Goal: Task Accomplishment & Management: Use online tool/utility

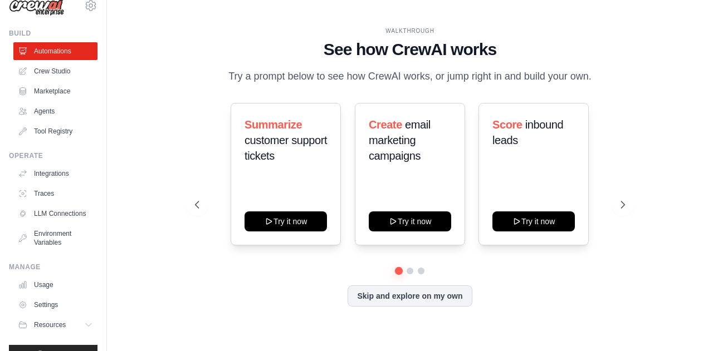
scroll to position [48, 0]
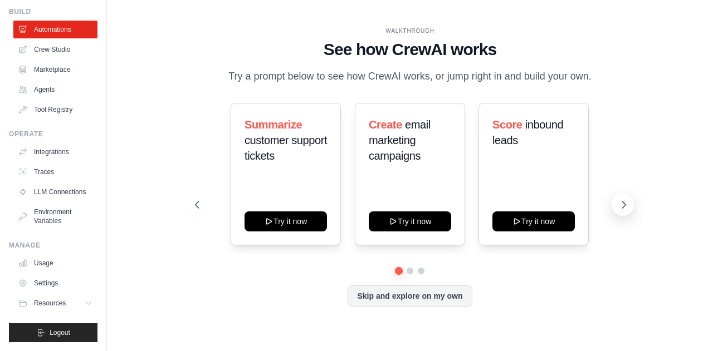
click at [625, 200] on icon at bounding box center [623, 204] width 11 height 11
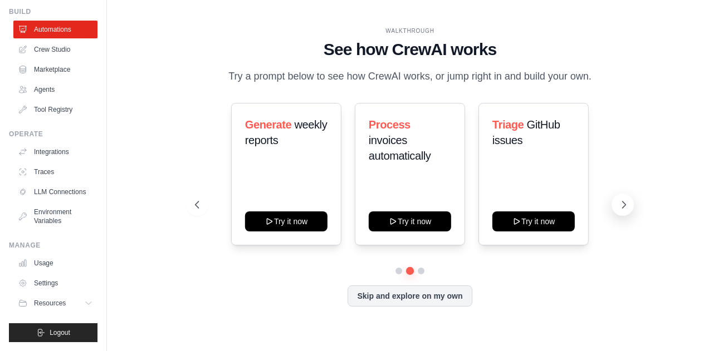
click at [625, 205] on icon at bounding box center [623, 205] width 3 height 7
click at [209, 172] on div "Monitor website uptime Try it now Analyze customer feedback Try it now Automate…" at bounding box center [409, 174] width 429 height 143
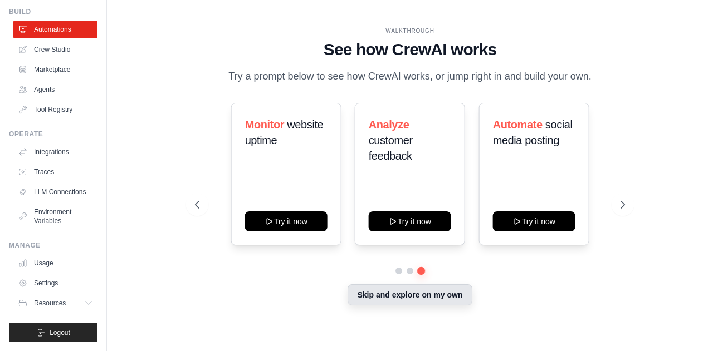
click at [383, 291] on button "Skip and explore on my own" at bounding box center [410, 295] width 124 height 21
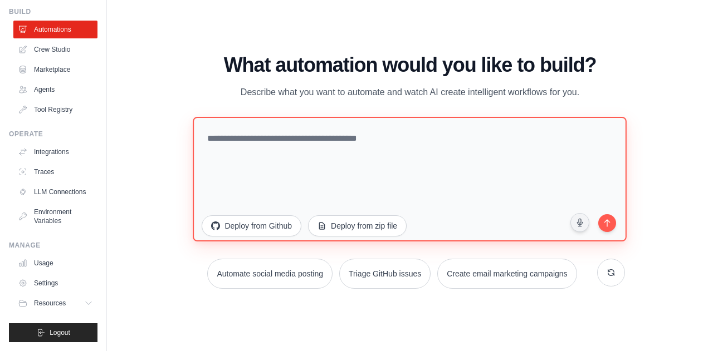
click at [296, 139] on textarea at bounding box center [410, 178] width 434 height 125
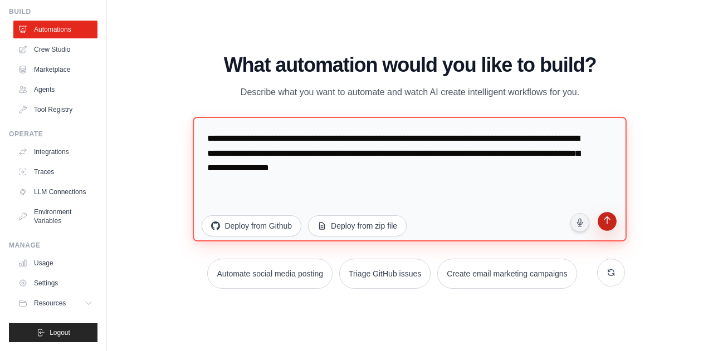
type textarea "**********"
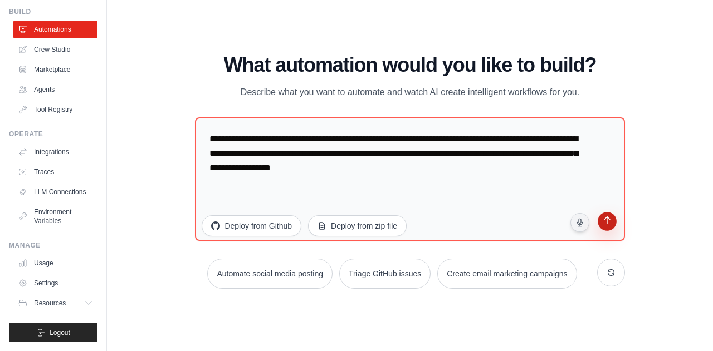
click at [601, 221] on icon "submit" at bounding box center [606, 221] width 11 height 11
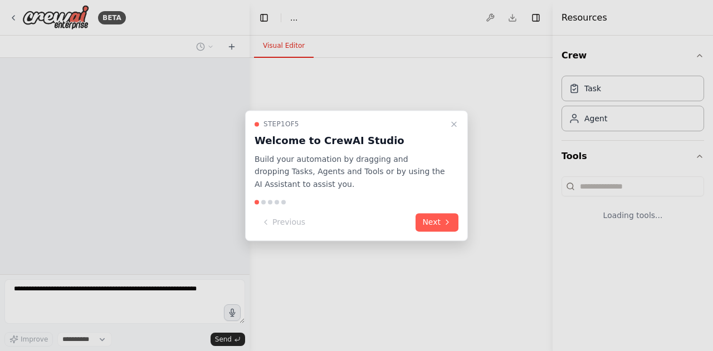
select select "****"
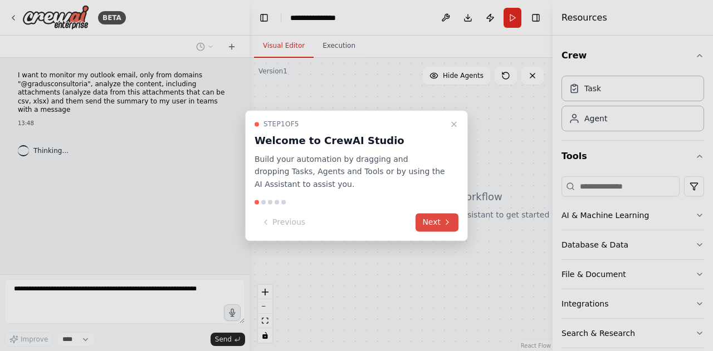
click at [444, 224] on icon at bounding box center [447, 222] width 9 height 9
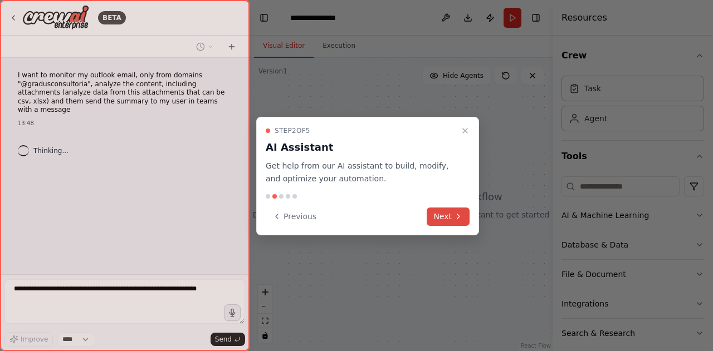
click at [444, 214] on button "Next" at bounding box center [448, 217] width 43 height 18
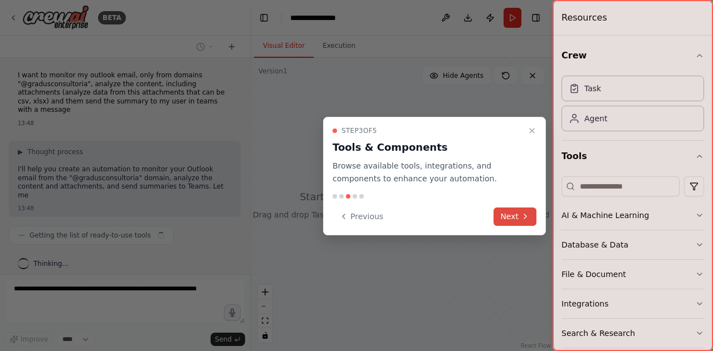
click at [518, 218] on button "Next" at bounding box center [514, 217] width 43 height 18
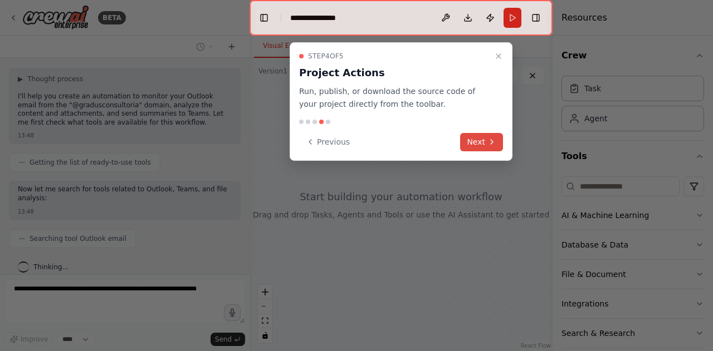
scroll to position [100, 0]
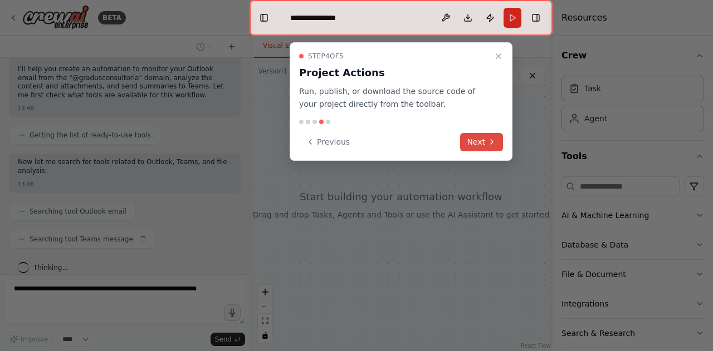
click at [484, 140] on button "Next" at bounding box center [481, 142] width 43 height 18
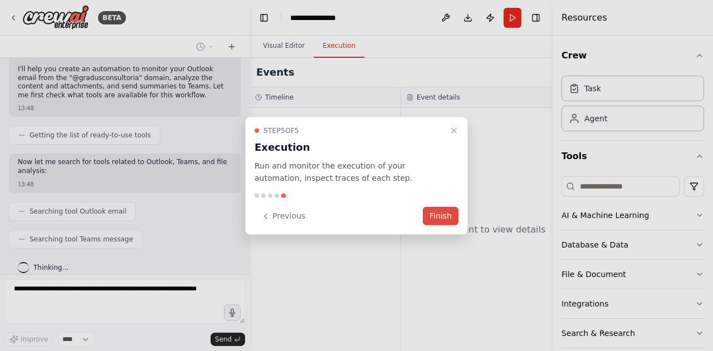
click at [430, 213] on button "Finish" at bounding box center [441, 216] width 36 height 18
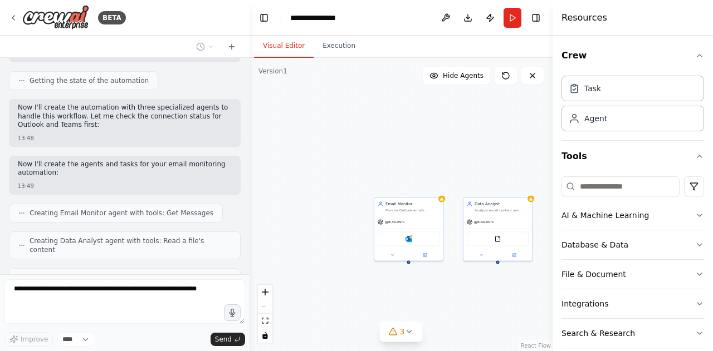
scroll to position [502, 0]
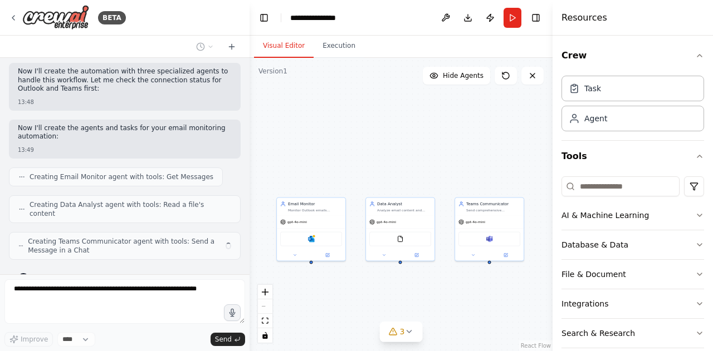
drag, startPoint x: 475, startPoint y: 286, endPoint x: 357, endPoint y: 292, distance: 118.2
click at [357, 292] on div "Email Monitor Monitor Outlook emails specifically from the domain {email_domain…" at bounding box center [400, 204] width 303 height 293
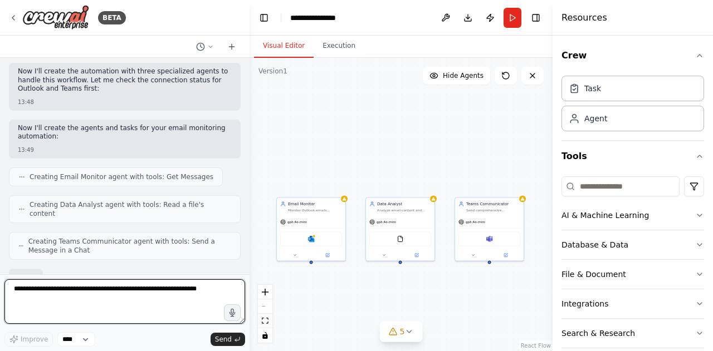
scroll to position [569, 0]
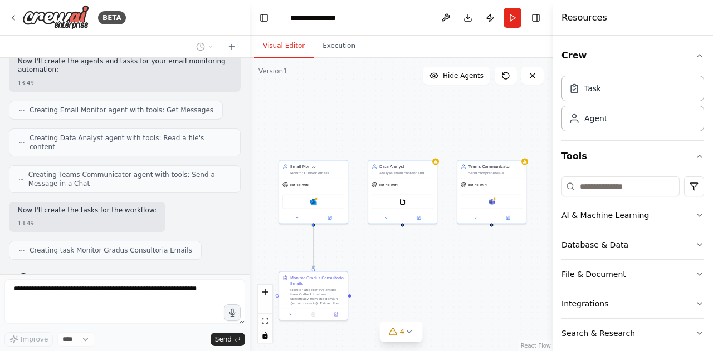
drag, startPoint x: 468, startPoint y: 130, endPoint x: 471, endPoint y: 92, distance: 38.5
click at [471, 92] on div ".deletable-edge-delete-btn { width: 20px; height: 20px; border: 0px solid #ffff…" at bounding box center [400, 204] width 303 height 293
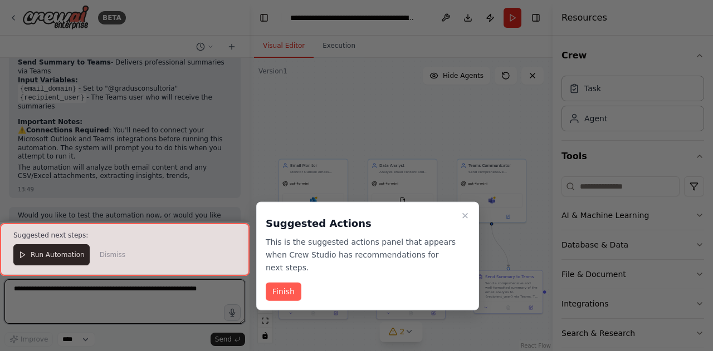
scroll to position [1078, 0]
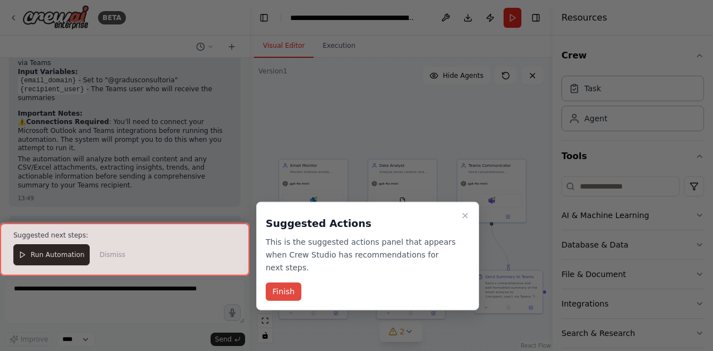
click at [280, 285] on button "Finish" at bounding box center [284, 292] width 36 height 18
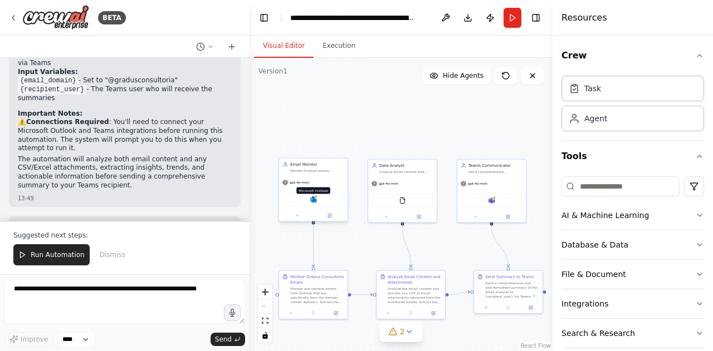
click at [314, 202] on img at bounding box center [313, 200] width 7 height 7
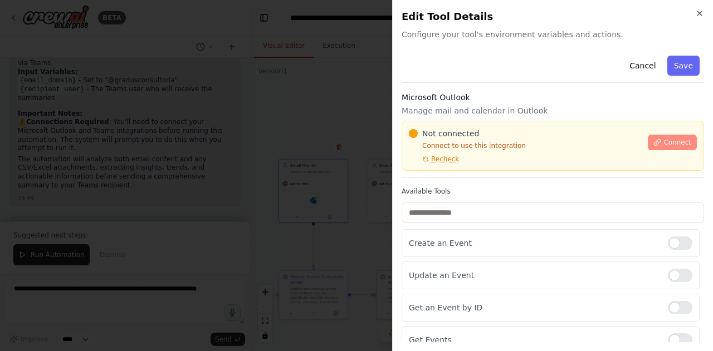
click at [669, 141] on span "Connect" at bounding box center [677, 142] width 28 height 9
click at [665, 146] on button "Connect" at bounding box center [672, 143] width 49 height 16
click at [496, 88] on div "Cancel Save Microsoft Outlook Manage mail and calendar in Outlook Not connected…" at bounding box center [553, 251] width 302 height 400
click at [568, 162] on div "Not connected Connect to use this integration Recheck" at bounding box center [525, 146] width 232 height 36
click at [552, 64] on div "Cancel Save" at bounding box center [553, 67] width 302 height 32
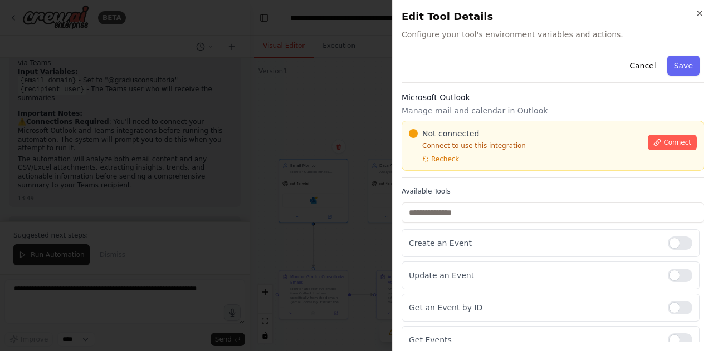
click at [481, 77] on div "Cancel Save" at bounding box center [553, 67] width 302 height 32
drag, startPoint x: 481, startPoint y: 77, endPoint x: 547, endPoint y: 60, distance: 68.6
click at [484, 77] on div "Cancel Save" at bounding box center [553, 67] width 302 height 32
click at [547, 60] on div "Cancel Save" at bounding box center [553, 67] width 302 height 32
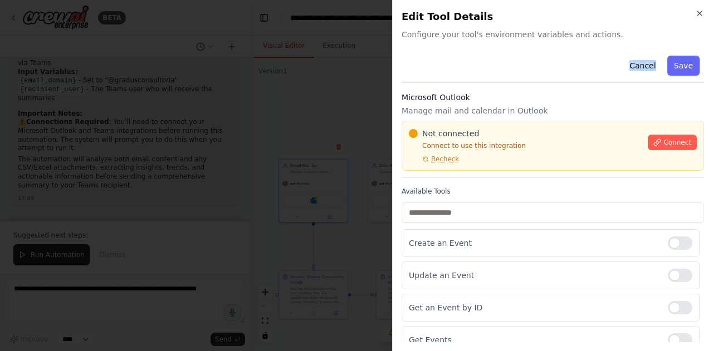
click at [547, 60] on div "Cancel Save" at bounding box center [553, 67] width 302 height 32
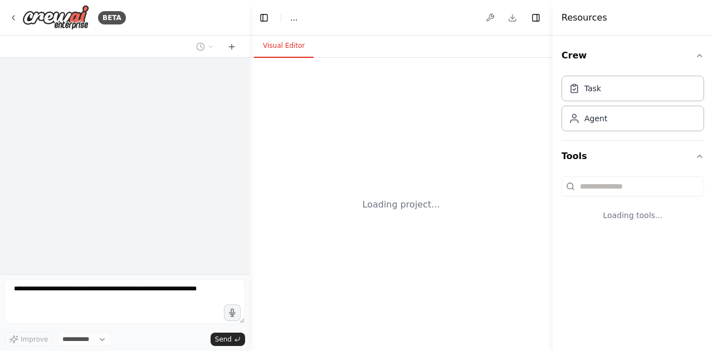
select select "****"
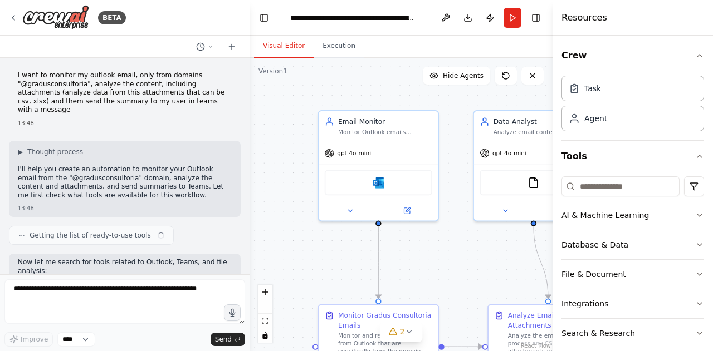
scroll to position [745, 0]
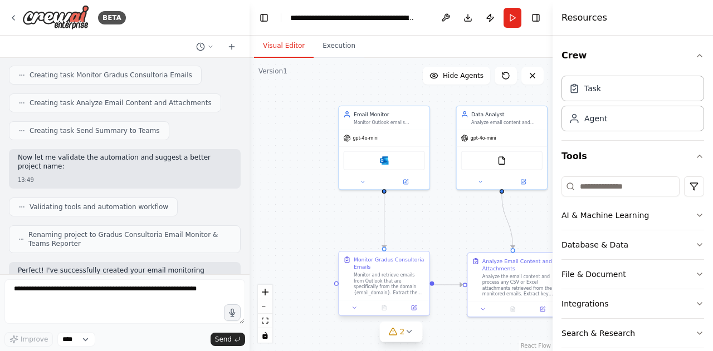
click at [385, 280] on div "Monitor and retrieve emails from Outlook that are specifically from the domain …" at bounding box center [389, 283] width 71 height 23
click at [376, 282] on div "Monitor and retrieve emails from Outlook that are specifically from the domain …" at bounding box center [389, 283] width 71 height 23
click at [354, 311] on button at bounding box center [354, 308] width 25 height 9
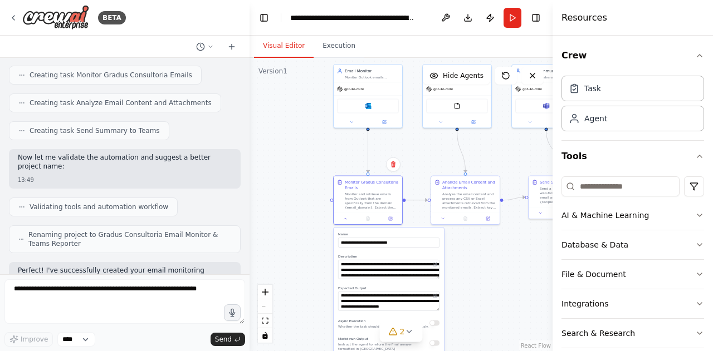
drag, startPoint x: 316, startPoint y: 167, endPoint x: 316, endPoint y: 104, distance: 62.9
click at [316, 104] on div ".deletable-edge-delete-btn { width: 20px; height: 20px; border: 0px solid #ffff…" at bounding box center [400, 204] width 303 height 293
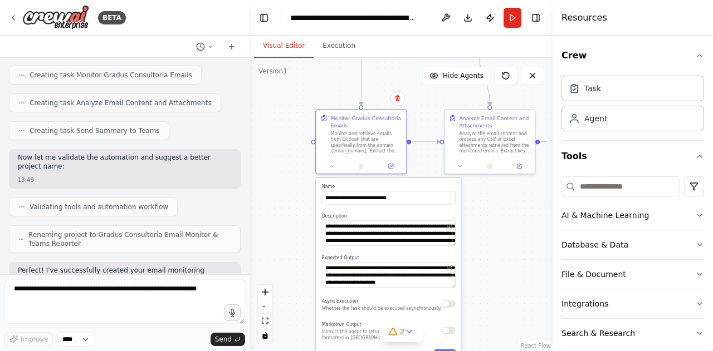
drag, startPoint x: 488, startPoint y: 215, endPoint x: 486, endPoint y: 240, distance: 25.2
click at [485, 242] on div ".deletable-edge-delete-btn { width: 20px; height: 20px; border: 0px solid #ffff…" at bounding box center [400, 204] width 303 height 293
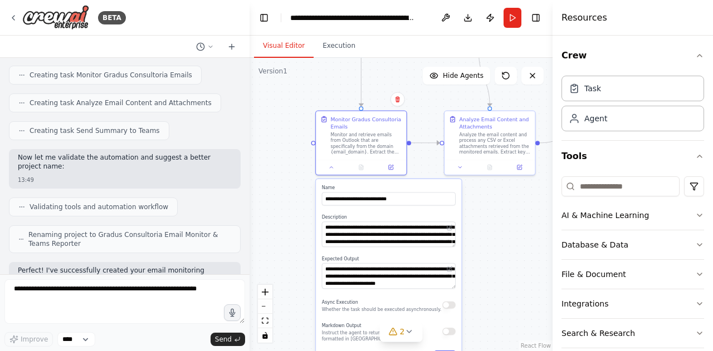
click at [486, 234] on div ".deletable-edge-delete-btn { width: 20px; height: 20px; border: 0px solid #ffff…" at bounding box center [400, 204] width 303 height 293
click at [332, 166] on icon at bounding box center [331, 166] width 3 height 2
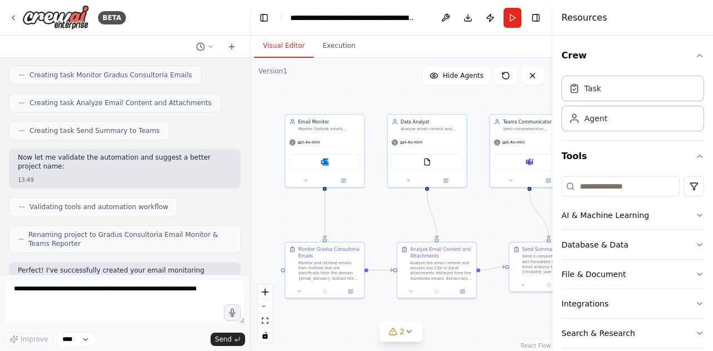
drag, startPoint x: 317, startPoint y: 105, endPoint x: 309, endPoint y: 201, distance: 96.8
click at [287, 232] on div ".deletable-edge-delete-btn { width: 20px; height: 20px; border: 0px solid #ffff…" at bounding box center [400, 204] width 303 height 293
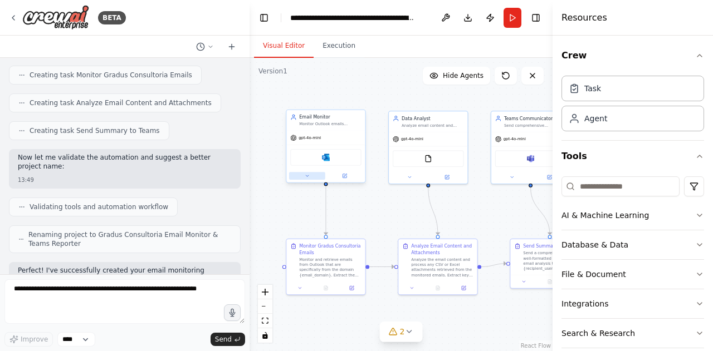
click at [312, 174] on button at bounding box center [307, 176] width 36 height 8
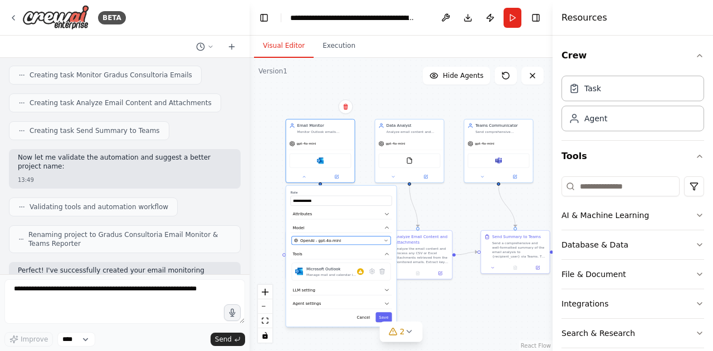
click at [327, 242] on span "OpenAI - gpt-4o-mini" at bounding box center [320, 241] width 41 height 6
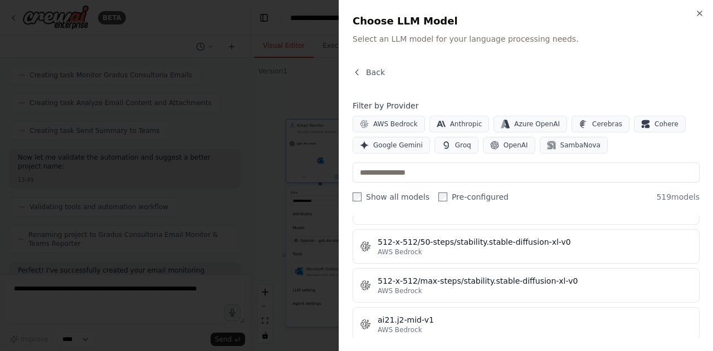
scroll to position [501, 0]
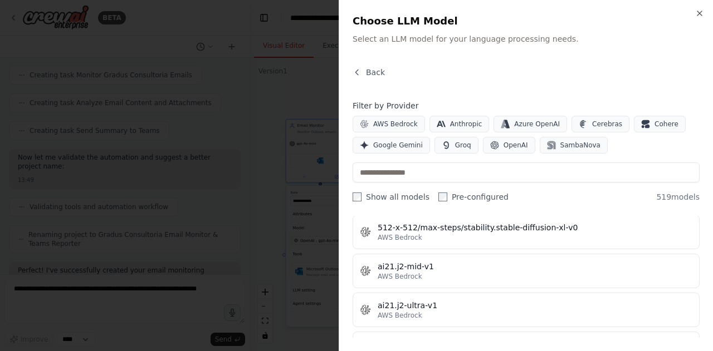
click at [291, 225] on div at bounding box center [356, 175] width 713 height 351
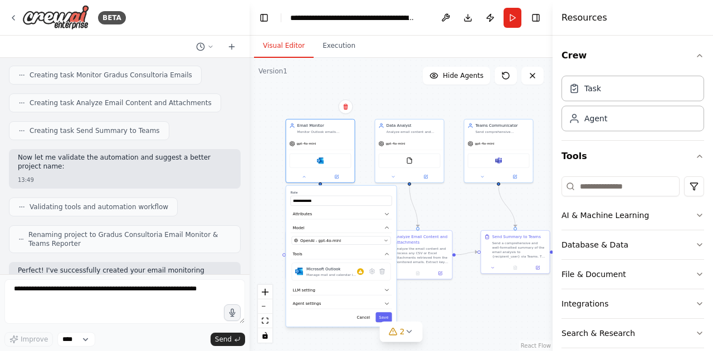
click at [266, 175] on div "**********" at bounding box center [400, 204] width 303 height 293
click at [300, 177] on button at bounding box center [304, 176] width 32 height 7
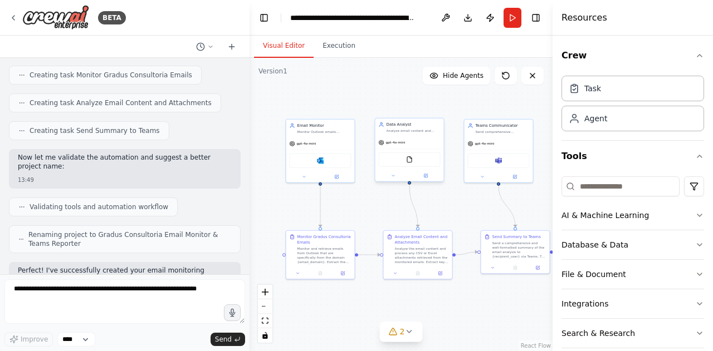
click at [411, 143] on div "gpt-4o-mini" at bounding box center [409, 142] width 68 height 12
click at [396, 175] on button at bounding box center [394, 176] width 32 height 7
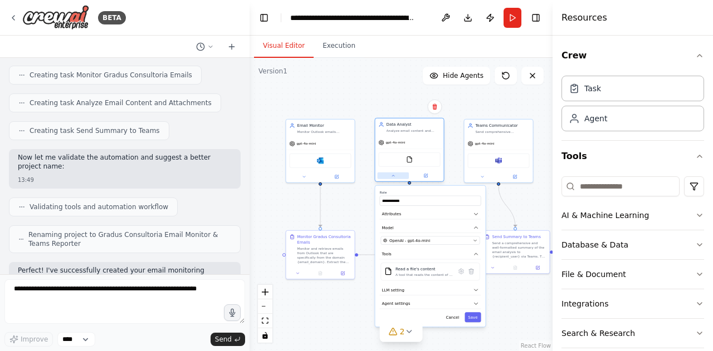
click at [396, 175] on button at bounding box center [394, 176] width 32 height 7
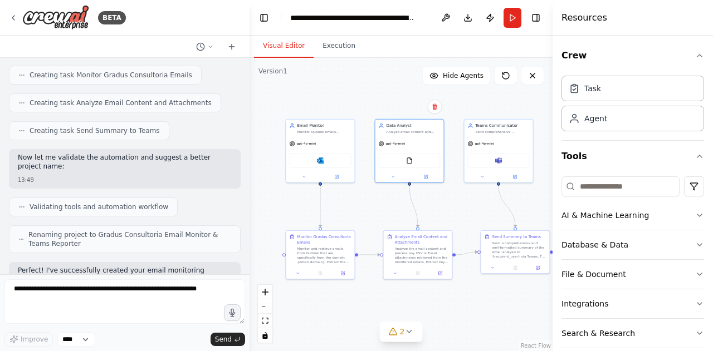
click at [397, 279] on div "Analyze Email Content and Attachments Analyze the email content and process any…" at bounding box center [418, 256] width 70 height 50
click at [397, 273] on icon at bounding box center [395, 272] width 4 height 4
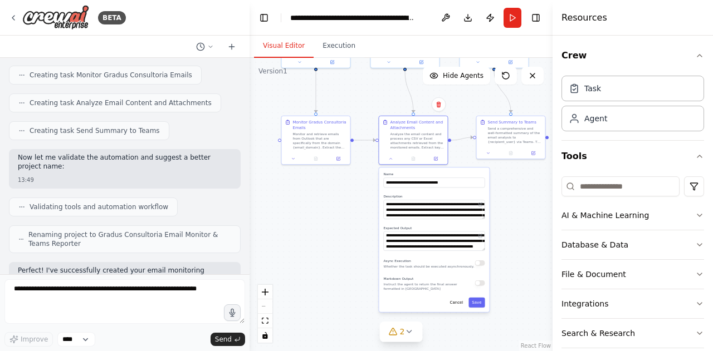
drag, startPoint x: 368, startPoint y: 205, endPoint x: 363, endPoint y: 89, distance: 116.5
click at [363, 89] on div ".deletable-edge-delete-btn { width: 20px; height: 20px; border: 0px solid #ffff…" at bounding box center [400, 204] width 303 height 293
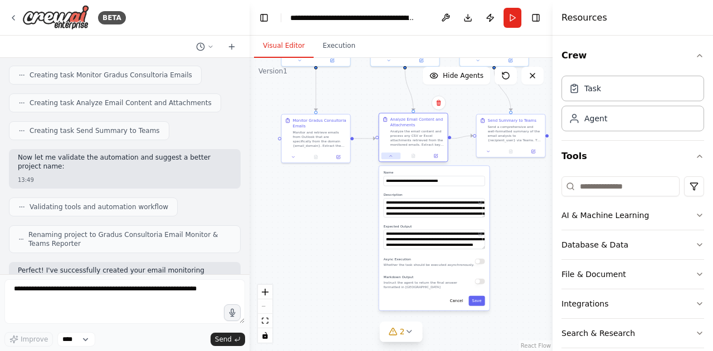
click at [393, 156] on button at bounding box center [390, 156] width 19 height 7
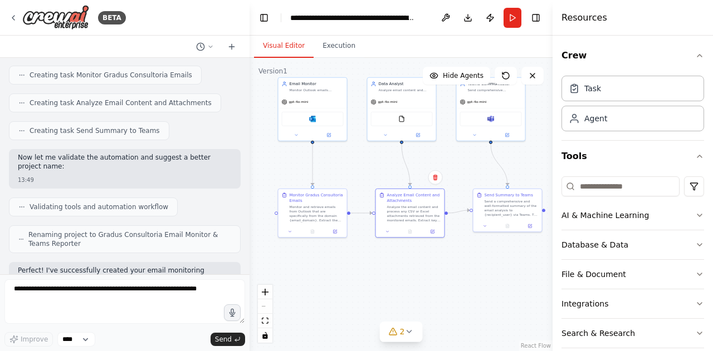
drag, startPoint x: 355, startPoint y: 205, endPoint x: 352, endPoint y: 275, distance: 69.7
click at [352, 275] on div ".deletable-edge-delete-btn { width: 20px; height: 20px; border: 0px solid #ffff…" at bounding box center [400, 204] width 303 height 293
click at [388, 136] on button at bounding box center [386, 134] width 32 height 7
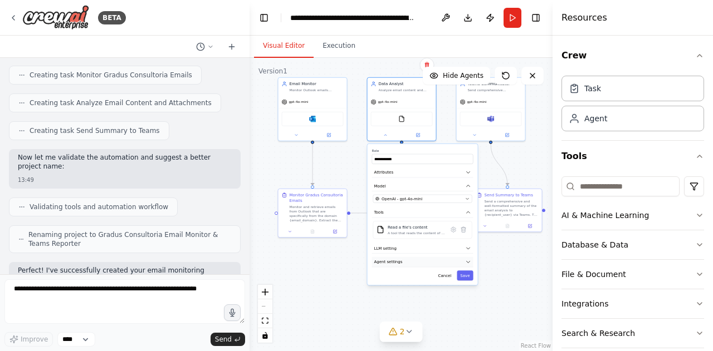
click at [404, 262] on button "Agent settings" at bounding box center [422, 262] width 101 height 11
click at [426, 260] on button "Agent settings" at bounding box center [422, 262] width 101 height 11
click at [429, 247] on button "LLM setting" at bounding box center [422, 248] width 101 height 11
click at [351, 279] on div ".deletable-edge-delete-btn { width: 20px; height: 20px; border: 0px solid #ffff…" at bounding box center [400, 204] width 303 height 293
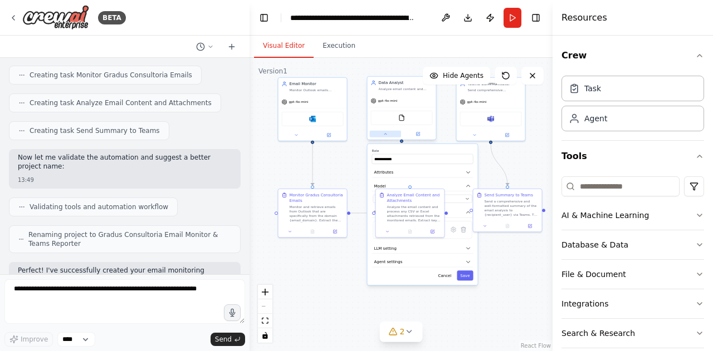
click at [390, 136] on button at bounding box center [386, 134] width 32 height 7
click at [404, 209] on div "Analyze the email content and process any CSV or Excel attachments retrieved fr…" at bounding box center [414, 213] width 54 height 18
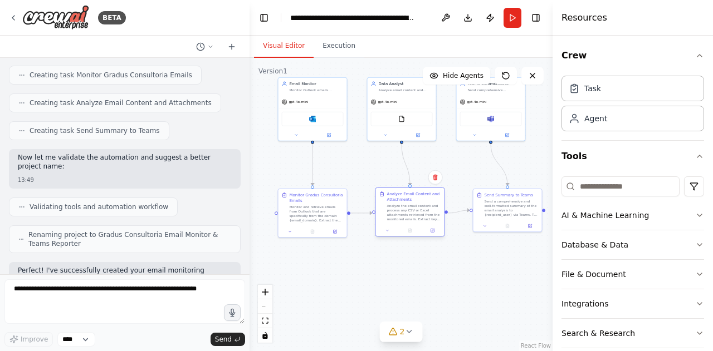
click at [404, 209] on div "Analyze the email content and process any CSV or Excel attachments retrieved fr…" at bounding box center [414, 213] width 54 height 18
click at [393, 232] on button at bounding box center [387, 230] width 19 height 7
click at [393, 232] on button at bounding box center [390, 230] width 19 height 7
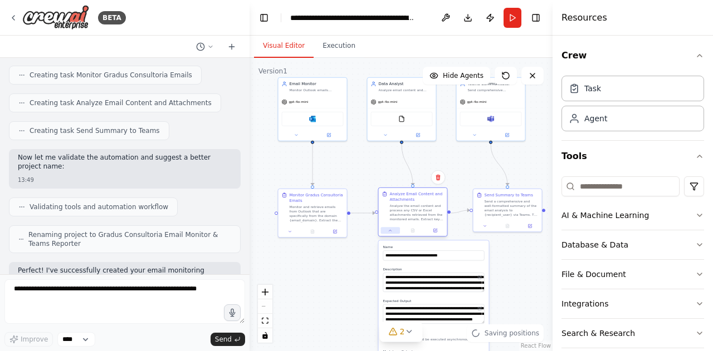
click at [393, 232] on button at bounding box center [390, 230] width 19 height 7
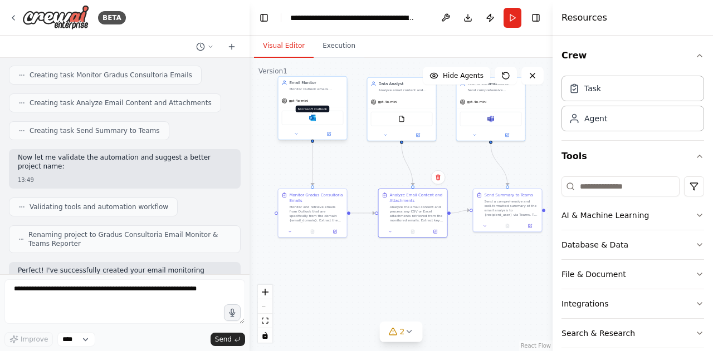
click at [313, 119] on img at bounding box center [312, 118] width 7 height 7
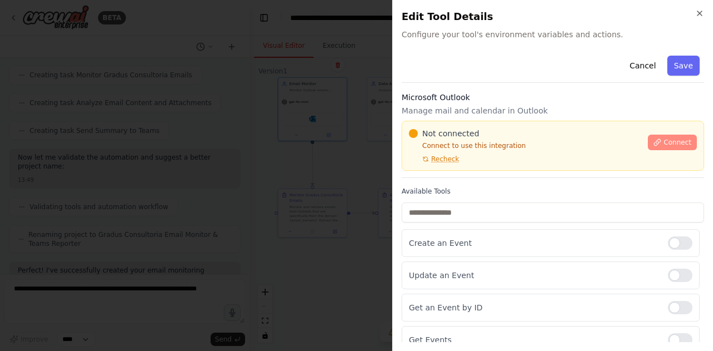
click at [663, 139] on span "Connect" at bounding box center [677, 142] width 28 height 9
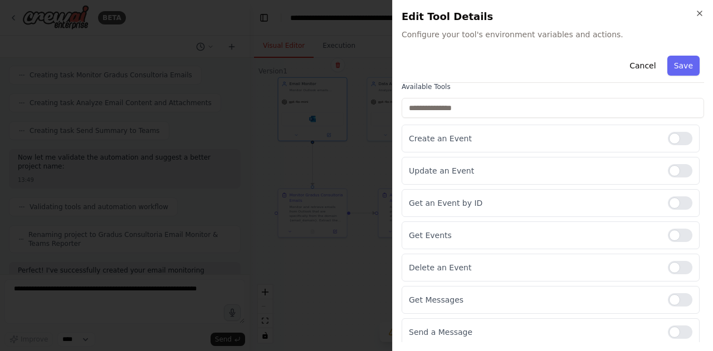
click at [490, 82] on div "Cancel Save" at bounding box center [553, 67] width 302 height 32
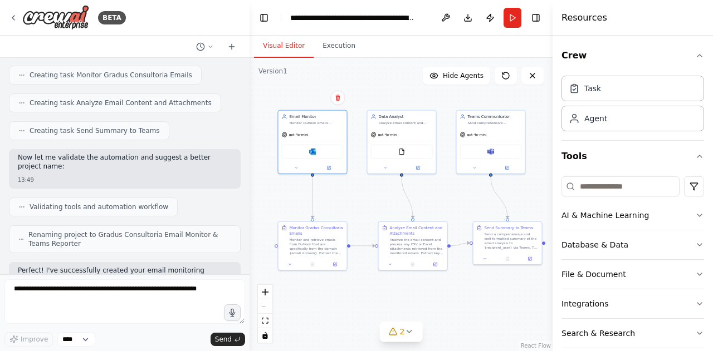
drag, startPoint x: 451, startPoint y: 181, endPoint x: 451, endPoint y: 199, distance: 18.4
click at [451, 199] on div ".deletable-edge-delete-btn { width: 20px; height: 20px; border: 0px solid #ffff…" at bounding box center [400, 204] width 303 height 293
click at [391, 94] on div ".deletable-edge-delete-btn { width: 20px; height: 20px; border: 0px solid #ffff…" at bounding box center [400, 204] width 303 height 293
click at [411, 332] on icon at bounding box center [408, 331] width 9 height 9
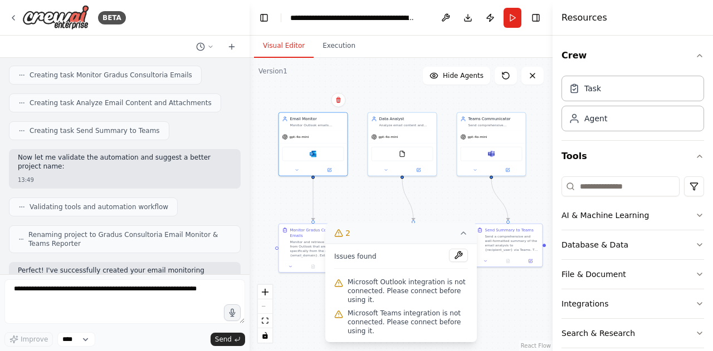
click at [498, 314] on div ".deletable-edge-delete-btn { width: 20px; height: 20px; border: 0px solid #ffff…" at bounding box center [400, 204] width 303 height 293
click at [464, 240] on button "2" at bounding box center [400, 233] width 151 height 21
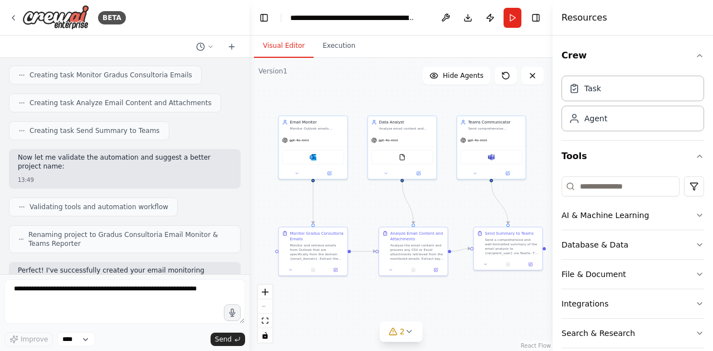
click at [448, 106] on div ".deletable-edge-delete-btn { width: 20px; height: 20px; border: 0px solid #ffff…" at bounding box center [400, 204] width 303 height 293
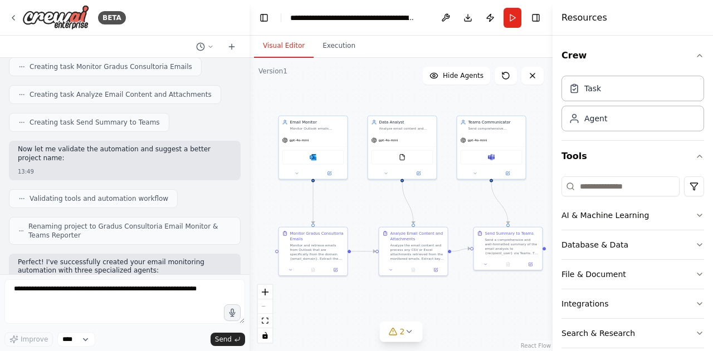
scroll to position [800, 0]
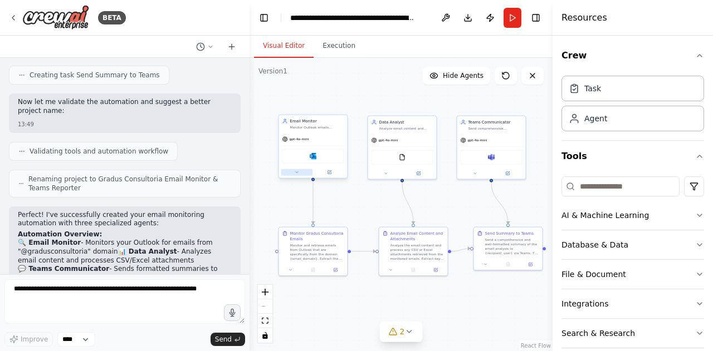
click at [297, 171] on icon at bounding box center [297, 172] width 4 height 4
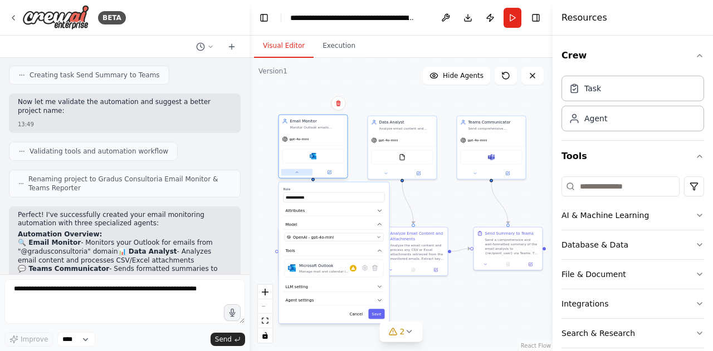
click at [297, 170] on icon at bounding box center [297, 172] width 4 height 4
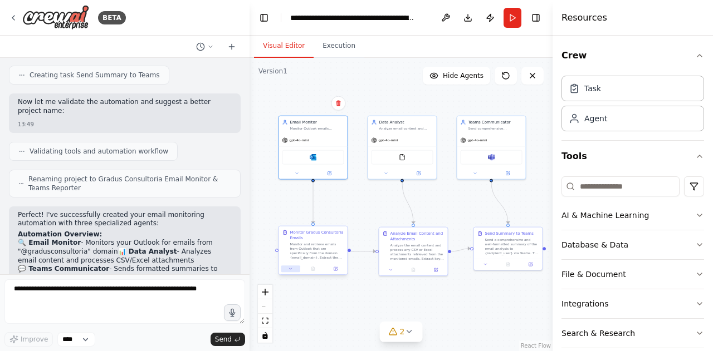
click at [292, 270] on icon at bounding box center [290, 269] width 4 height 4
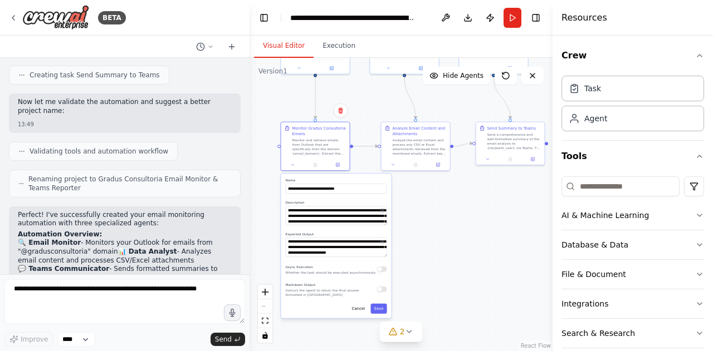
drag, startPoint x: 462, startPoint y: 304, endPoint x: 464, endPoint y: 199, distance: 105.3
click at [464, 199] on div ".deletable-edge-delete-btn { width: 20px; height: 20px; border: 0px solid #ffff…" at bounding box center [400, 204] width 303 height 293
click at [291, 162] on icon at bounding box center [293, 163] width 4 height 4
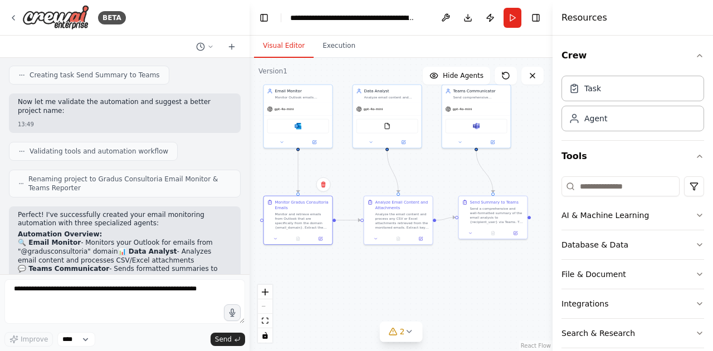
drag, startPoint x: 373, startPoint y: 99, endPoint x: 358, endPoint y: 173, distance: 76.1
click at [358, 173] on div ".deletable-edge-delete-btn { width: 20px; height: 20px; border: 0px solid #ffff…" at bounding box center [400, 204] width 303 height 293
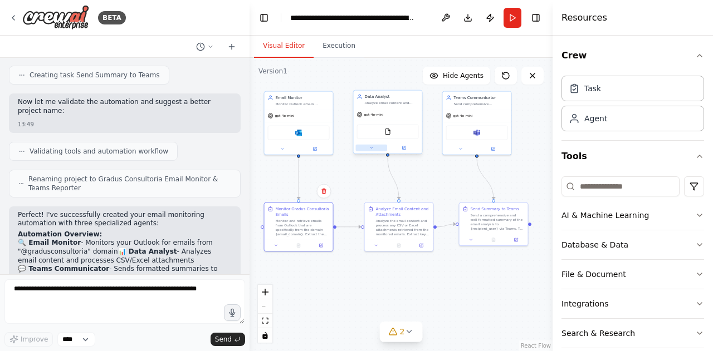
click at [371, 150] on button at bounding box center [372, 148] width 32 height 7
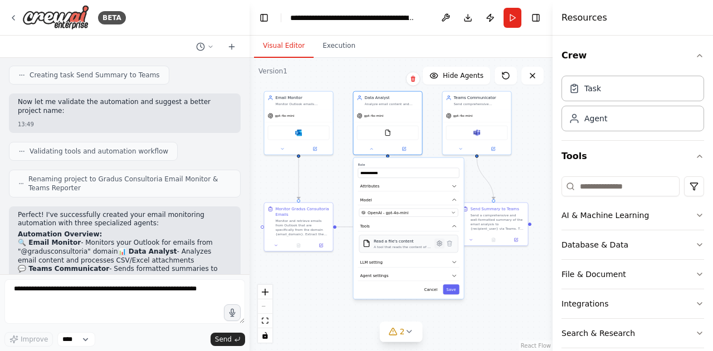
click at [439, 243] on icon at bounding box center [440, 244] width 2 height 2
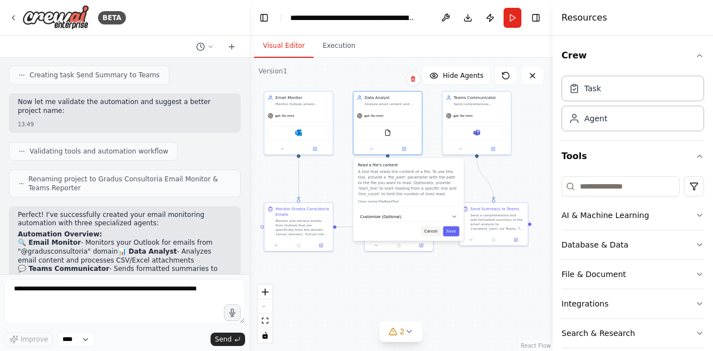
click at [437, 228] on button "Cancel" at bounding box center [431, 232] width 20 height 10
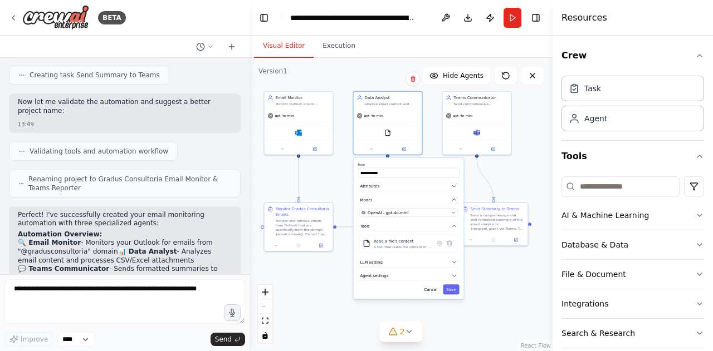
click at [472, 184] on div ".deletable-edge-delete-btn { width: 20px; height: 20px; border: 0px solid #ffff…" at bounding box center [400, 204] width 303 height 293
click at [374, 153] on div "Data Analyst Analyze email content and process CSV/Excel attachments to extract…" at bounding box center [388, 122] width 70 height 64
click at [373, 151] on div at bounding box center [388, 148] width 68 height 11
click at [371, 149] on icon at bounding box center [371, 148] width 4 height 4
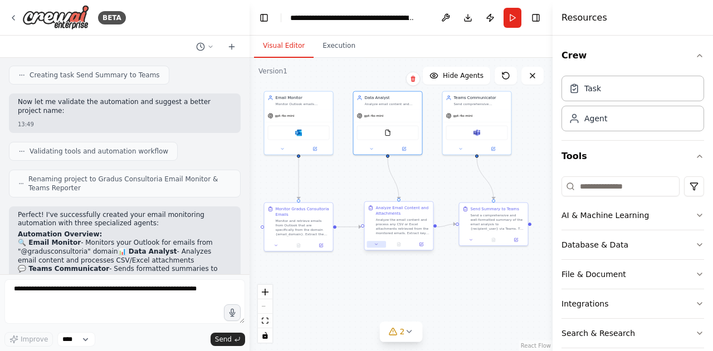
click at [379, 247] on button at bounding box center [376, 244] width 19 height 7
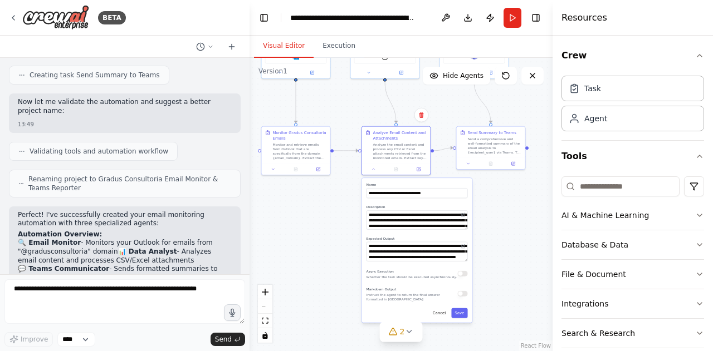
drag, startPoint x: 338, startPoint y: 304, endPoint x: 335, endPoint y: 228, distance: 76.3
click at [335, 228] on div ".deletable-edge-delete-btn { width: 20px; height: 20px; border: 0px solid #ffff…" at bounding box center [400, 204] width 303 height 293
click at [373, 170] on icon at bounding box center [373, 168] width 4 height 4
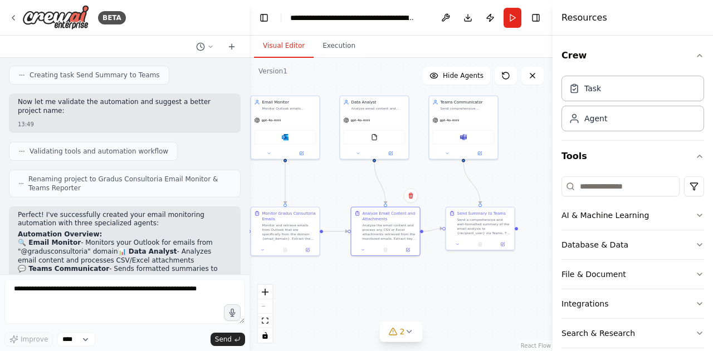
drag, startPoint x: 502, startPoint y: 202, endPoint x: 492, endPoint y: 270, distance: 68.7
click at [494, 275] on div ".deletable-edge-delete-btn { width: 20px; height: 20px; border: 0px solid #ffff…" at bounding box center [400, 204] width 303 height 293
click at [452, 152] on button at bounding box center [448, 153] width 32 height 7
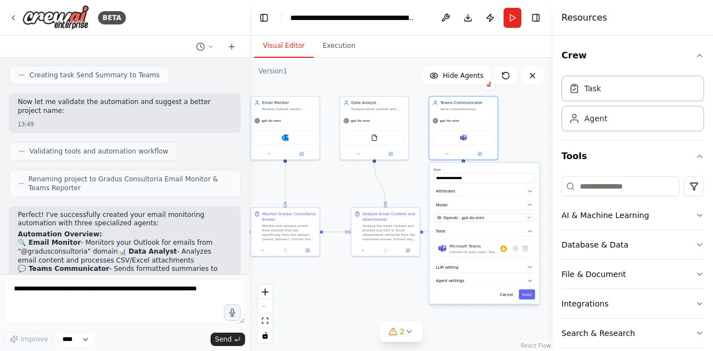
click at [497, 307] on div ".deletable-edge-delete-btn { width: 20px; height: 20px; border: 0px solid #ffff…" at bounding box center [400, 204] width 303 height 293
click at [505, 299] on div "**********" at bounding box center [485, 234] width 110 height 141
click at [506, 298] on button "Cancel" at bounding box center [507, 295] width 20 height 10
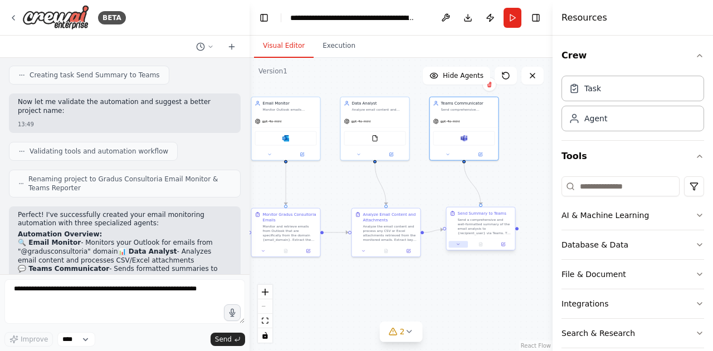
click at [462, 244] on button at bounding box center [458, 244] width 19 height 7
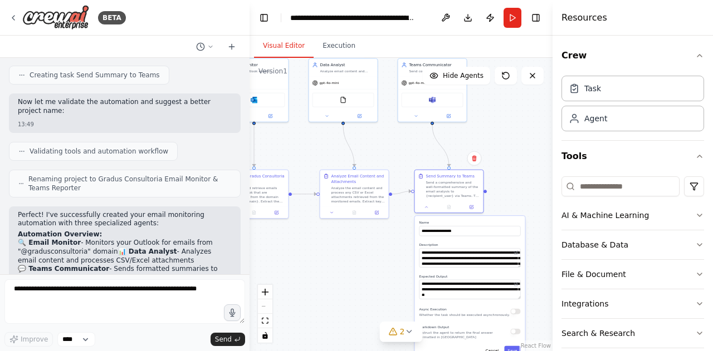
drag, startPoint x: 383, startPoint y: 249, endPoint x: 375, endPoint y: 227, distance: 23.1
click at [375, 227] on div ".deletable-edge-delete-btn { width: 20px; height: 20px; border: 0px solid #ffff…" at bounding box center [400, 204] width 303 height 293
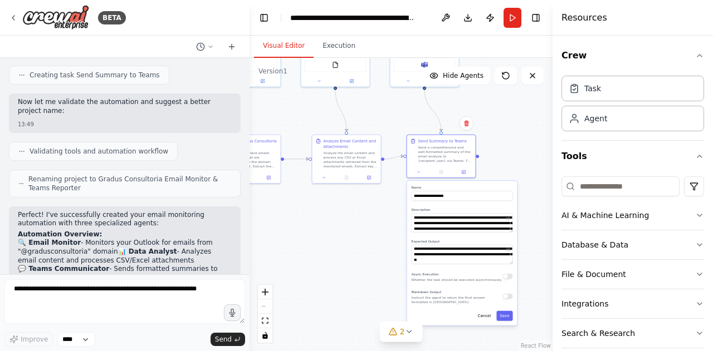
drag, startPoint x: 391, startPoint y: 233, endPoint x: 391, endPoint y: 220, distance: 13.4
click at [391, 220] on div ".deletable-edge-delete-btn { width: 20px; height: 20px; border: 0px solid #ffff…" at bounding box center [400, 204] width 303 height 293
click at [424, 173] on button at bounding box center [418, 171] width 19 height 7
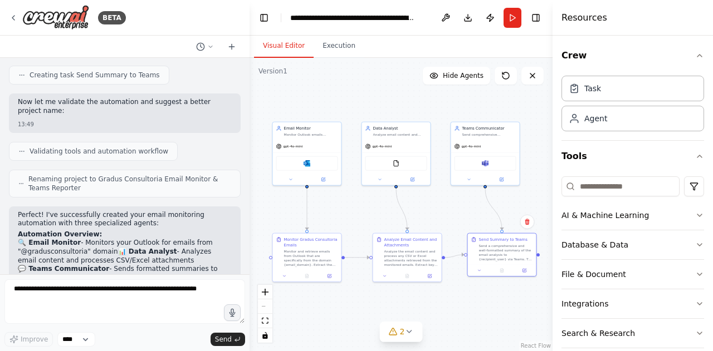
drag, startPoint x: 376, startPoint y: 115, endPoint x: 437, endPoint y: 213, distance: 115.8
click at [437, 213] on div ".deletable-edge-delete-btn { width: 20px; height: 20px; border: 0px solid #ffff…" at bounding box center [400, 204] width 303 height 293
click at [308, 164] on img at bounding box center [307, 162] width 7 height 7
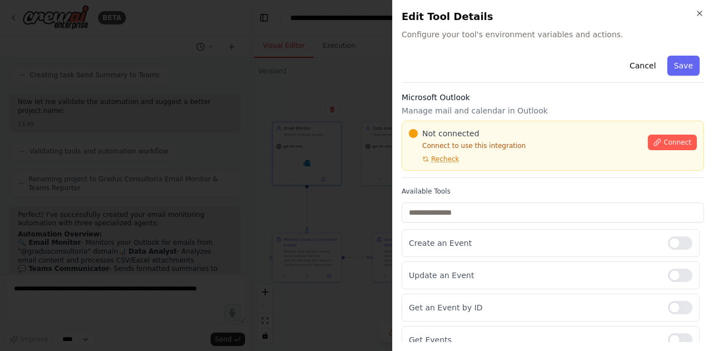
click at [349, 90] on div at bounding box center [356, 175] width 713 height 351
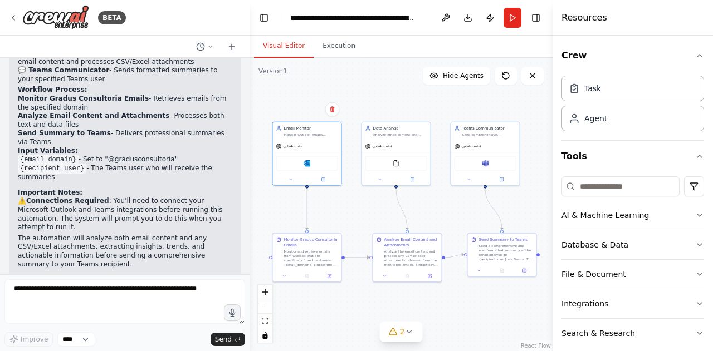
scroll to position [1025, 0]
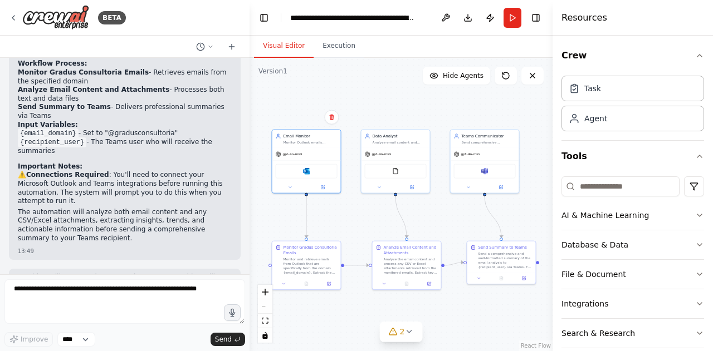
drag, startPoint x: 405, startPoint y: 95, endPoint x: 404, endPoint y: 102, distance: 7.8
click at [404, 102] on div ".deletable-edge-delete-btn { width: 20px; height: 20px; border: 0px solid #ffff…" at bounding box center [400, 204] width 303 height 293
click at [266, 306] on div "React Flow controls" at bounding box center [265, 314] width 14 height 58
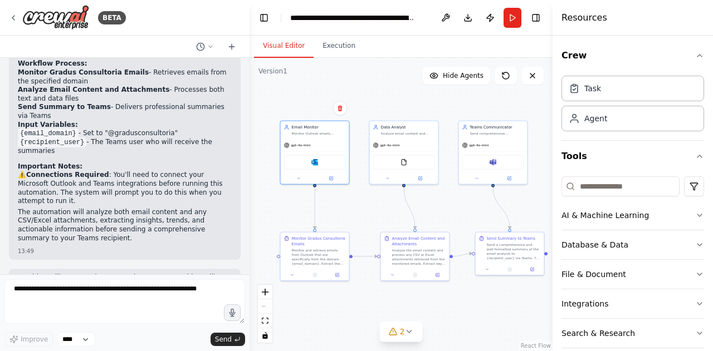
drag, startPoint x: 459, startPoint y: 107, endPoint x: 468, endPoint y: 99, distance: 12.2
click at [468, 99] on div ".deletable-edge-delete-btn { width: 20px; height: 20px; border: 0px solid #ffff…" at bounding box center [400, 204] width 303 height 293
click at [695, 57] on icon "button" at bounding box center [699, 55] width 9 height 9
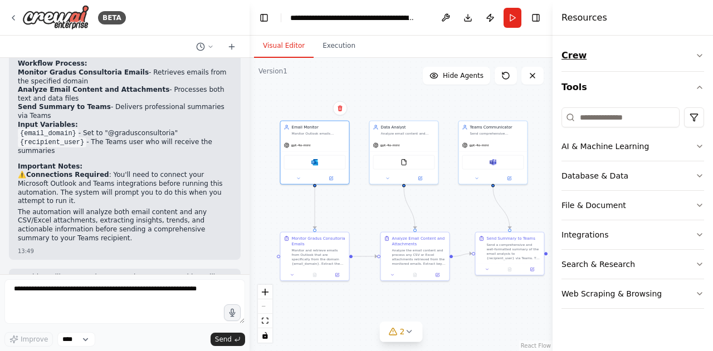
click at [693, 57] on button "Crew" at bounding box center [632, 55] width 143 height 31
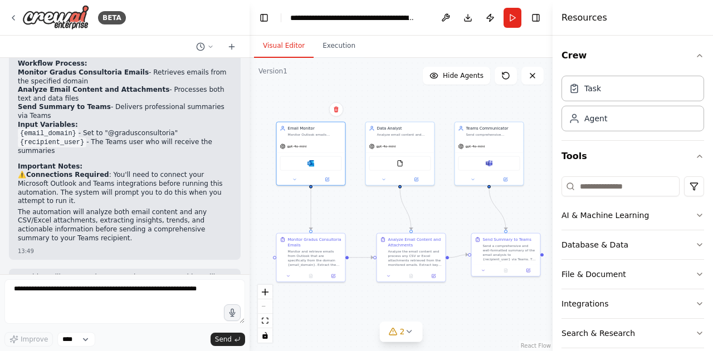
click at [336, 81] on div ".deletable-edge-delete-btn { width: 20px; height: 20px; border: 0px solid #ffff…" at bounding box center [400, 204] width 303 height 293
click at [13, 17] on icon at bounding box center [13, 17] width 9 height 9
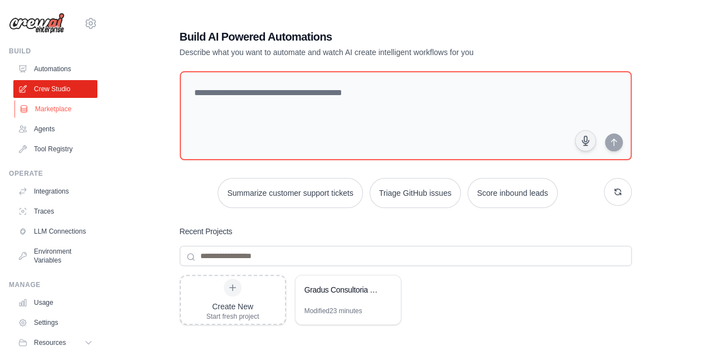
click at [46, 116] on link "Marketplace" at bounding box center [56, 109] width 84 height 18
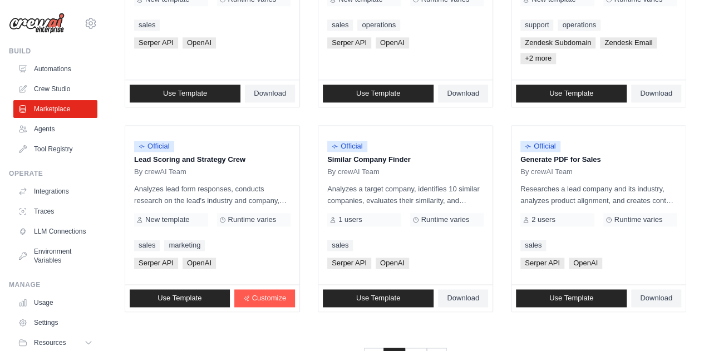
scroll to position [709, 0]
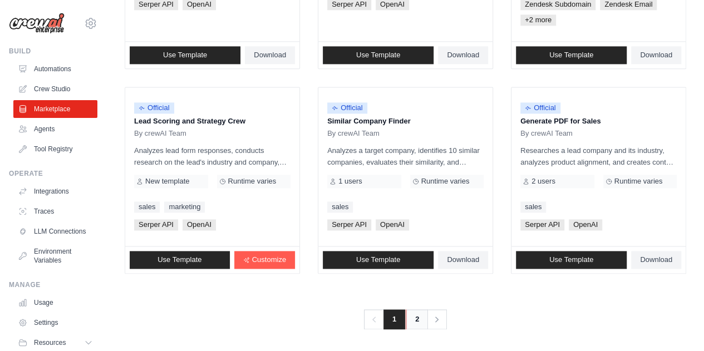
click at [417, 321] on link "2" at bounding box center [417, 320] width 22 height 20
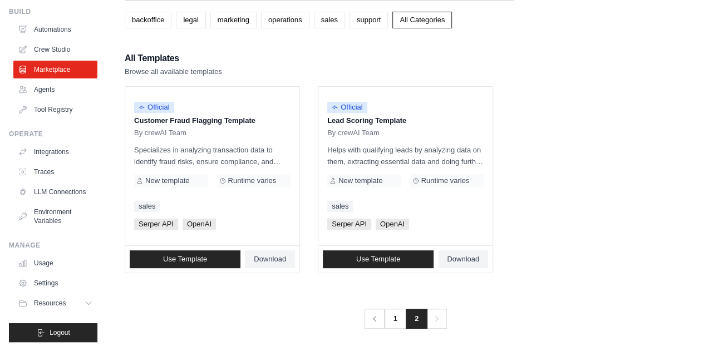
scroll to position [65, 0]
click at [53, 262] on link "Usage" at bounding box center [56, 264] width 84 height 18
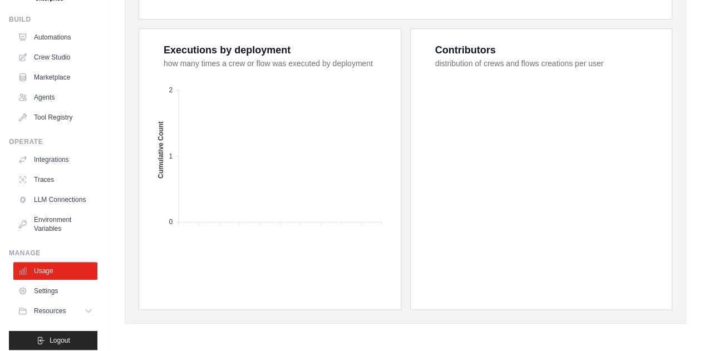
scroll to position [48, 0]
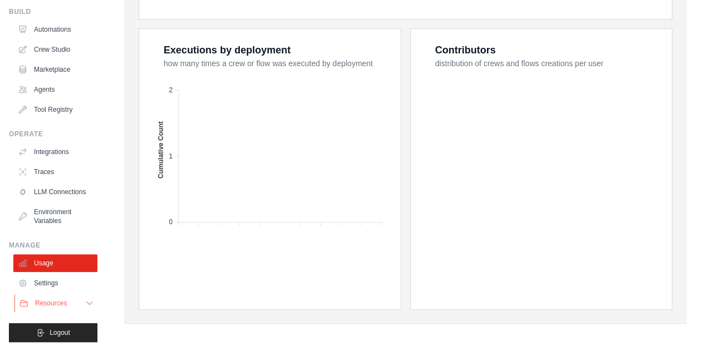
click at [65, 299] on button "Resources" at bounding box center [56, 304] width 84 height 18
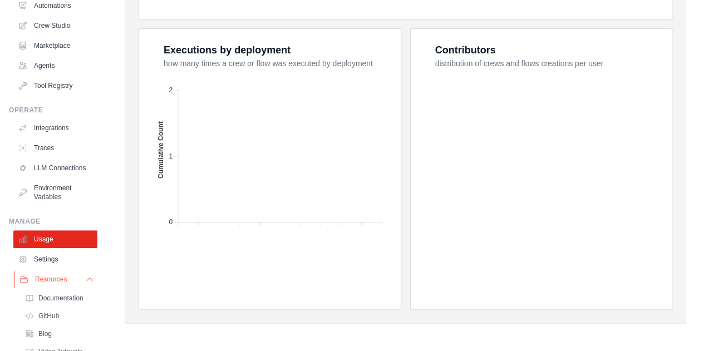
click at [66, 284] on span "Resources" at bounding box center [51, 279] width 32 height 9
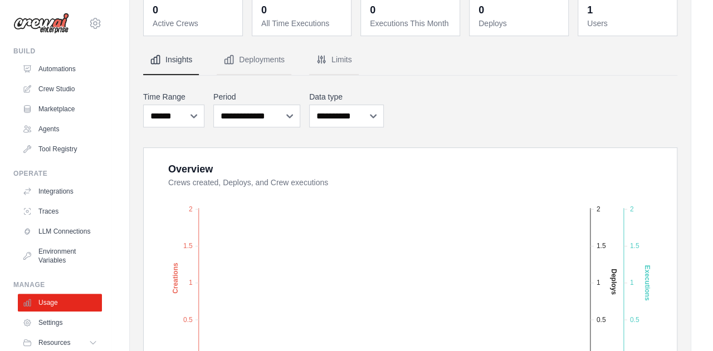
scroll to position [0, 0]
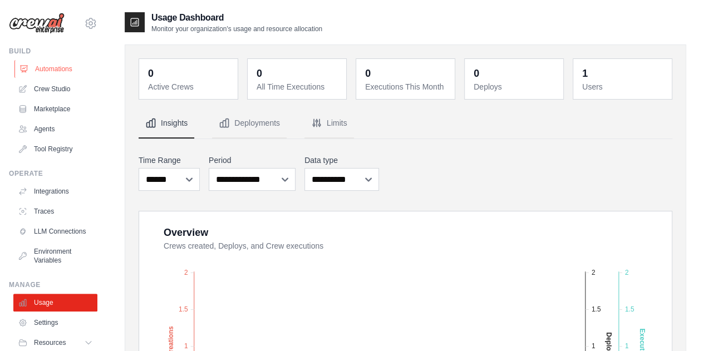
click at [47, 72] on link "Automations" at bounding box center [56, 69] width 84 height 18
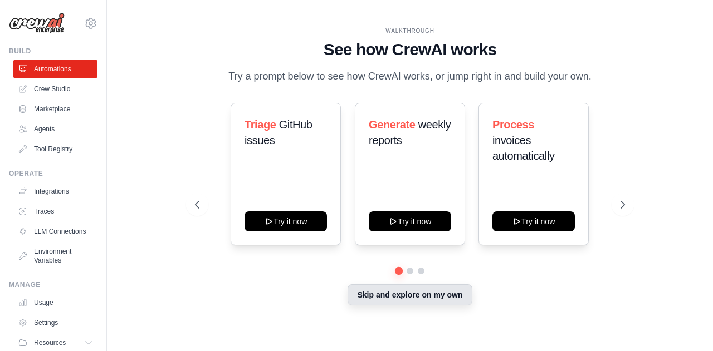
click at [370, 289] on button "Skip and explore on my own" at bounding box center [410, 295] width 124 height 21
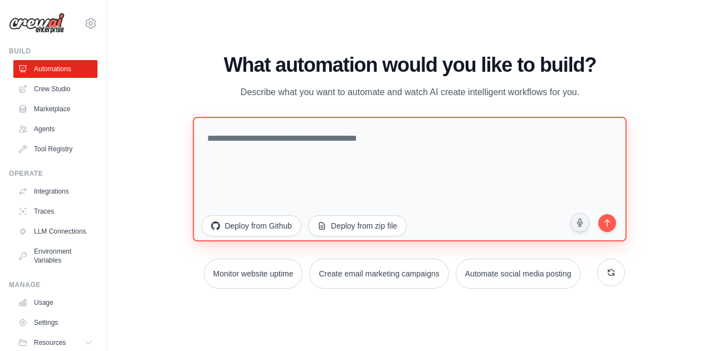
click at [366, 168] on textarea at bounding box center [410, 178] width 434 height 125
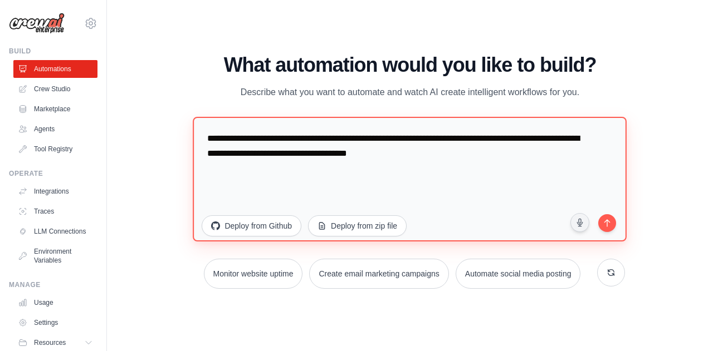
click at [296, 152] on textarea "**********" at bounding box center [410, 178] width 434 height 125
click at [317, 165] on textarea "**********" at bounding box center [410, 178] width 434 height 125
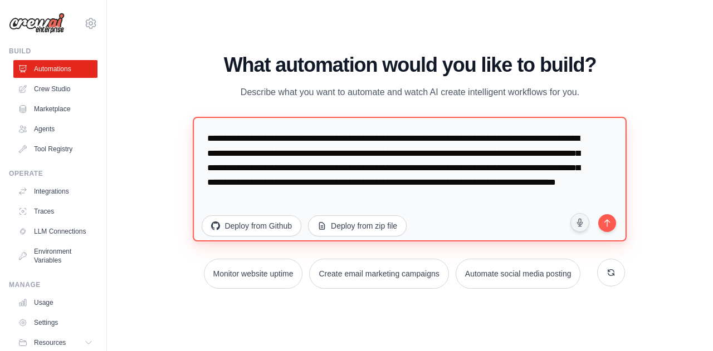
click at [436, 138] on textarea "**********" at bounding box center [410, 178] width 434 height 125
click at [458, 211] on textarea "**********" at bounding box center [410, 178] width 434 height 125
type textarea "**********"
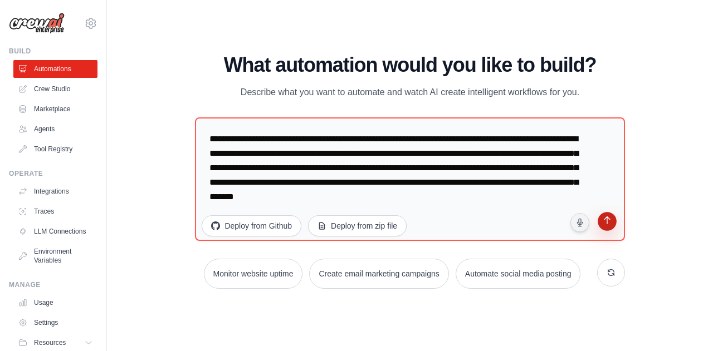
click at [605, 221] on icon "submit" at bounding box center [606, 222] width 11 height 11
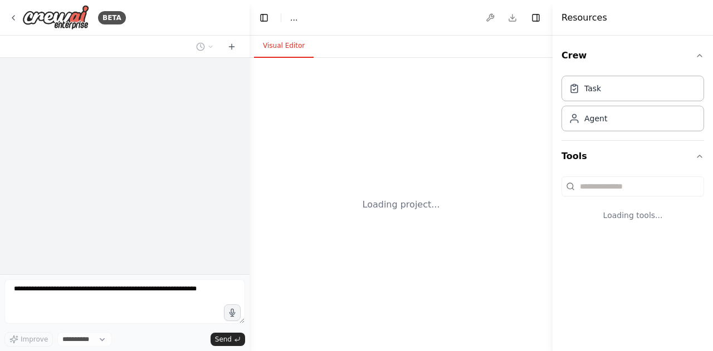
select select "****"
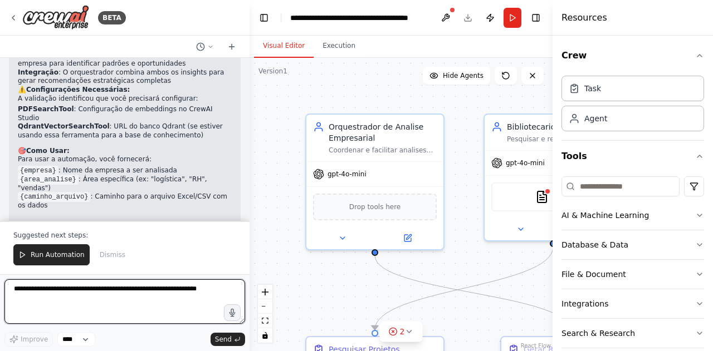
scroll to position [1103, 0]
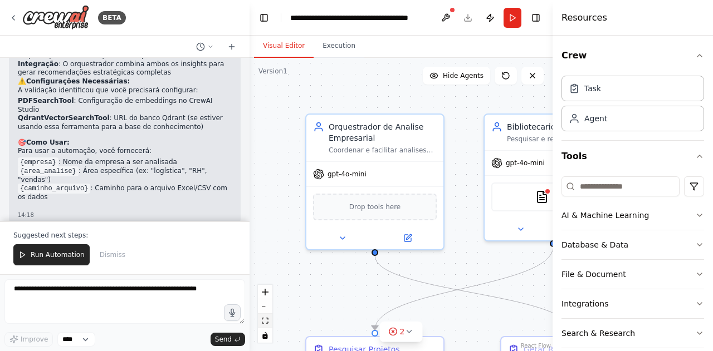
click at [268, 324] on icon "fit view" at bounding box center [265, 321] width 7 height 6
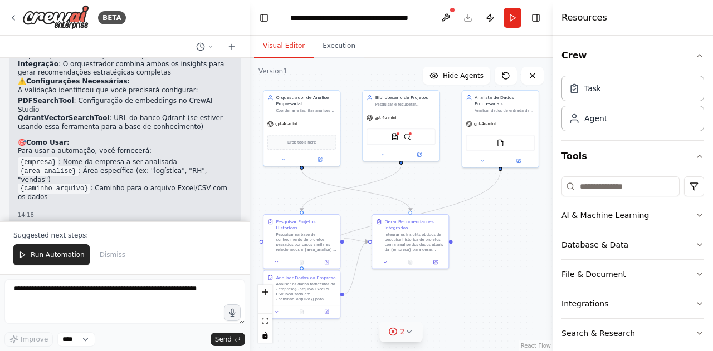
click at [413, 328] on icon at bounding box center [408, 331] width 9 height 9
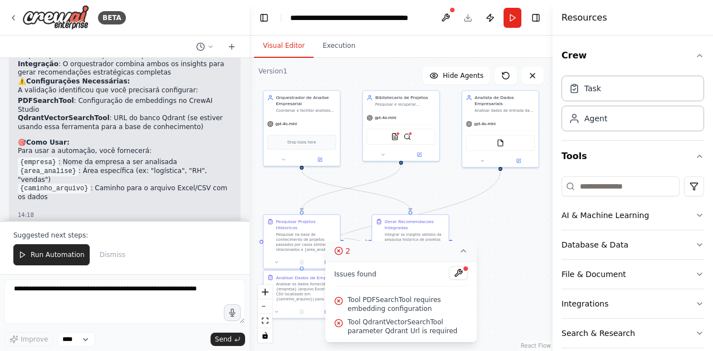
click at [444, 250] on button "2" at bounding box center [400, 251] width 151 height 21
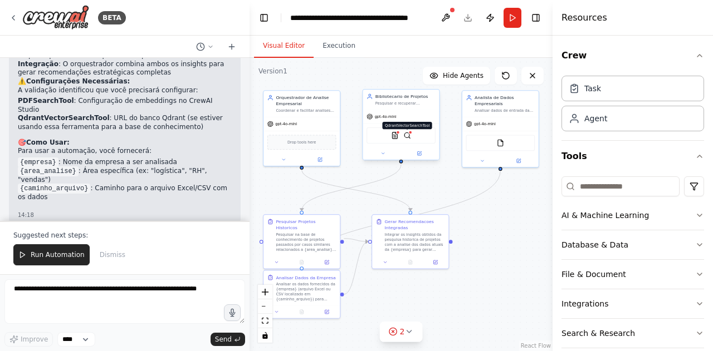
click at [410, 135] on img at bounding box center [406, 135] width 7 height 7
click at [405, 133] on img at bounding box center [406, 135] width 7 height 7
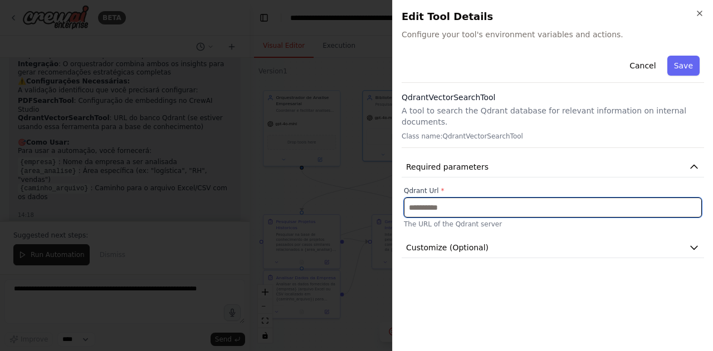
click at [462, 198] on input "text" at bounding box center [553, 208] width 298 height 20
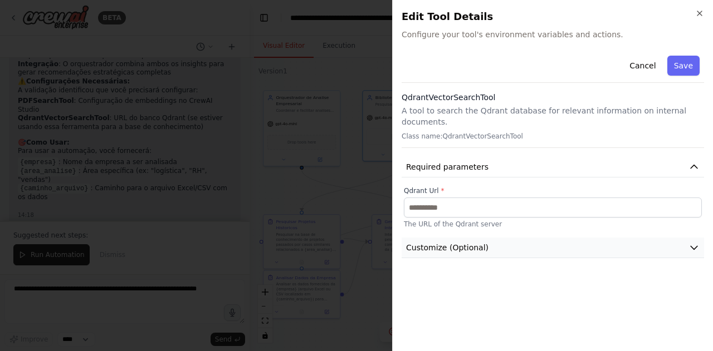
click at [446, 242] on span "Customize (Optional)" at bounding box center [447, 247] width 82 height 11
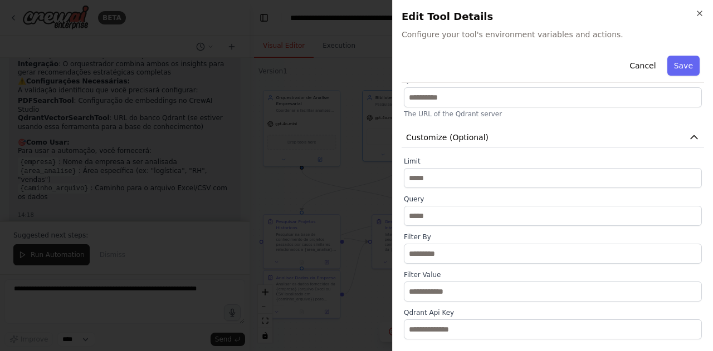
scroll to position [144, 0]
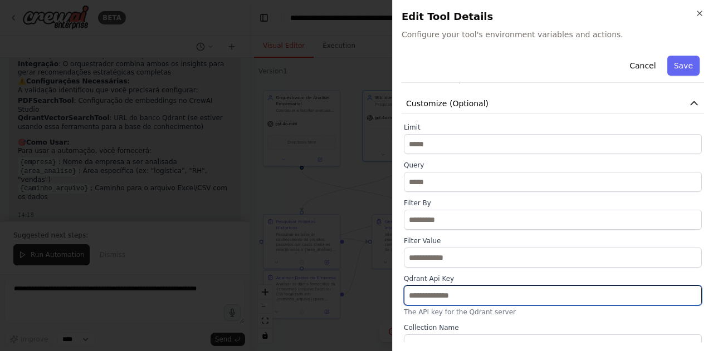
click at [432, 286] on input "text" at bounding box center [553, 296] width 298 height 20
paste input "**********"
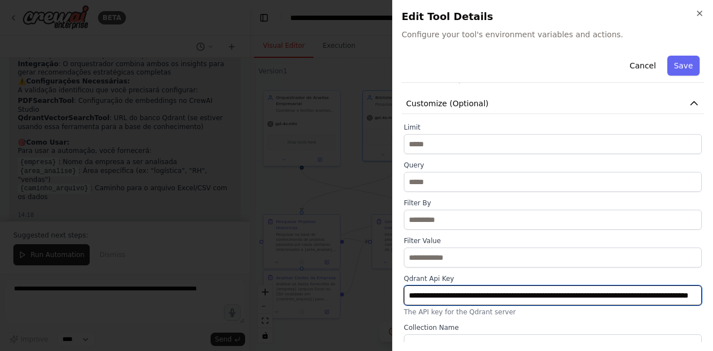
scroll to position [0, 97]
type input "**********"
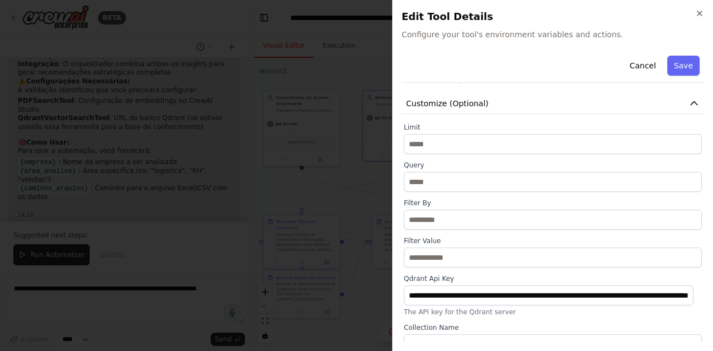
scroll to position [0, 0]
click at [487, 261] on div "**********" at bounding box center [553, 239] width 298 height 232
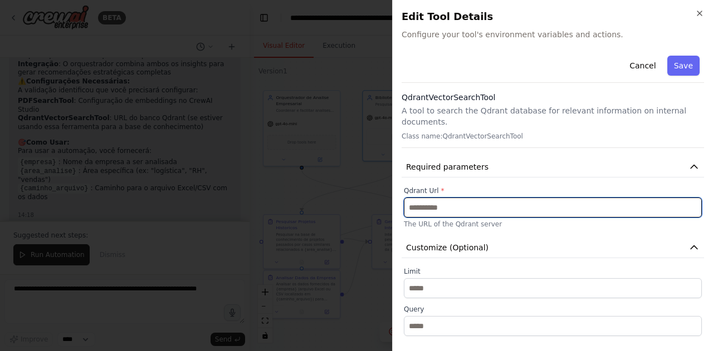
click at [492, 198] on input "text" at bounding box center [553, 208] width 298 height 20
click at [481, 198] on input "text" at bounding box center [553, 208] width 298 height 20
paste input "**********"
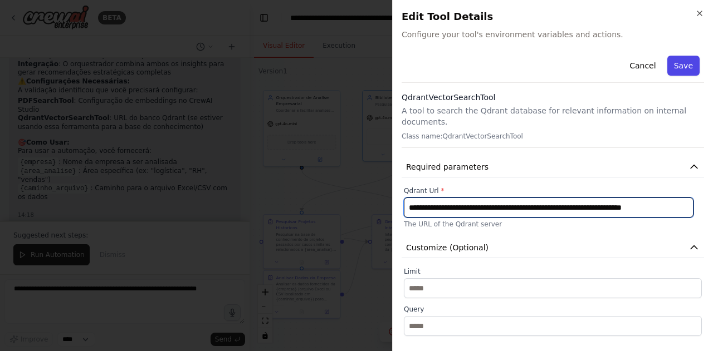
type input "**********"
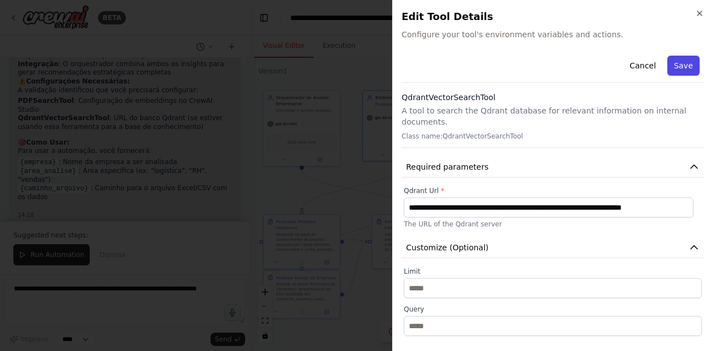
click at [668, 67] on button "Save" at bounding box center [683, 66] width 32 height 20
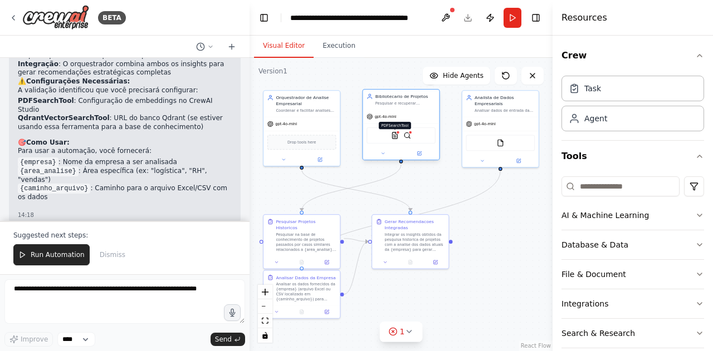
click at [398, 134] on img at bounding box center [394, 135] width 7 height 7
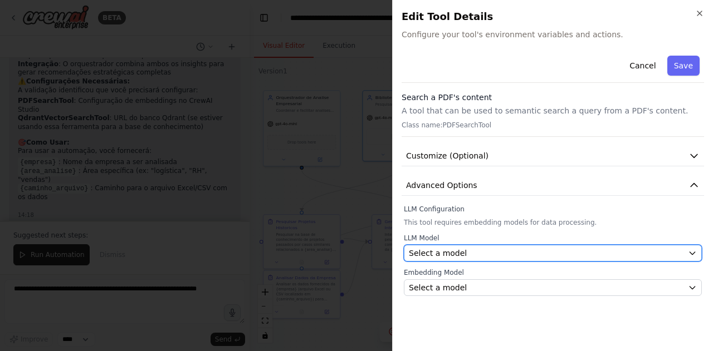
click at [493, 260] on button "Select a model" at bounding box center [553, 253] width 298 height 17
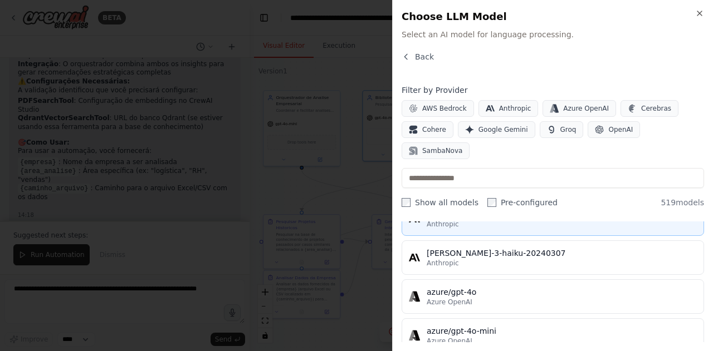
scroll to position [111, 0]
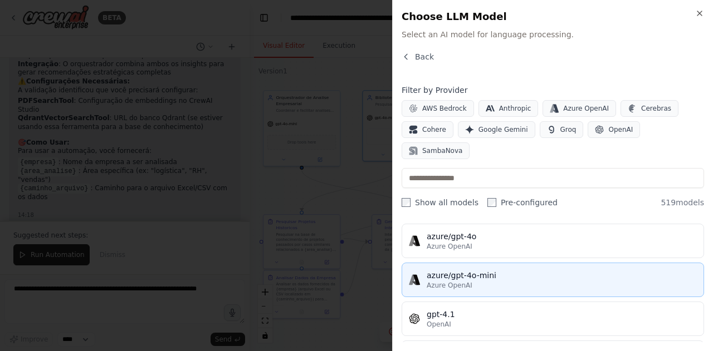
click at [481, 270] on div "azure/gpt-4o-mini" at bounding box center [562, 275] width 270 height 11
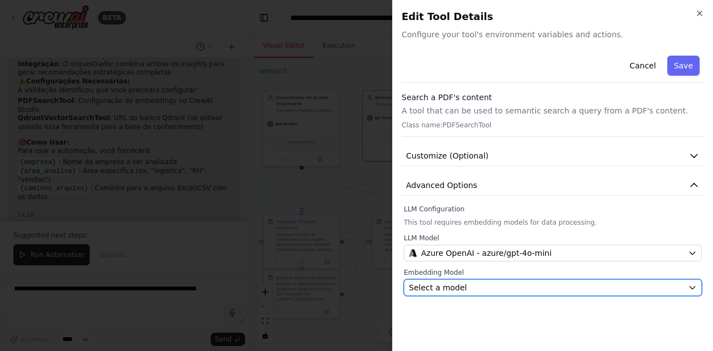
click at [476, 282] on div "Select a model" at bounding box center [546, 287] width 275 height 11
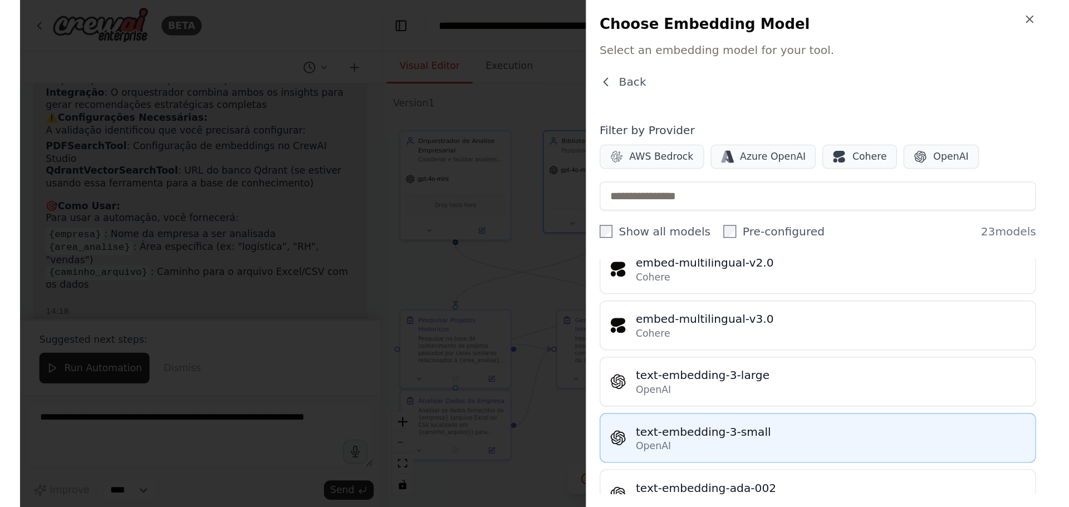
scroll to position [764, 0]
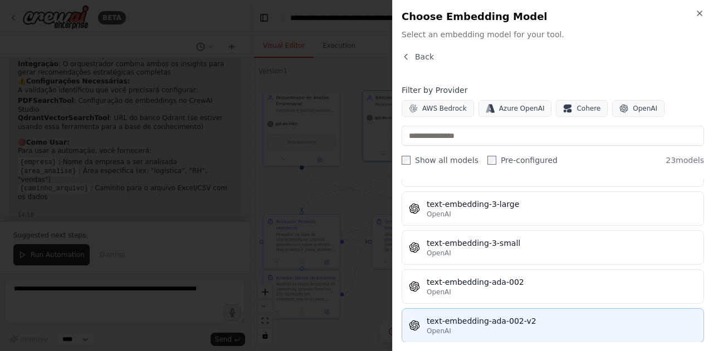
click at [487, 309] on button "text-embedding-ada-002-v2 OpenAI" at bounding box center [553, 326] width 302 height 35
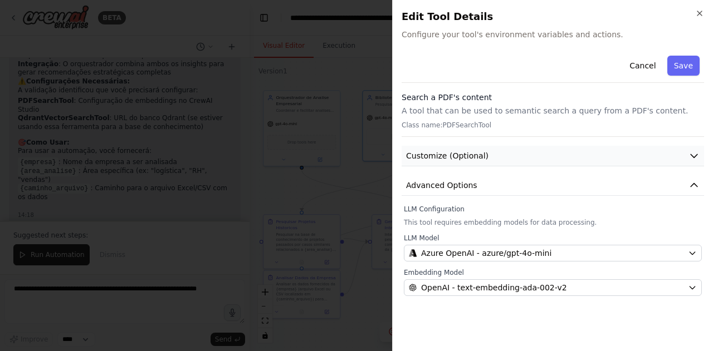
click at [505, 153] on button "Customize (Optional)" at bounding box center [553, 156] width 302 height 21
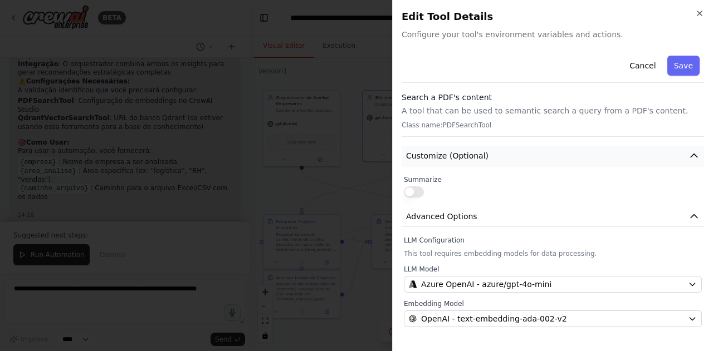
click at [505, 153] on button "Customize (Optional)" at bounding box center [553, 156] width 302 height 21
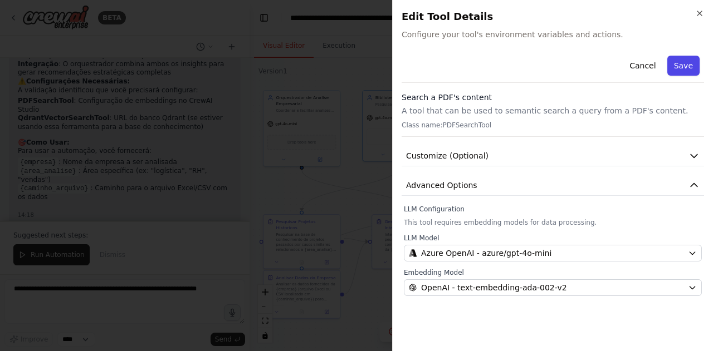
click at [679, 60] on button "Save" at bounding box center [683, 66] width 32 height 20
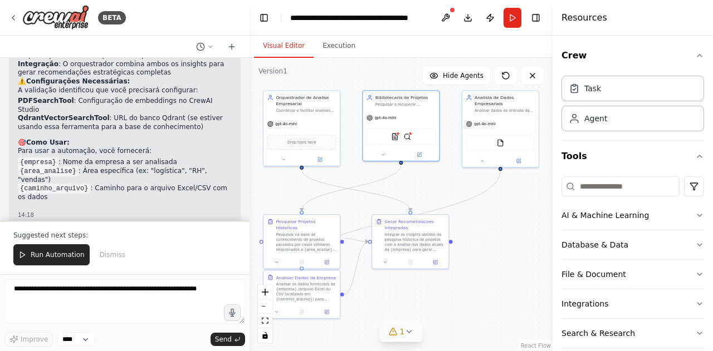
click at [403, 339] on button "1" at bounding box center [401, 332] width 43 height 21
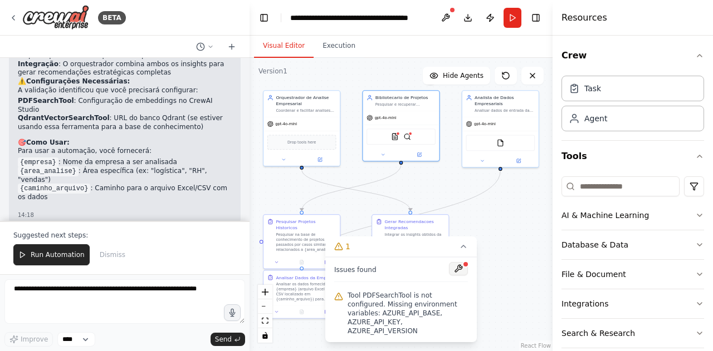
click at [461, 276] on button at bounding box center [458, 268] width 19 height 13
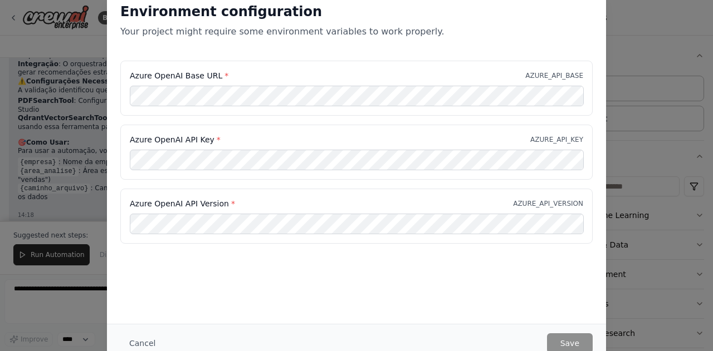
click at [623, 146] on div "Environment configuration Your project might require some environment variables…" at bounding box center [356, 175] width 713 height 351
click at [686, 32] on div "Environment configuration Your project might require some environment variables…" at bounding box center [356, 175] width 713 height 351
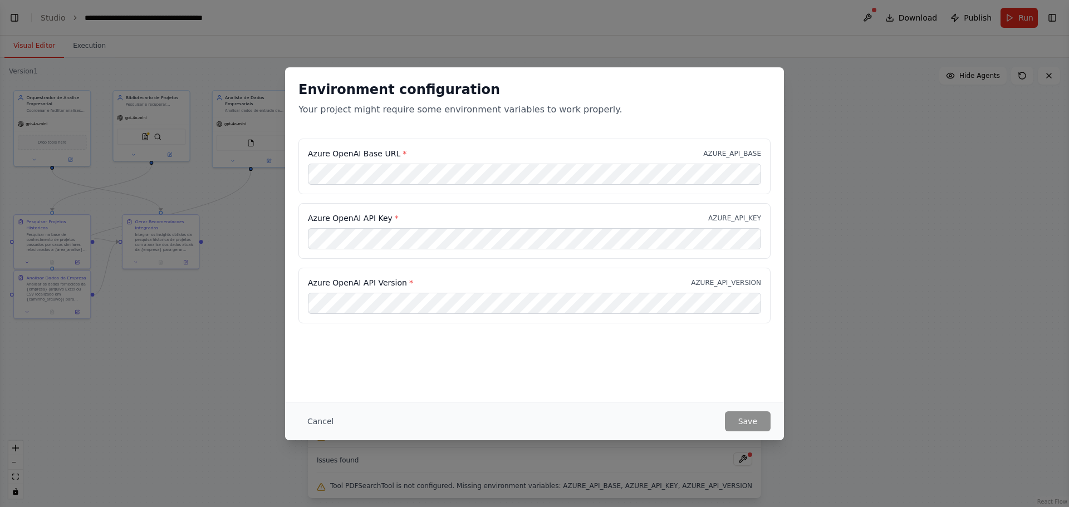
scroll to position [564, 0]
click at [712, 158] on div "Environment configuration Your project might require some environment variables…" at bounding box center [534, 253] width 1069 height 507
click at [320, 351] on button "Cancel" at bounding box center [320, 422] width 44 height 20
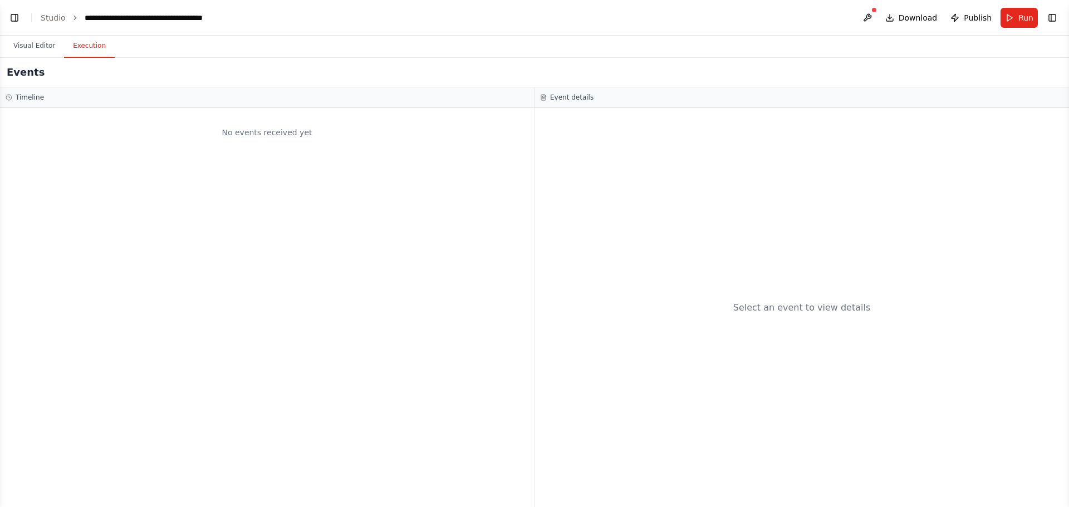
click at [76, 45] on button "Execution" at bounding box center [89, 46] width 51 height 23
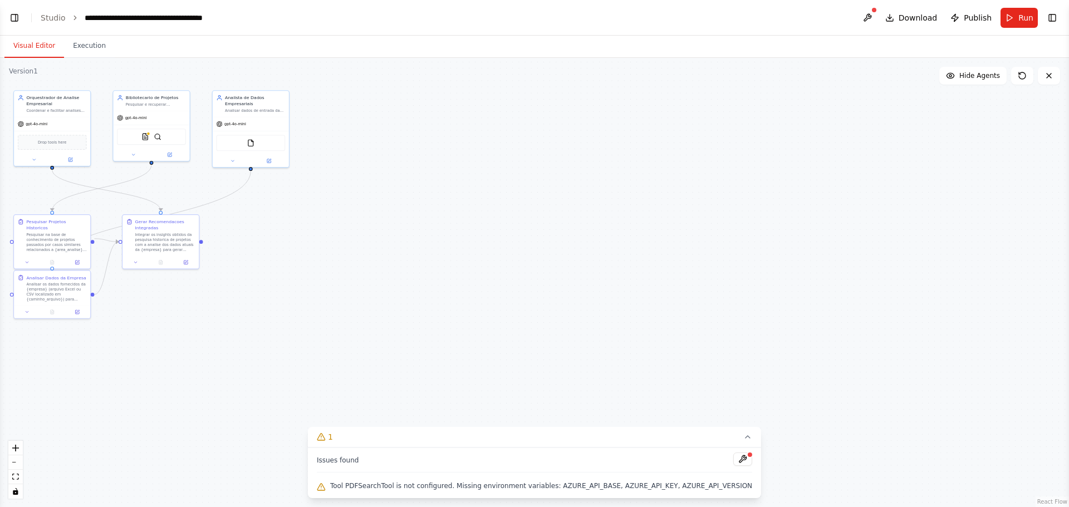
click at [29, 42] on button "Visual Editor" at bounding box center [34, 46] width 60 height 23
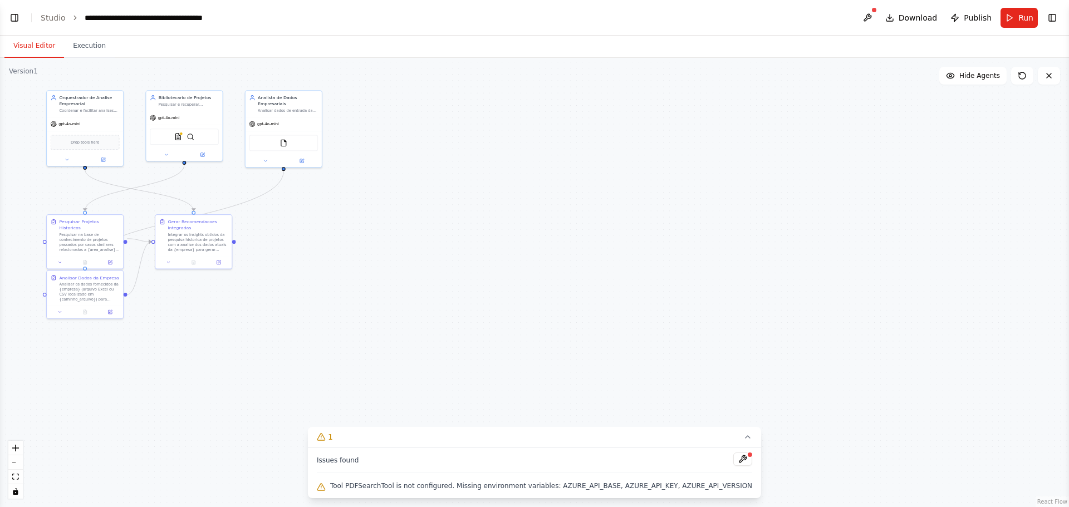
drag, startPoint x: 440, startPoint y: 99, endPoint x: 473, endPoint y: 99, distance: 32.9
click at [473, 99] on div ".deletable-edge-delete-btn { width: 20px; height: 20px; border: 0px solid #ffff…" at bounding box center [534, 282] width 1069 height 449
click at [17, 12] on button "Toggle Left Sidebar" at bounding box center [15, 18] width 16 height 16
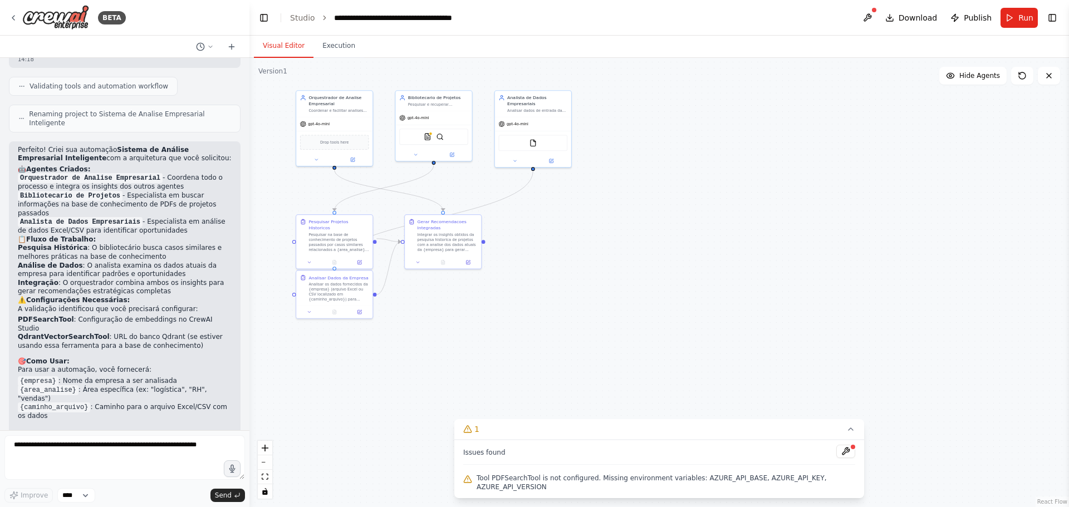
scroll to position [900, 0]
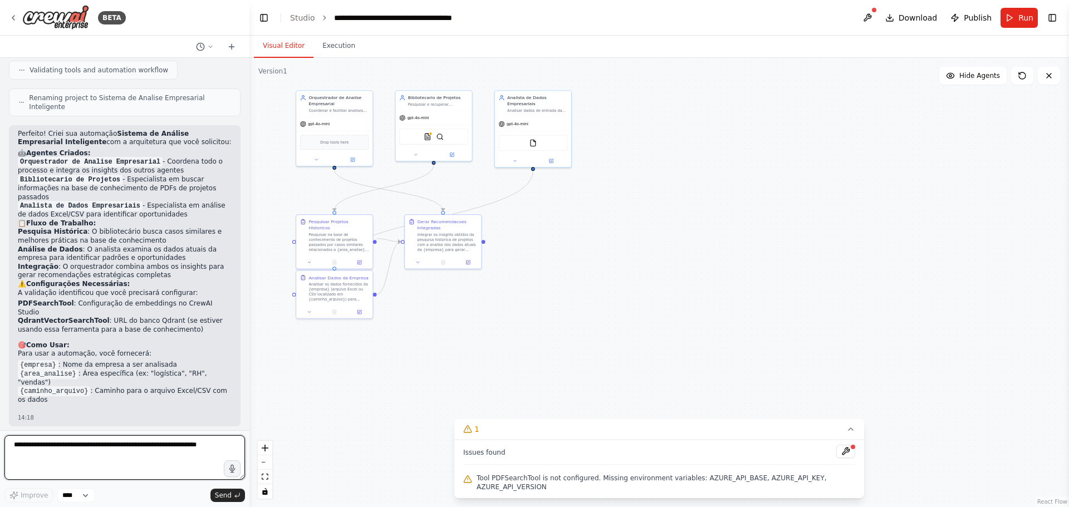
click at [89, 351] on textarea at bounding box center [124, 457] width 241 height 45
type textarea "**********"
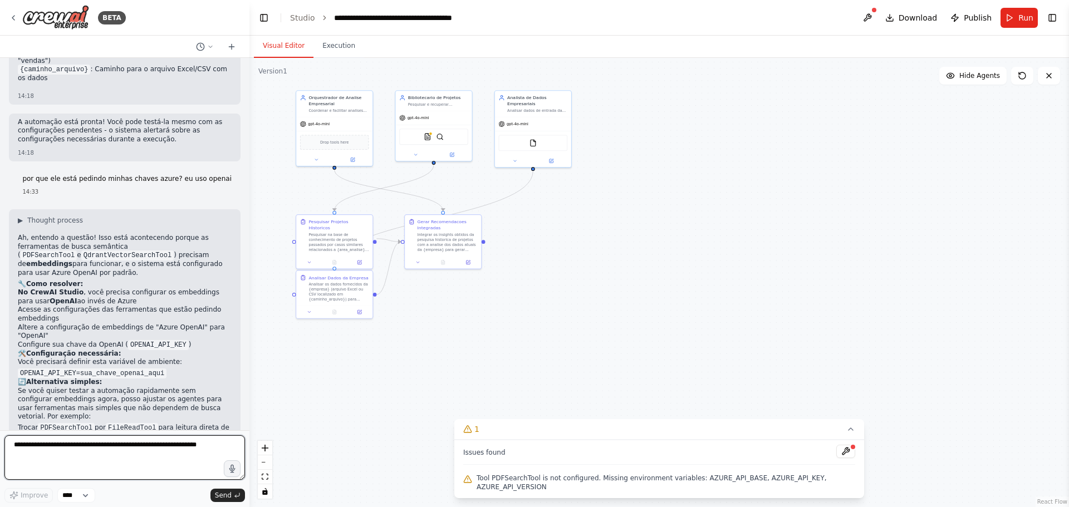
scroll to position [1231, 0]
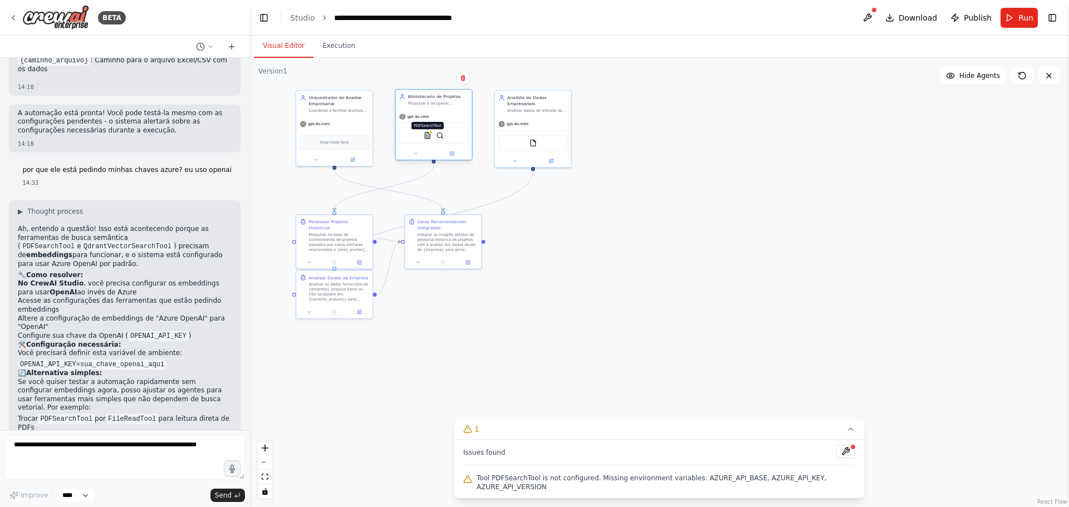
click at [427, 136] on img at bounding box center [427, 135] width 7 height 7
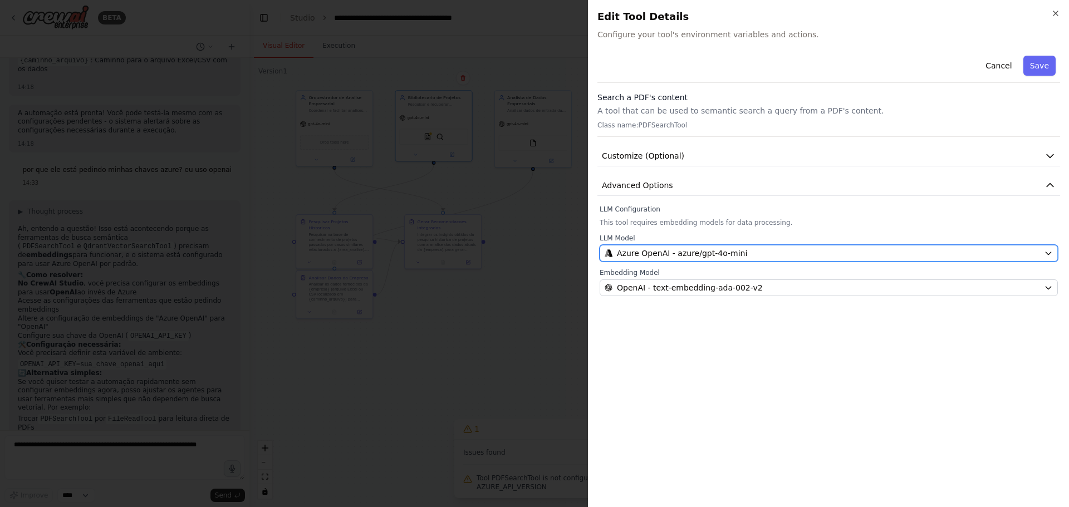
click at [660, 253] on span "Azure OpenAI - azure/gpt-4o-mini" at bounding box center [682, 253] width 130 height 11
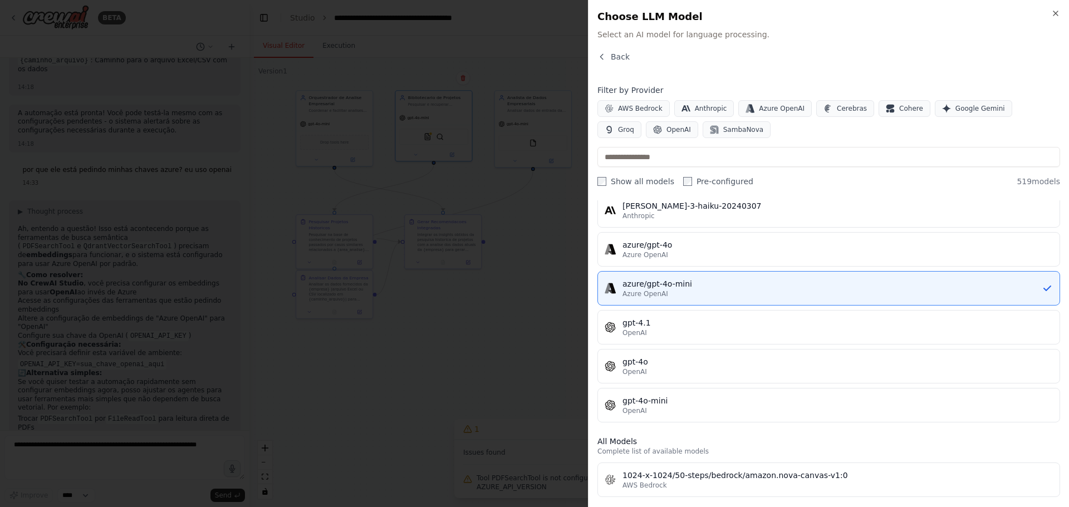
scroll to position [111, 0]
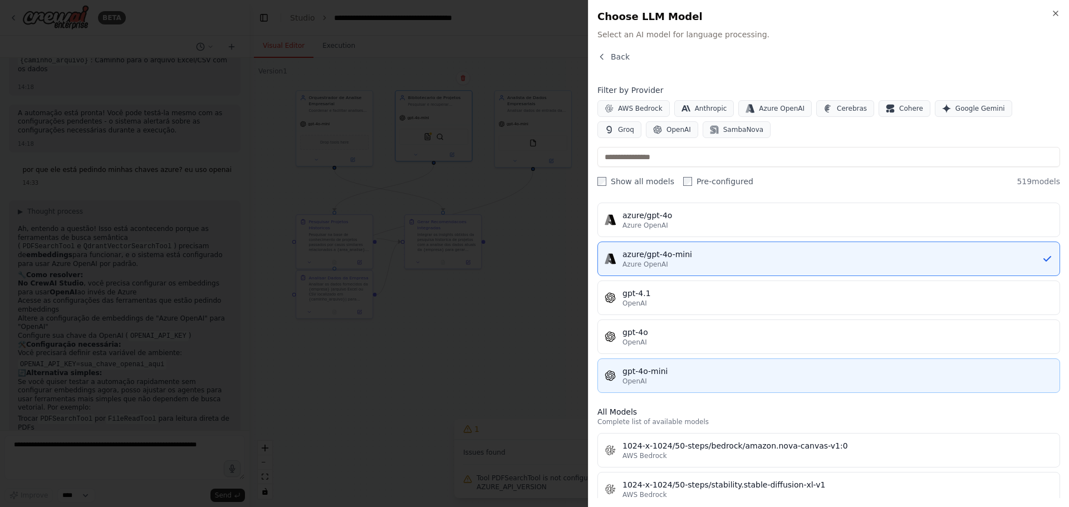
click at [648, 351] on div "gpt-4o-mini" at bounding box center [838, 371] width 430 height 11
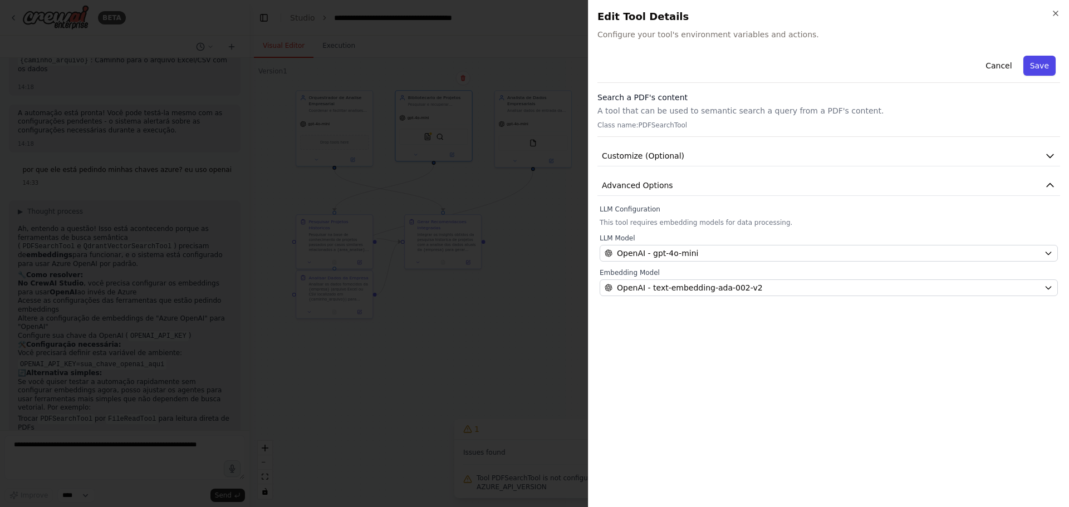
click at [712, 61] on button "Save" at bounding box center [1040, 66] width 32 height 20
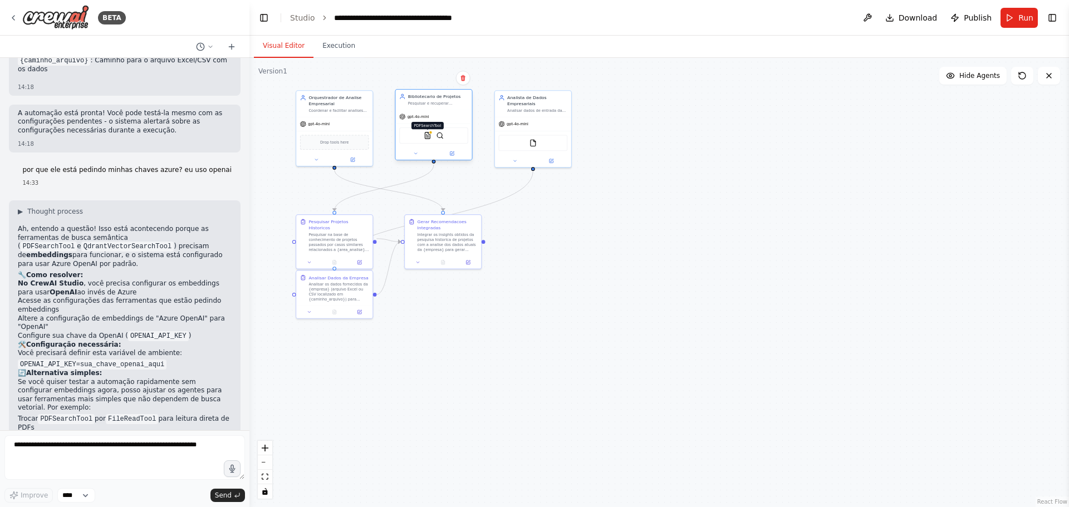
click at [429, 135] on img at bounding box center [427, 135] width 7 height 7
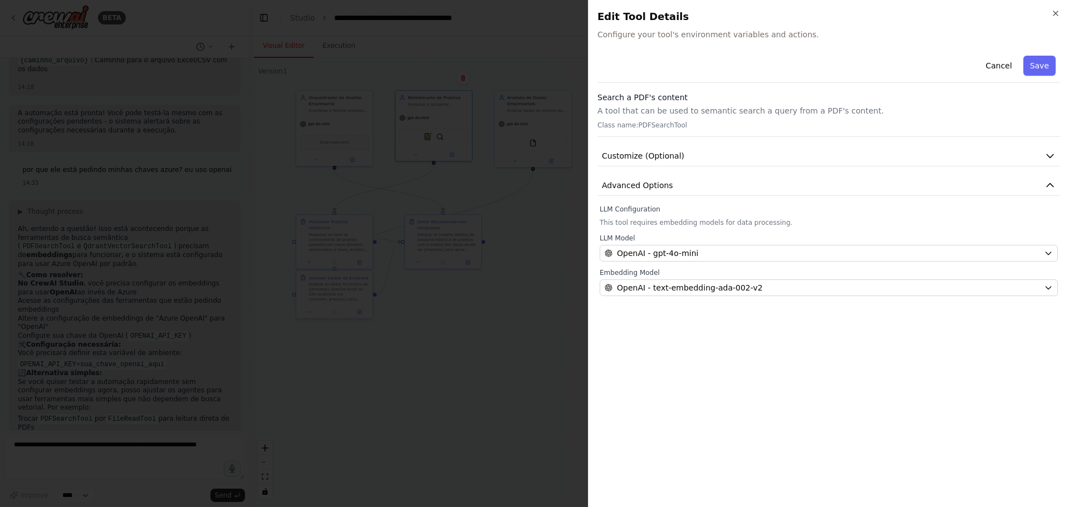
click at [708, 136] on div "Search a PDF's content A tool that can be used to semantic search a query from …" at bounding box center [829, 114] width 463 height 45
click at [712, 165] on button "Customize (Optional)" at bounding box center [829, 156] width 463 height 21
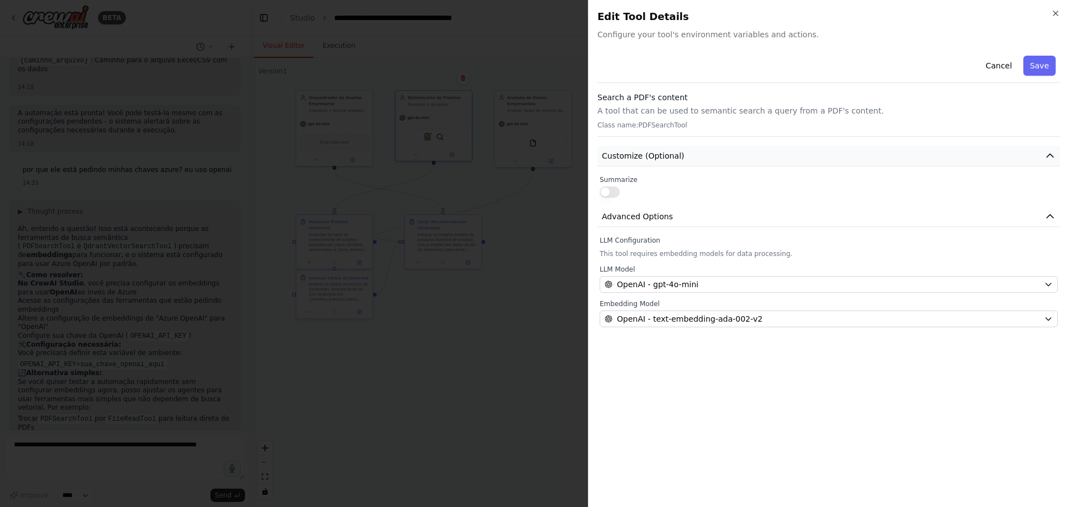
click at [712, 165] on button "Customize (Optional)" at bounding box center [829, 156] width 463 height 21
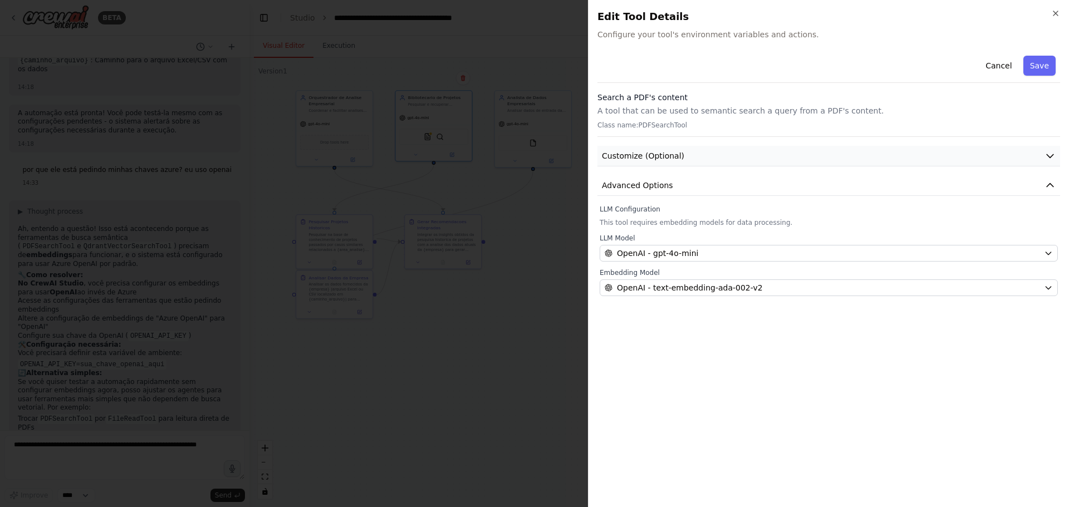
click at [712, 165] on button "Customize (Optional)" at bounding box center [829, 156] width 463 height 21
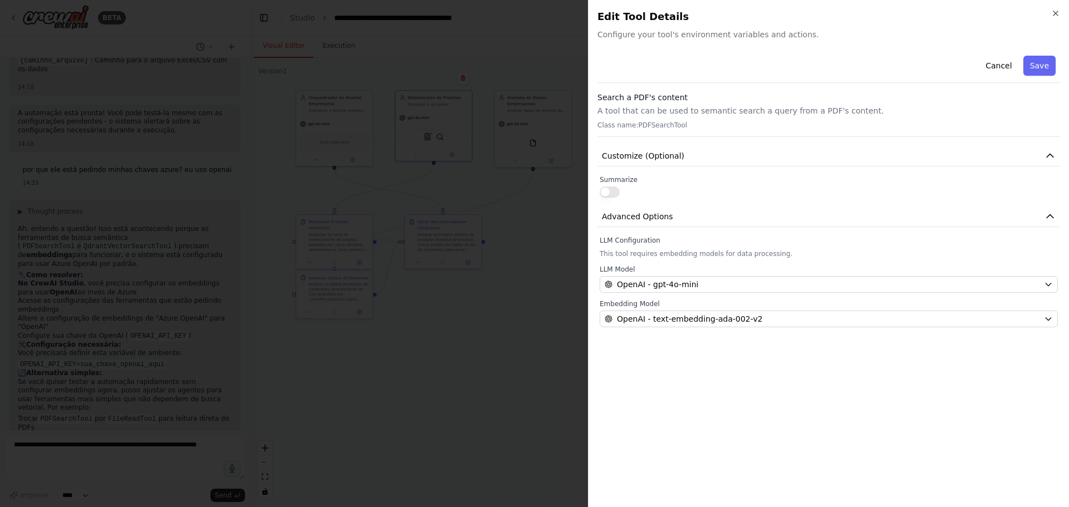
click at [611, 194] on button "button" at bounding box center [610, 192] width 20 height 11
click at [712, 163] on button "Customize (Optional)" at bounding box center [829, 156] width 463 height 21
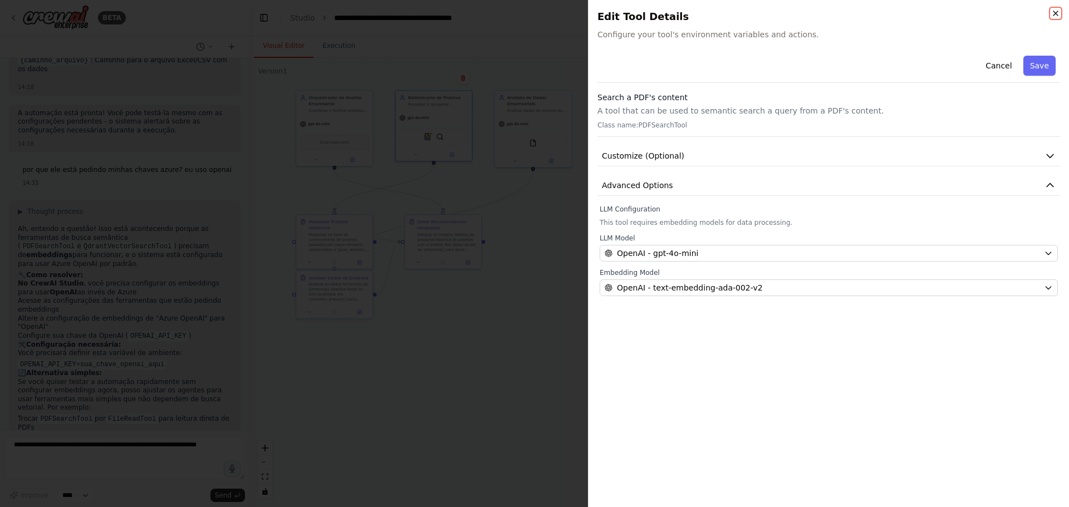
click at [712, 13] on icon "button" at bounding box center [1055, 13] width 9 height 9
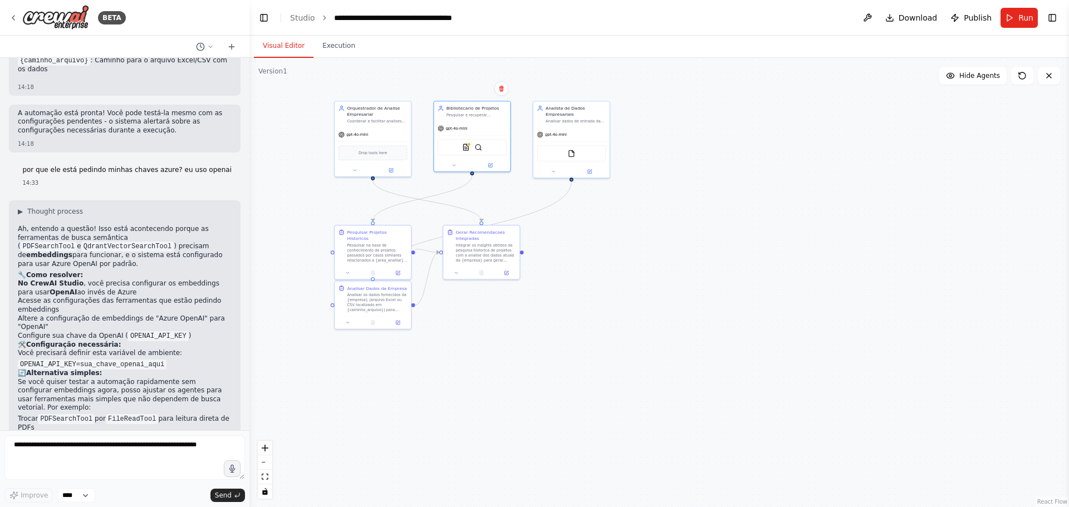
drag, startPoint x: 605, startPoint y: 232, endPoint x: 637, endPoint y: 241, distance: 33.4
click at [637, 241] on div ".deletable-edge-delete-btn { width: 20px; height: 20px; border: 0px solid #ffff…" at bounding box center [659, 282] width 820 height 449
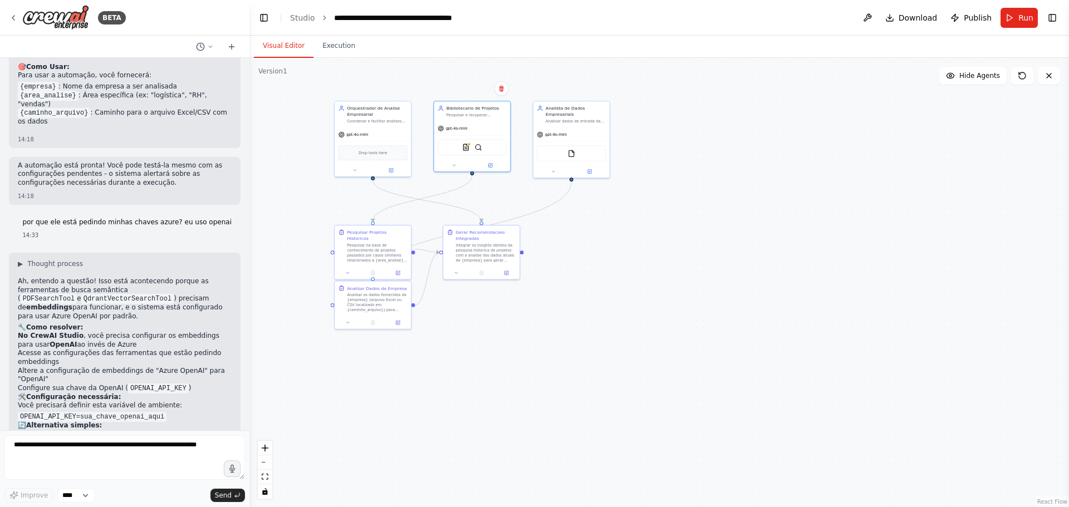
scroll to position [1231, 0]
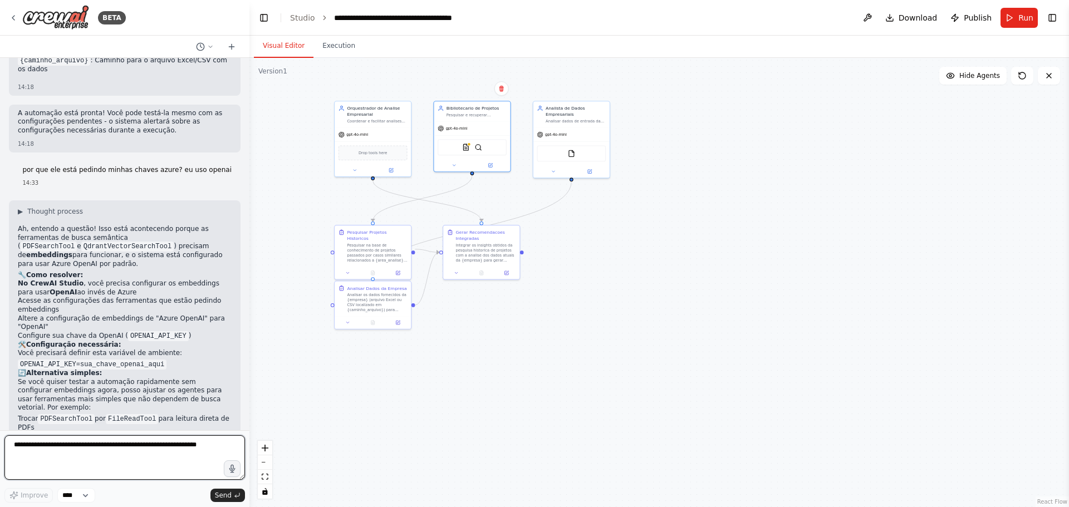
click at [159, 351] on textarea at bounding box center [124, 457] width 241 height 45
type textarea "**********"
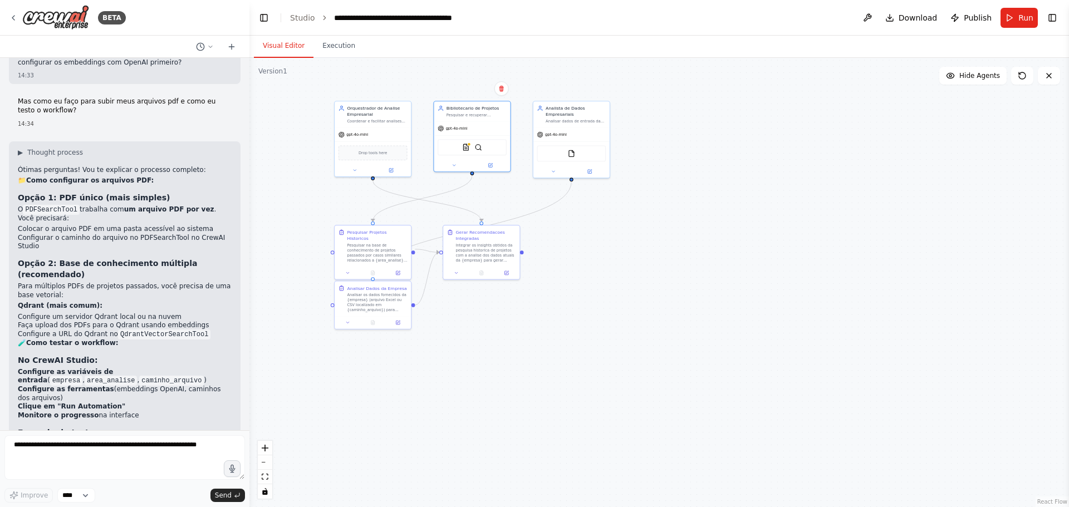
scroll to position [1694, 0]
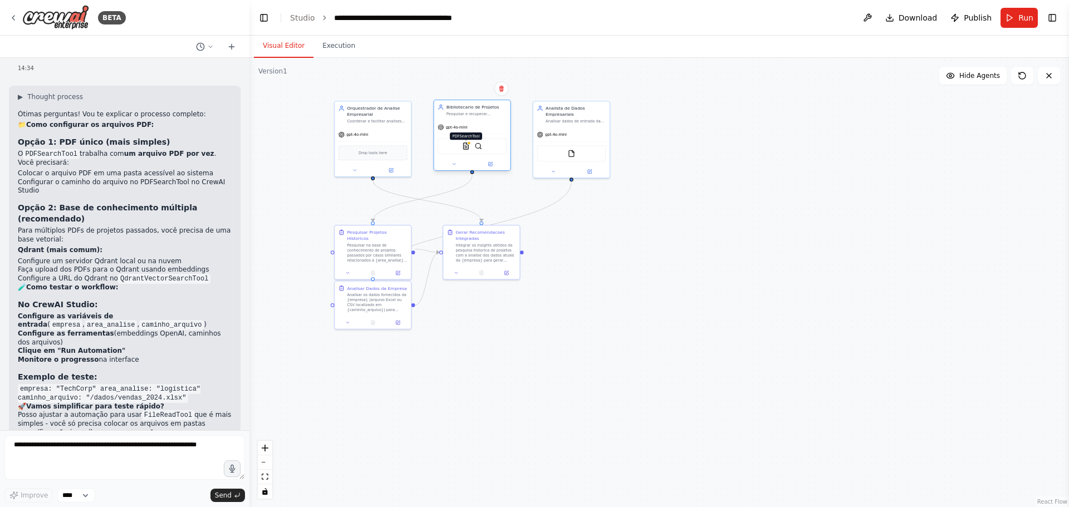
click at [465, 147] on img at bounding box center [465, 146] width 7 height 7
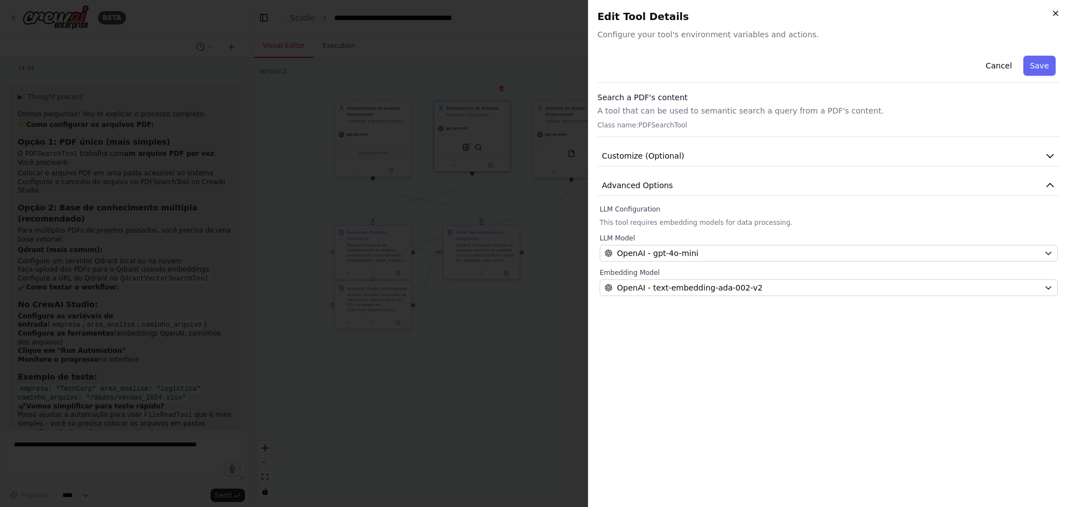
click at [712, 14] on icon "button" at bounding box center [1055, 13] width 9 height 9
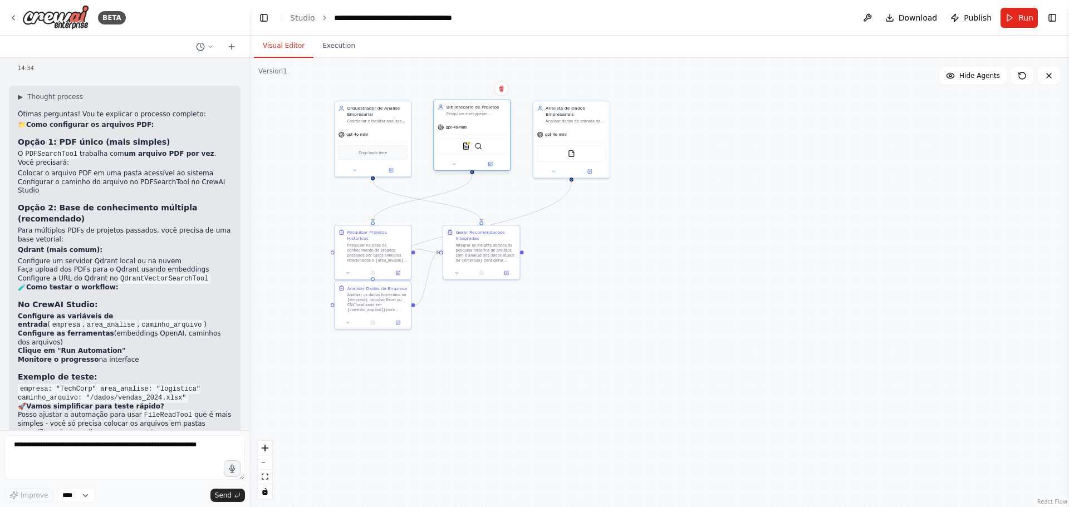
click at [463, 129] on span "gpt-4o-mini" at bounding box center [457, 127] width 22 height 5
click at [468, 141] on div at bounding box center [469, 143] width 4 height 4
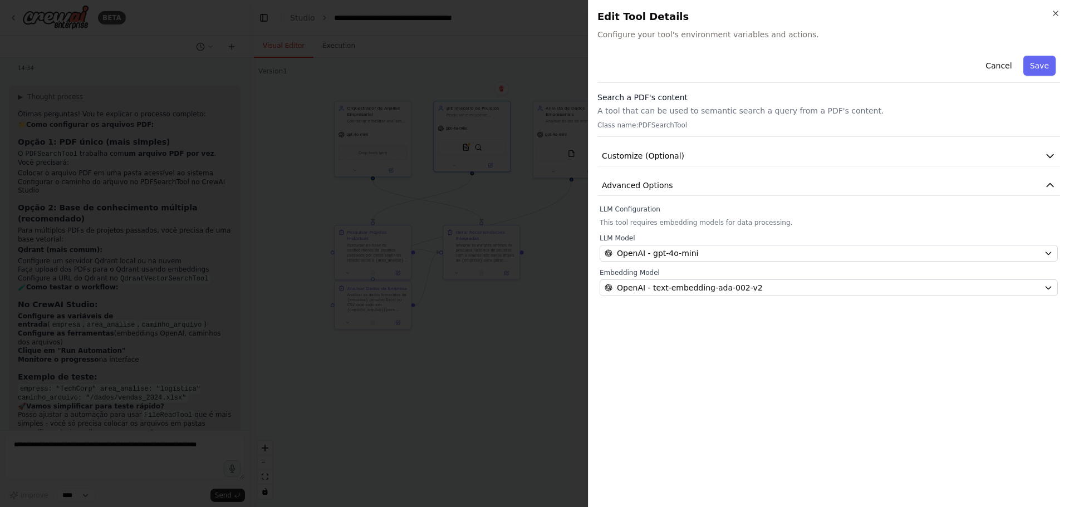
click at [676, 30] on span "Configure your tool's environment variables and actions." at bounding box center [829, 34] width 463 height 11
click at [674, 117] on div "Search a PDF's content A tool that can be used to semantic search a query from …" at bounding box center [829, 114] width 463 height 45
drag, startPoint x: 674, startPoint y: 117, endPoint x: 1034, endPoint y: 21, distance: 372.8
click at [677, 116] on div "Search a PDF's content A tool that can be used to semantic search a query from …" at bounding box center [829, 114] width 463 height 45
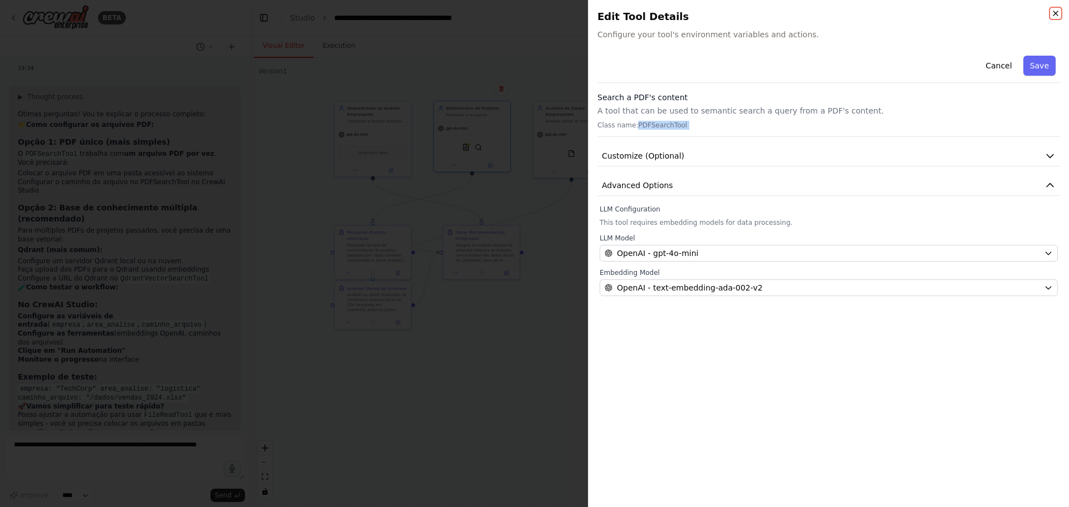
click at [712, 14] on icon "button" at bounding box center [1055, 13] width 9 height 9
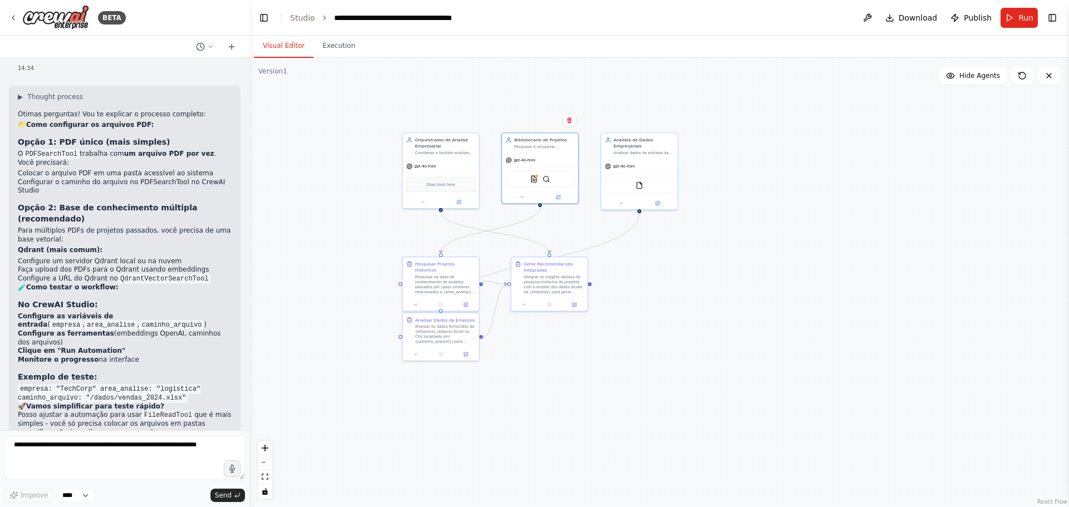
drag, startPoint x: 864, startPoint y: 140, endPoint x: 952, endPoint y: 196, distance: 104.9
click at [712, 196] on div ".deletable-edge-delete-btn { width: 20px; height: 20px; border: 0px solid #ffff…" at bounding box center [659, 282] width 820 height 449
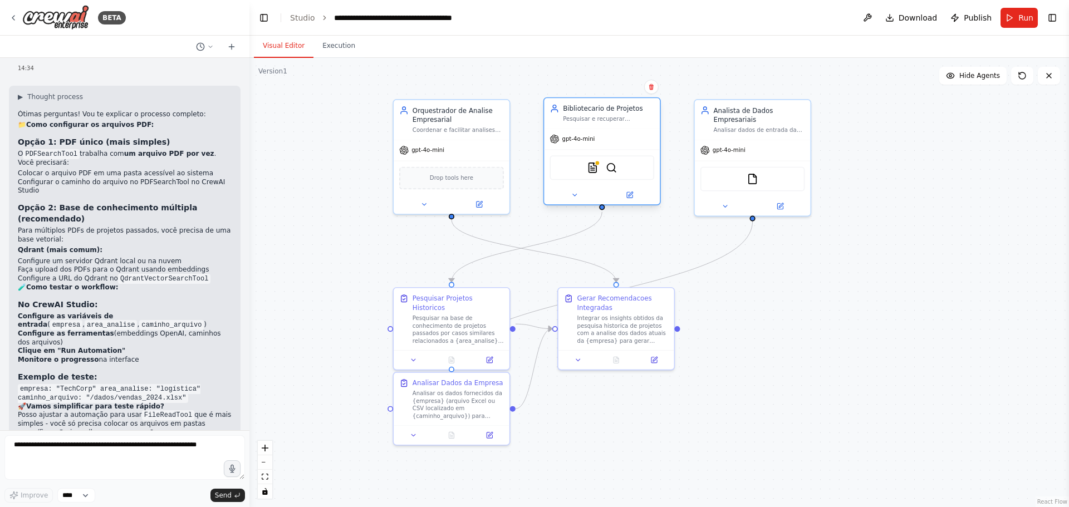
click at [617, 132] on div "gpt-4o-mini" at bounding box center [602, 139] width 116 height 21
click at [618, 120] on div "Pesquisar e recuperar informacoes relevantes da base de conhecimento de projeto…" at bounding box center [608, 119] width 91 height 8
click at [616, 130] on div "gpt-4o-mini" at bounding box center [602, 139] width 116 height 21
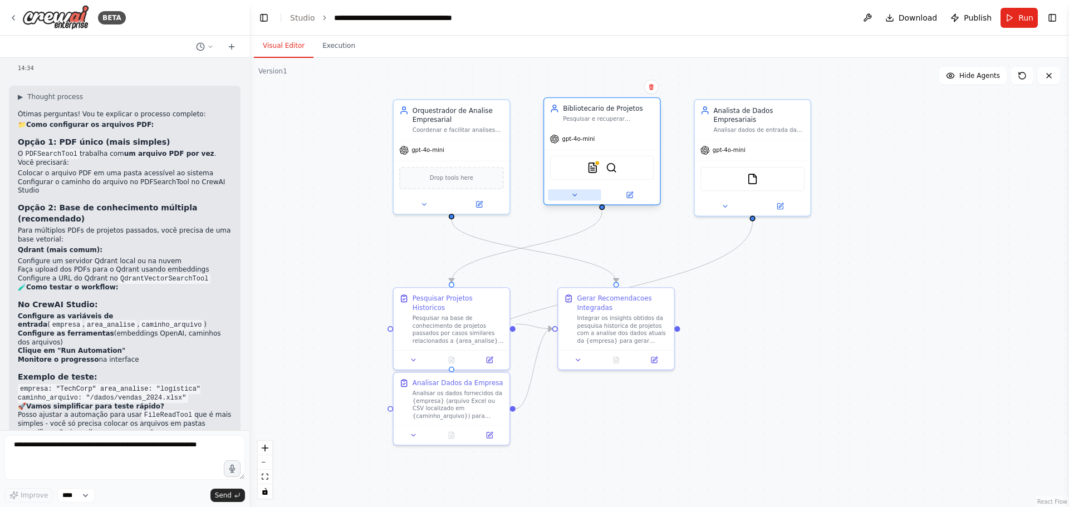
click at [577, 198] on icon at bounding box center [575, 196] width 8 height 8
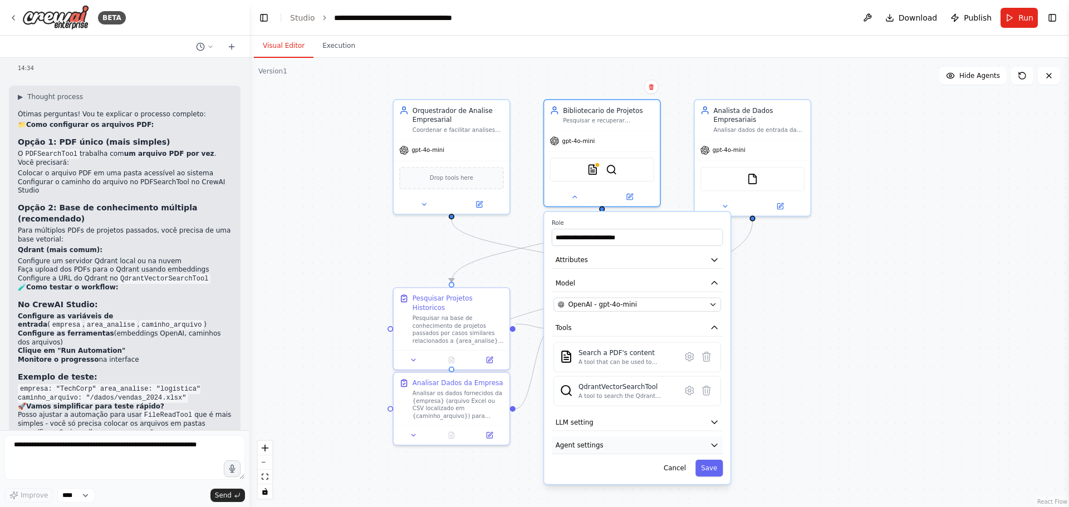
click at [604, 351] on button "Agent settings" at bounding box center [637, 445] width 171 height 17
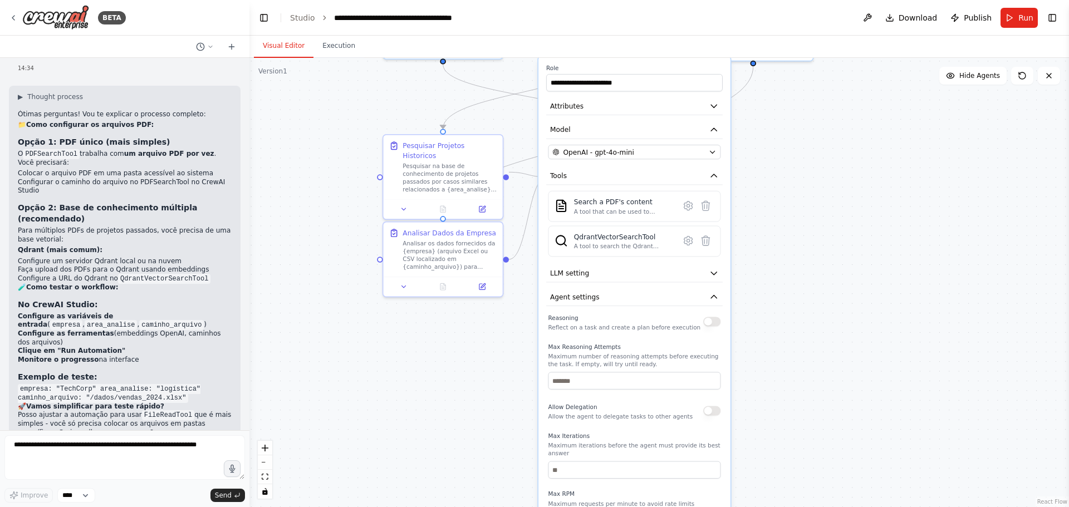
drag, startPoint x: 906, startPoint y: 347, endPoint x: 908, endPoint y: 266, distance: 80.8
click at [712, 266] on div ".deletable-edge-delete-btn { width: 20px; height: 20px; border: 0px solid #ffff…" at bounding box center [659, 282] width 820 height 449
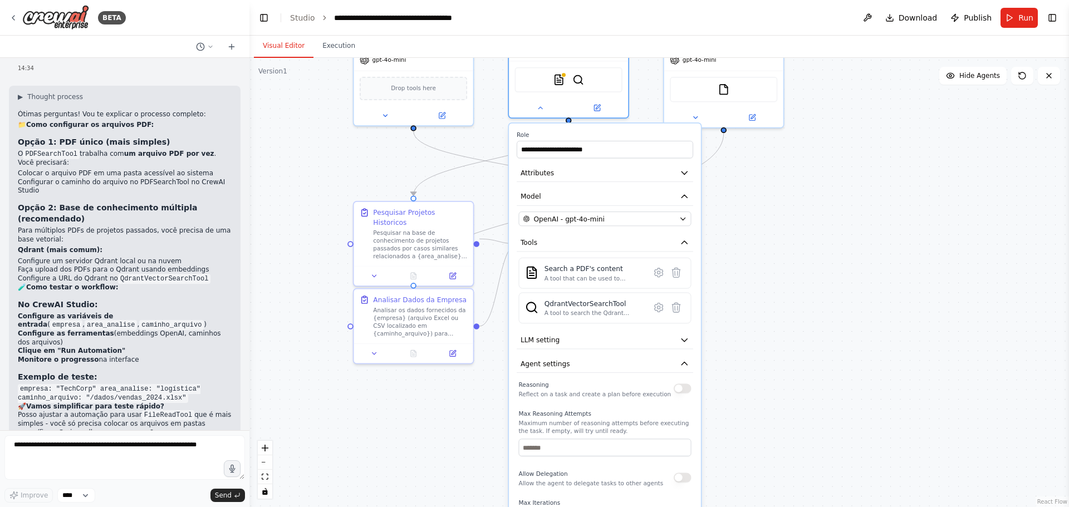
drag, startPoint x: 848, startPoint y: 384, endPoint x: 818, endPoint y: 452, distance: 74.3
click at [712, 351] on div ".deletable-edge-delete-btn { width: 20px; height: 20px; border: 0px solid #ffff…" at bounding box center [659, 282] width 820 height 449
click at [652, 351] on button "Agent settings" at bounding box center [605, 364] width 177 height 18
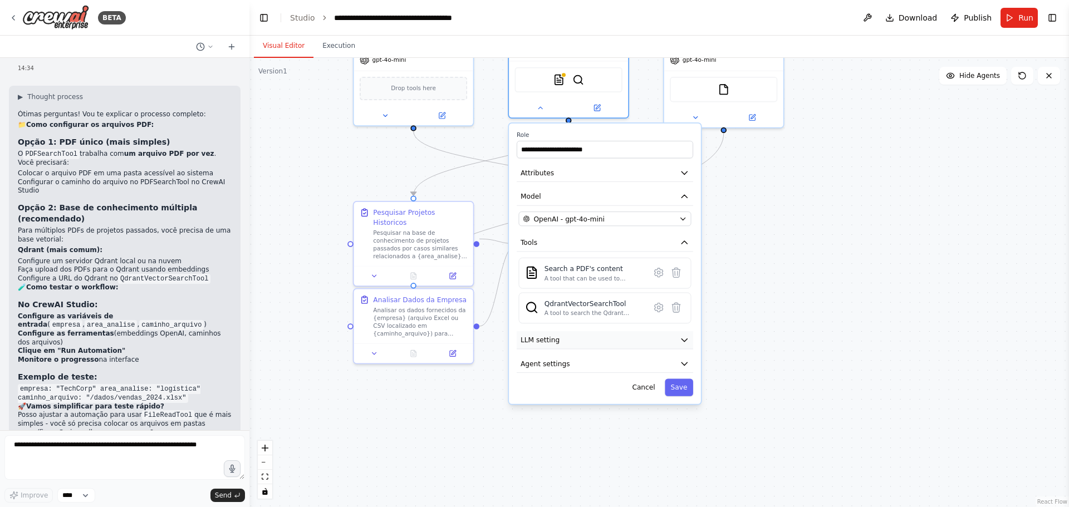
click at [670, 332] on button "LLM setting" at bounding box center [605, 340] width 177 height 18
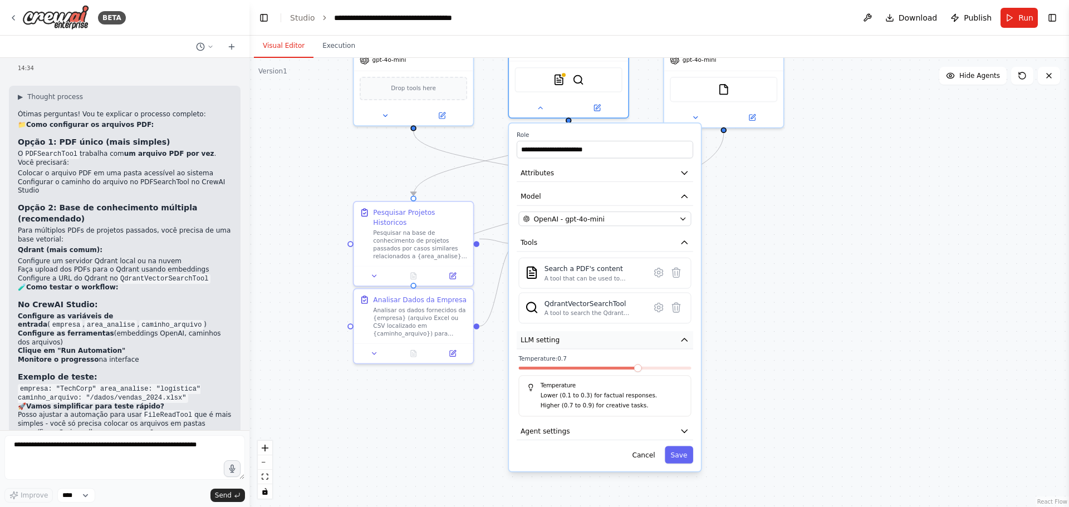
click at [670, 332] on button "LLM setting" at bounding box center [605, 340] width 177 height 18
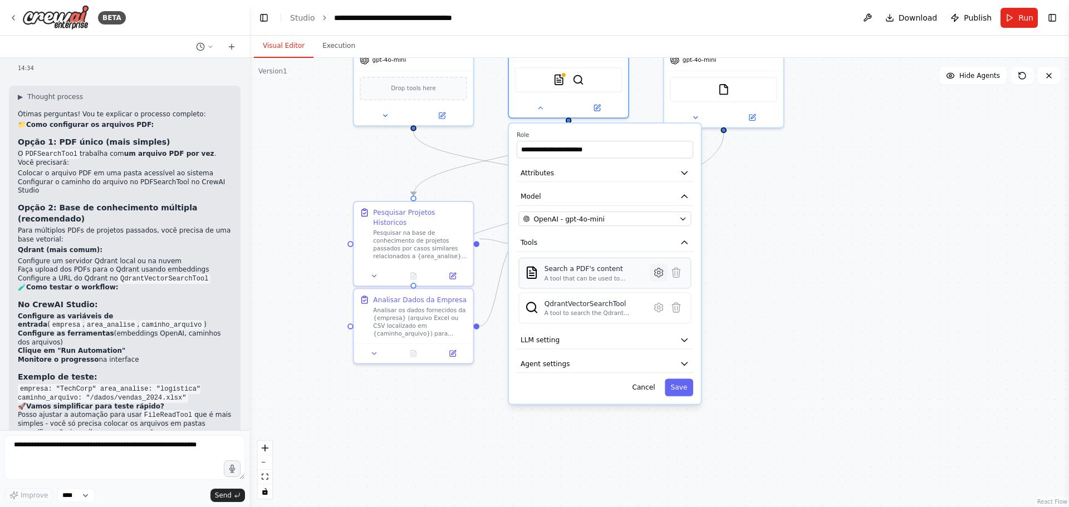
click at [659, 275] on icon at bounding box center [659, 272] width 8 height 9
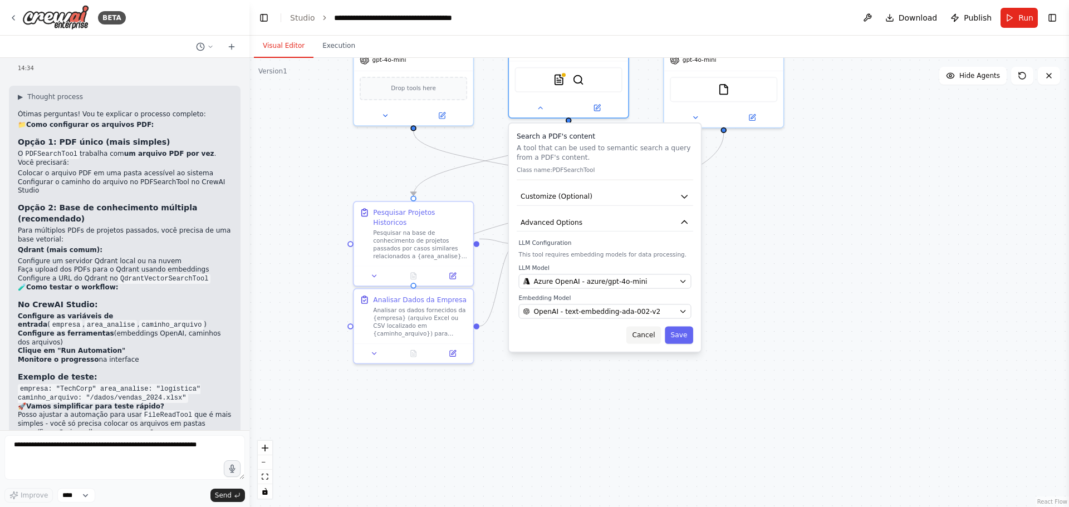
click at [646, 338] on button "Cancel" at bounding box center [644, 334] width 35 height 17
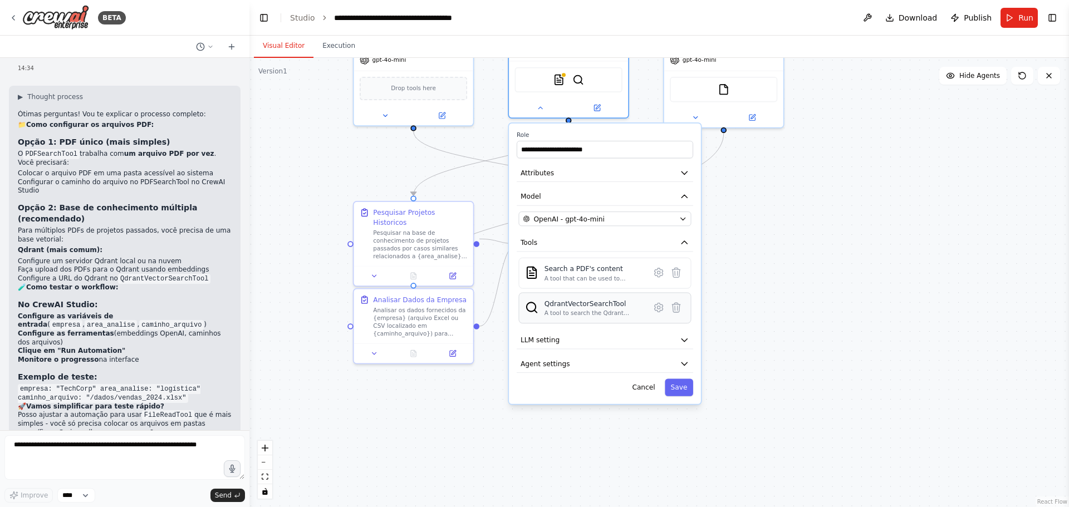
click at [575, 304] on div "QdrantVectorSearchTool" at bounding box center [595, 303] width 100 height 9
click at [655, 306] on icon at bounding box center [659, 308] width 8 height 9
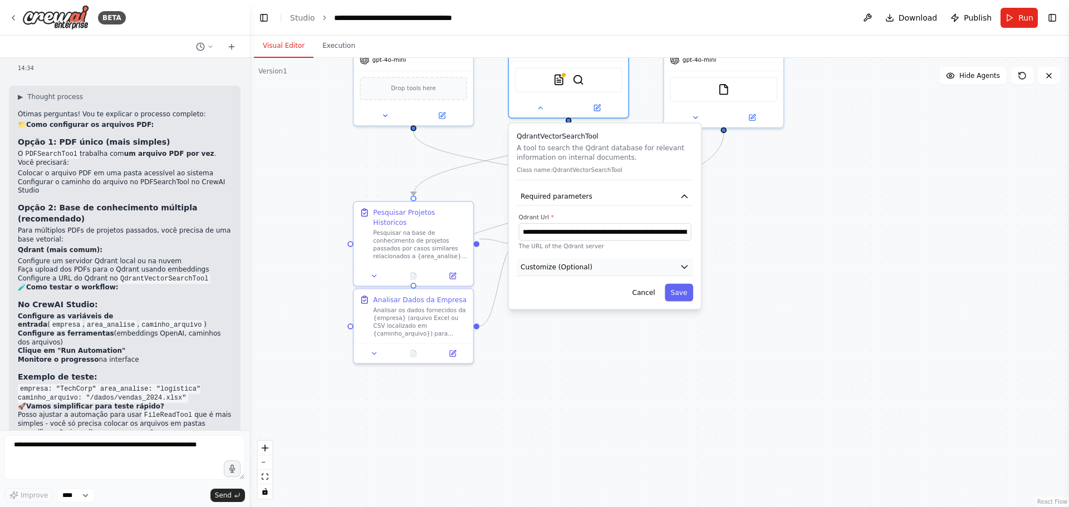
click at [637, 273] on button "Customize (Optional)" at bounding box center [605, 267] width 177 height 18
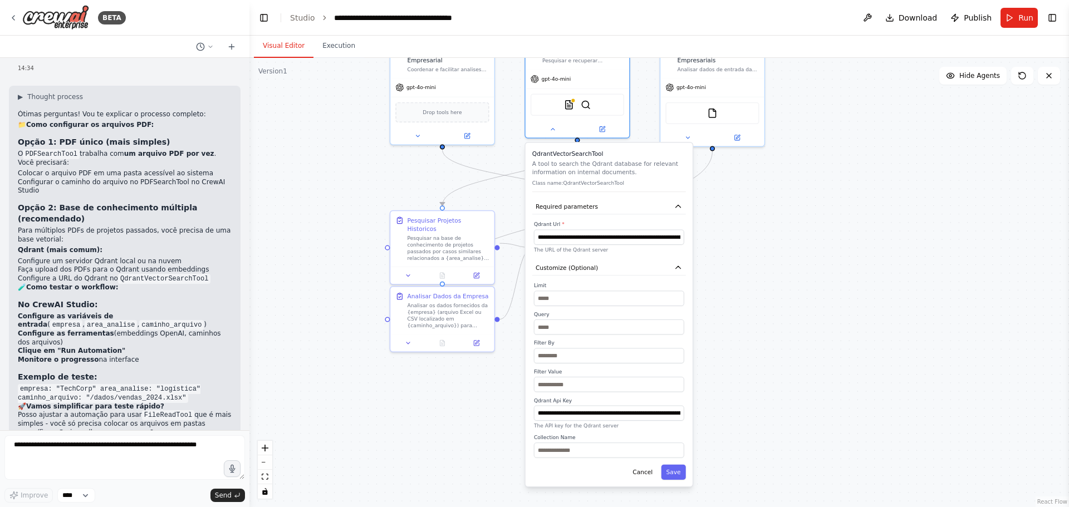
click at [712, 248] on div ".deletable-edge-delete-btn { width: 20px; height: 20px; border: 0px solid #ffff…" at bounding box center [659, 282] width 820 height 449
click at [712, 175] on div ".deletable-edge-delete-btn { width: 20px; height: 20px; border: 0px solid #ffff…" at bounding box center [659, 282] width 820 height 449
click at [628, 159] on div "QdrantVectorSearchTool A tool to search the Qdrant database for relevant inform…" at bounding box center [609, 171] width 154 height 43
click at [648, 351] on button "Cancel" at bounding box center [643, 472] width 30 height 15
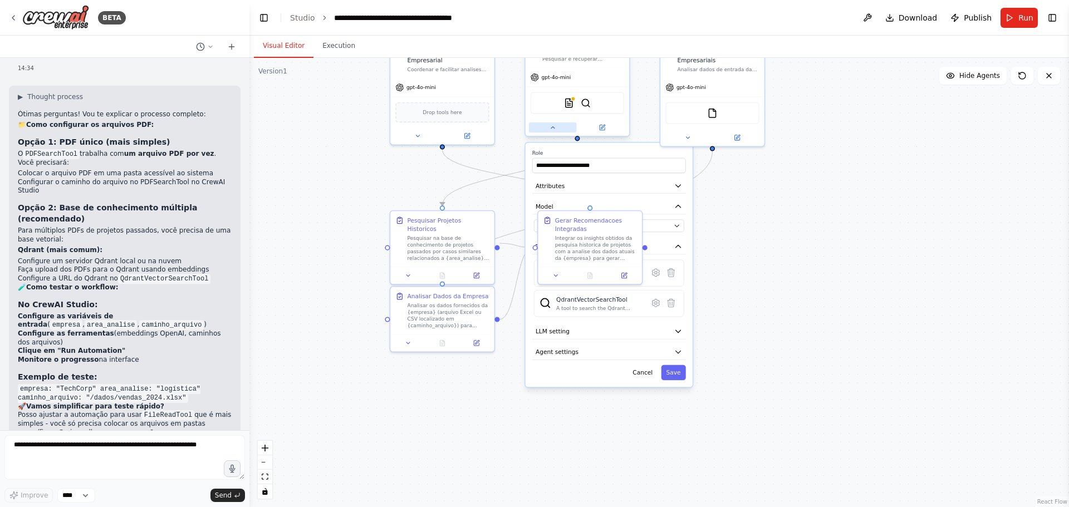
click at [557, 130] on button at bounding box center [553, 128] width 48 height 10
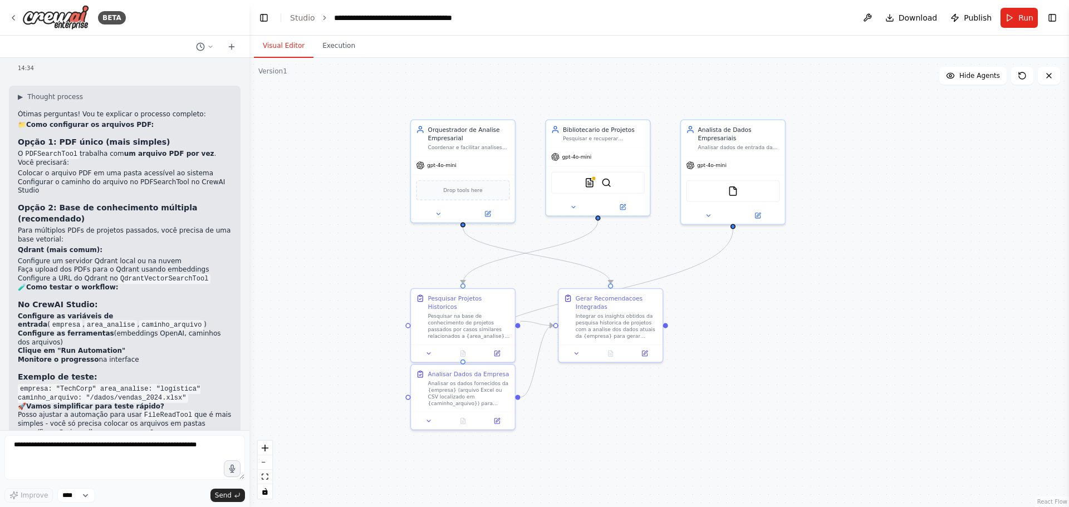
drag, startPoint x: 819, startPoint y: 281, endPoint x: 836, endPoint y: 282, distance: 16.7
click at [712, 282] on div ".deletable-edge-delete-btn { width: 20px; height: 20px; border: 0px solid #ffff…" at bounding box center [659, 282] width 820 height 449
click at [610, 182] on img at bounding box center [606, 181] width 10 height 10
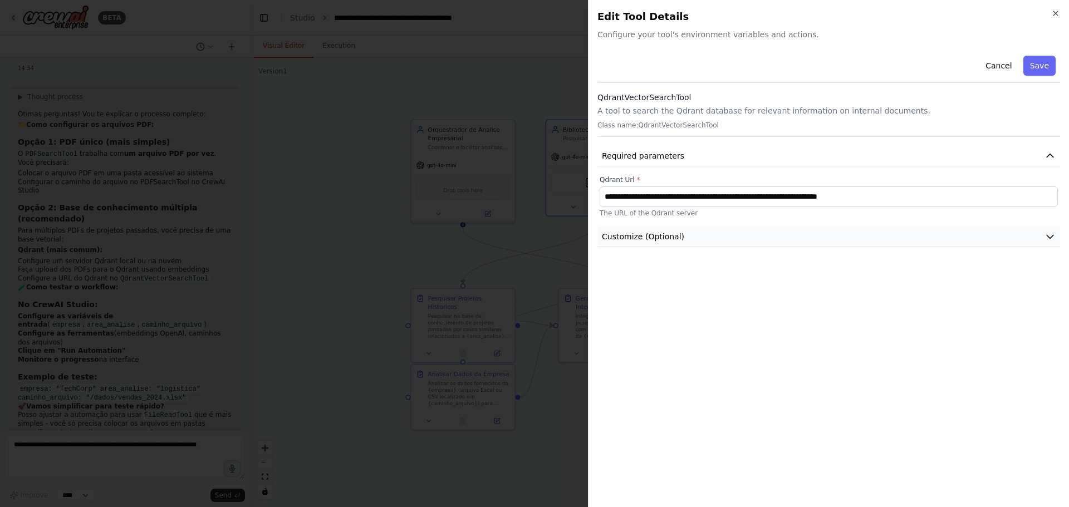
click at [697, 236] on button "Customize (Optional)" at bounding box center [829, 237] width 463 height 21
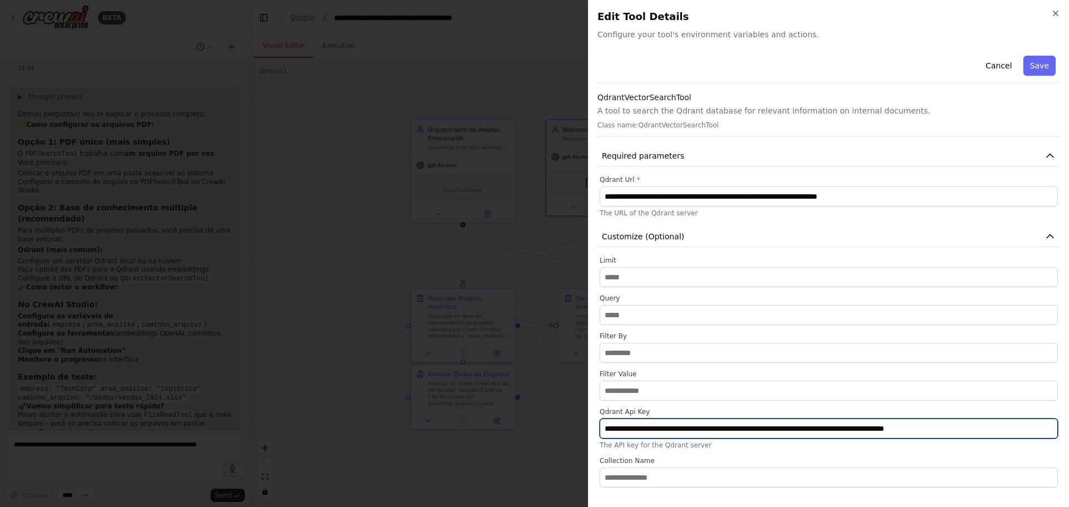
click at [683, 351] on input "**********" at bounding box center [829, 429] width 458 height 20
click at [682, 351] on input "**********" at bounding box center [829, 429] width 458 height 20
paste input "**********"
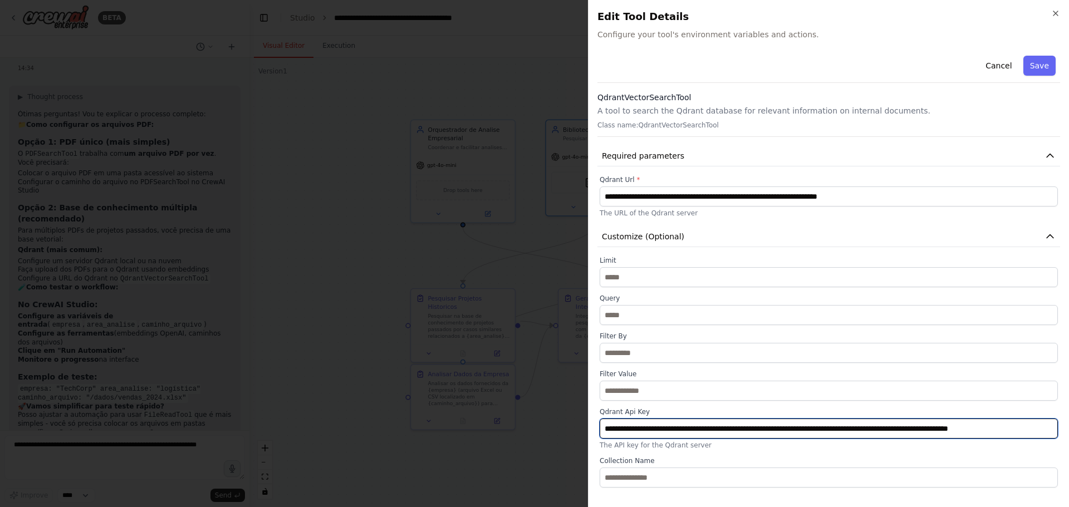
scroll to position [0, 34]
type input "**********"
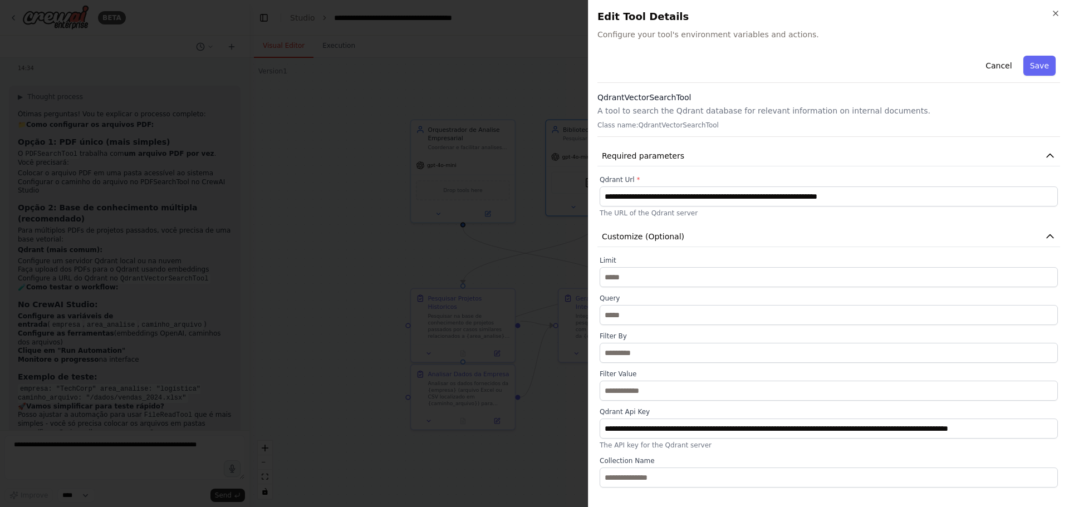
click at [681, 351] on div "**********" at bounding box center [829, 372] width 458 height 232
click at [712, 53] on div "Cancel Save" at bounding box center [829, 67] width 463 height 32
click at [712, 58] on button "Save" at bounding box center [1040, 66] width 32 height 20
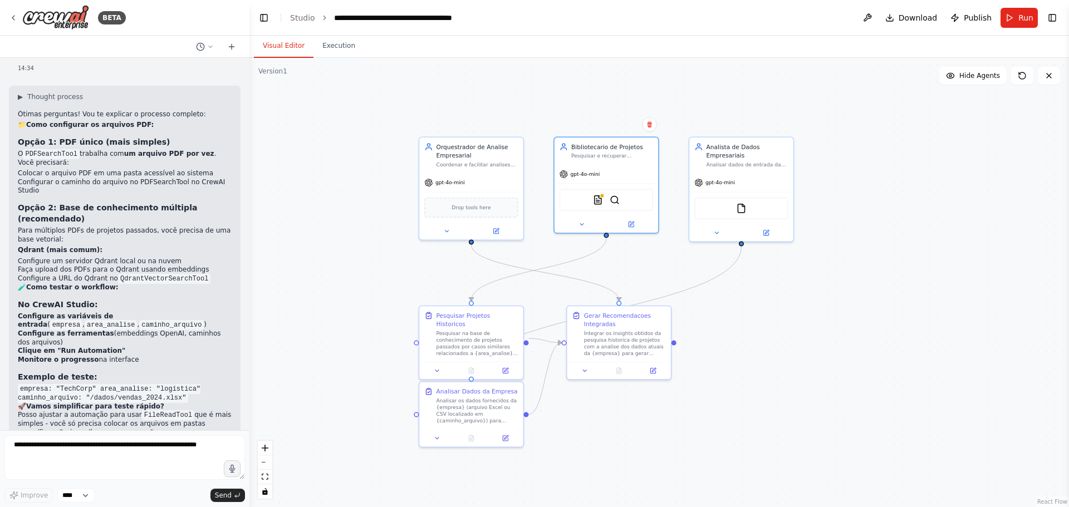
drag, startPoint x: 682, startPoint y: 70, endPoint x: 583, endPoint y: 3, distance: 119.1
click at [689, 85] on div ".deletable-edge-delete-btn { width: 20px; height: 20px; border: 0px solid #ffff…" at bounding box center [659, 282] width 820 height 449
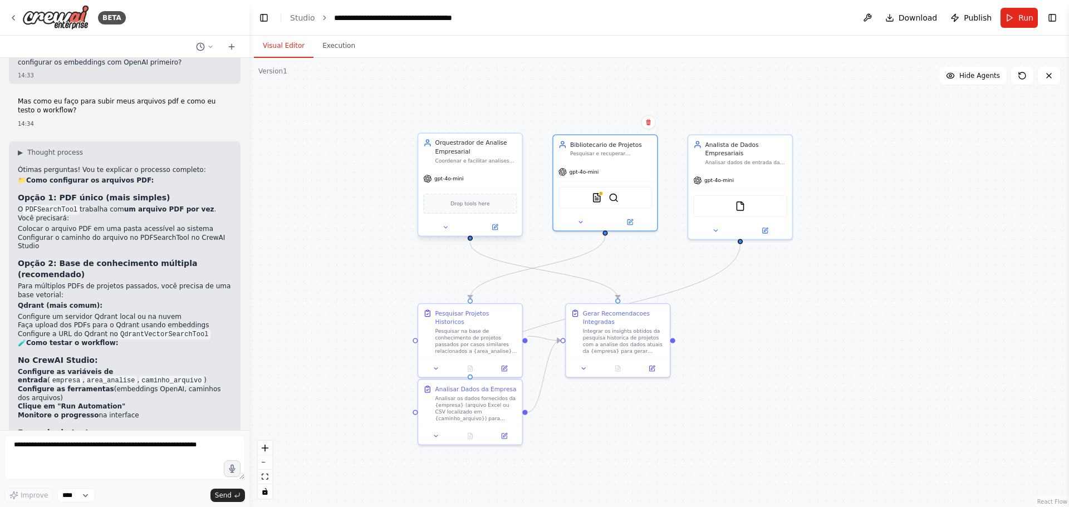
click at [458, 187] on div "gpt-4o-mini" at bounding box center [470, 178] width 104 height 18
click at [458, 182] on span "gpt-4o-mini" at bounding box center [449, 178] width 30 height 7
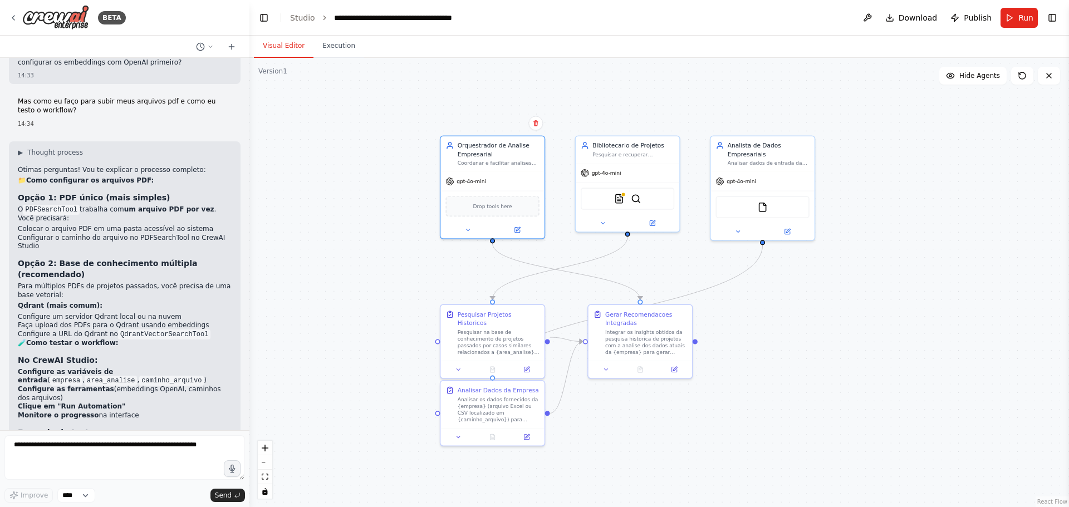
drag, startPoint x: 395, startPoint y: 151, endPoint x: 418, endPoint y: 153, distance: 22.3
click at [418, 153] on div ".deletable-edge-delete-btn { width: 20px; height: 20px; border: 0px solid #ffff…" at bounding box center [659, 282] width 820 height 449
click at [712, 13] on span "Run" at bounding box center [1026, 17] width 15 height 11
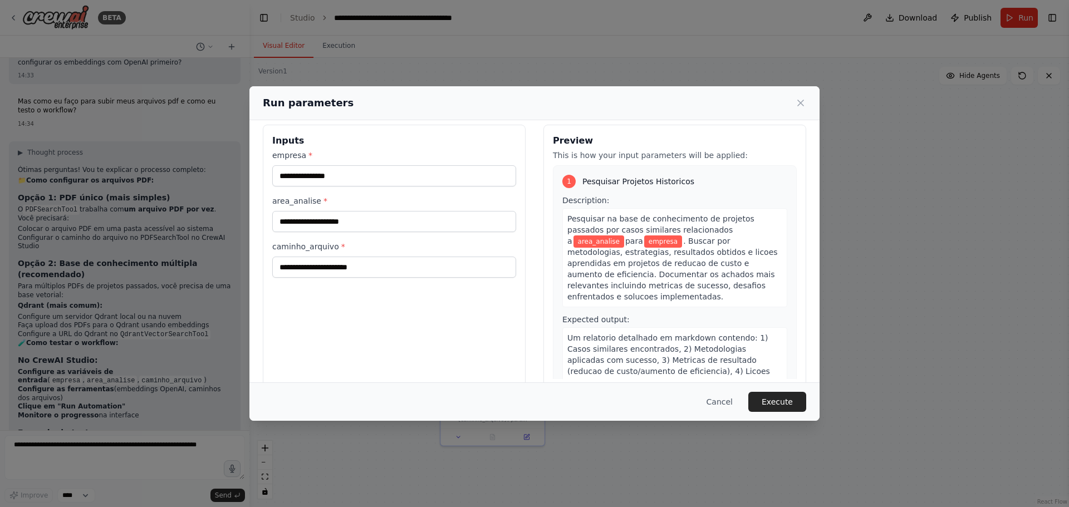
scroll to position [0, 0]
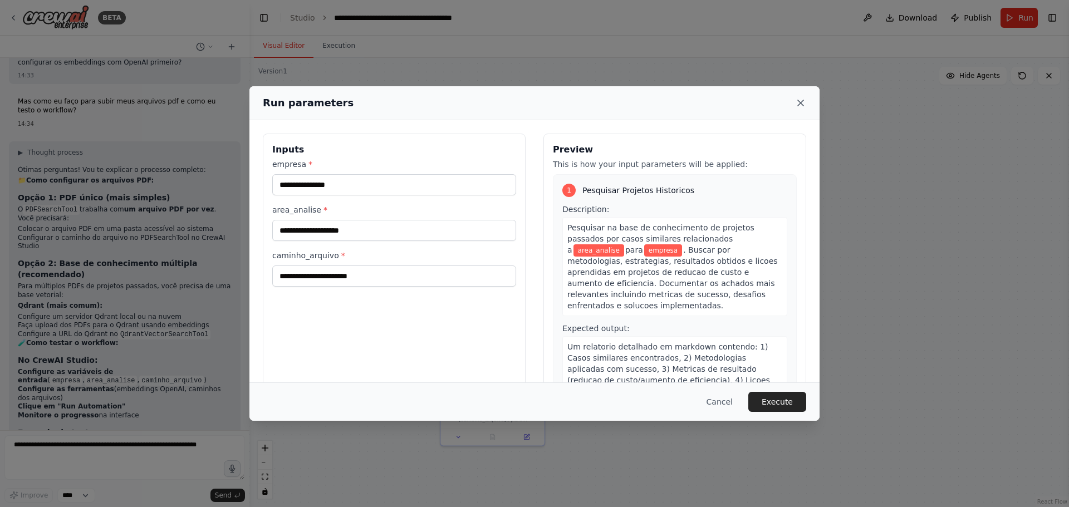
click at [712, 102] on icon at bounding box center [801, 103] width 6 height 6
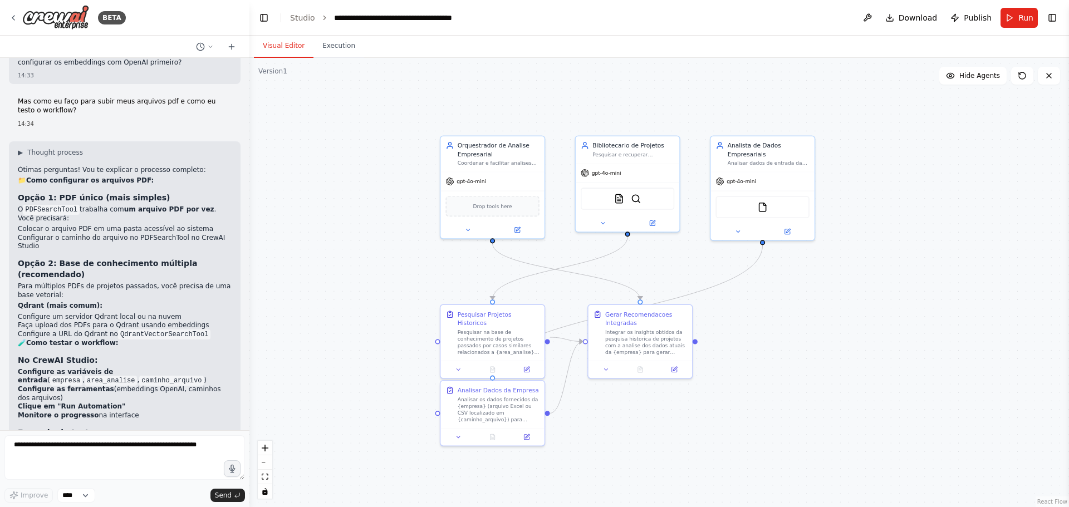
scroll to position [1694, 0]
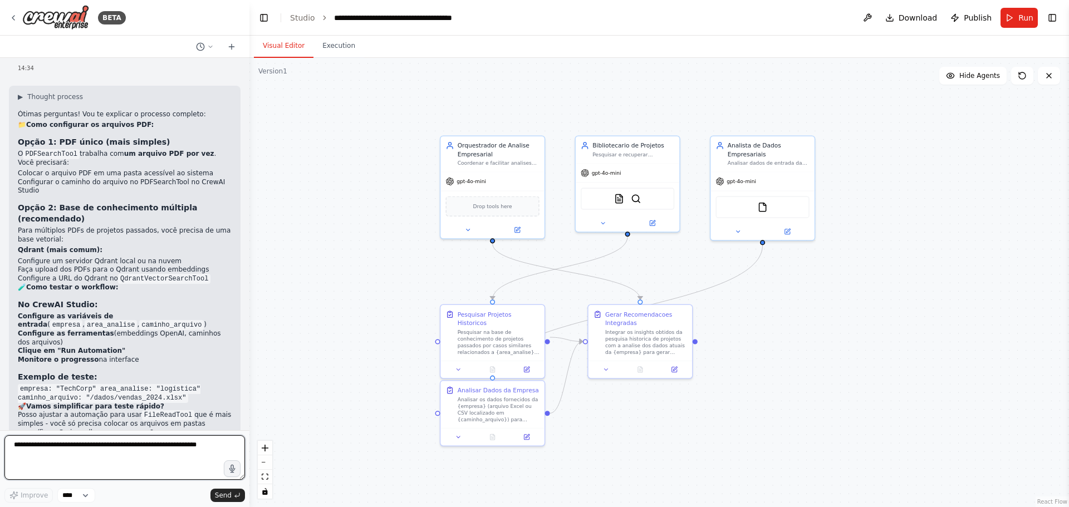
click at [155, 351] on textarea at bounding box center [124, 457] width 241 height 45
type textarea "**********"
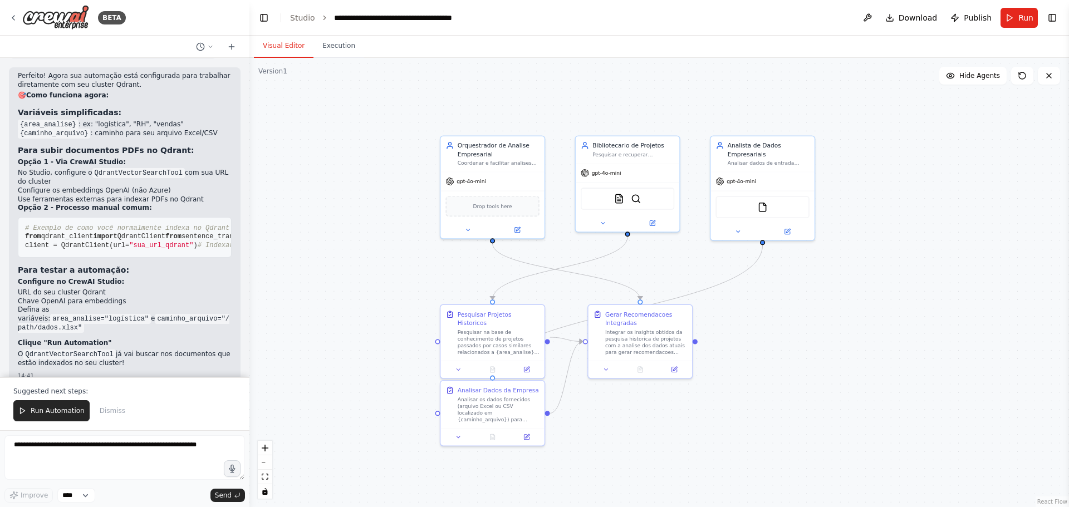
scroll to position [2685, 0]
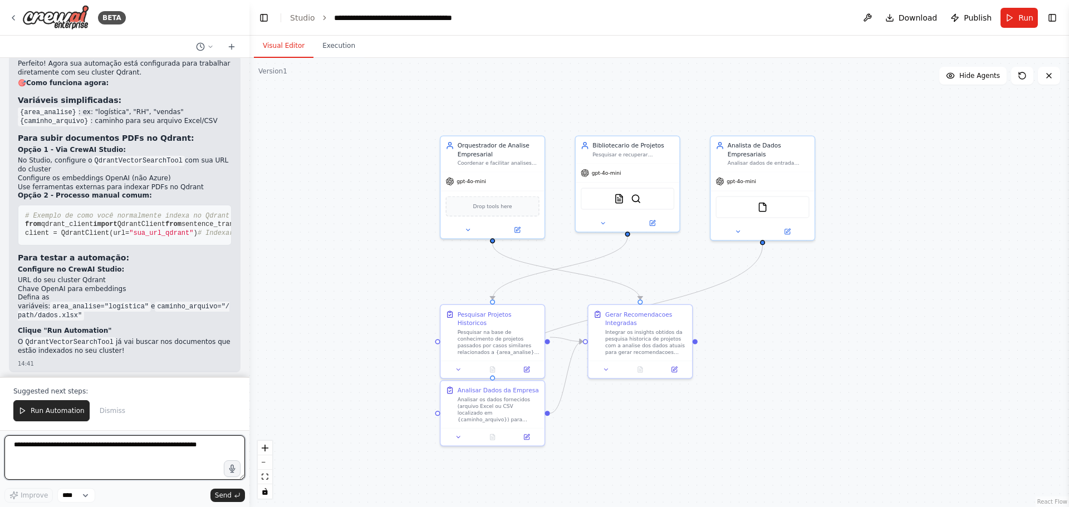
click at [142, 351] on textarea at bounding box center [124, 457] width 241 height 45
type textarea "**********"
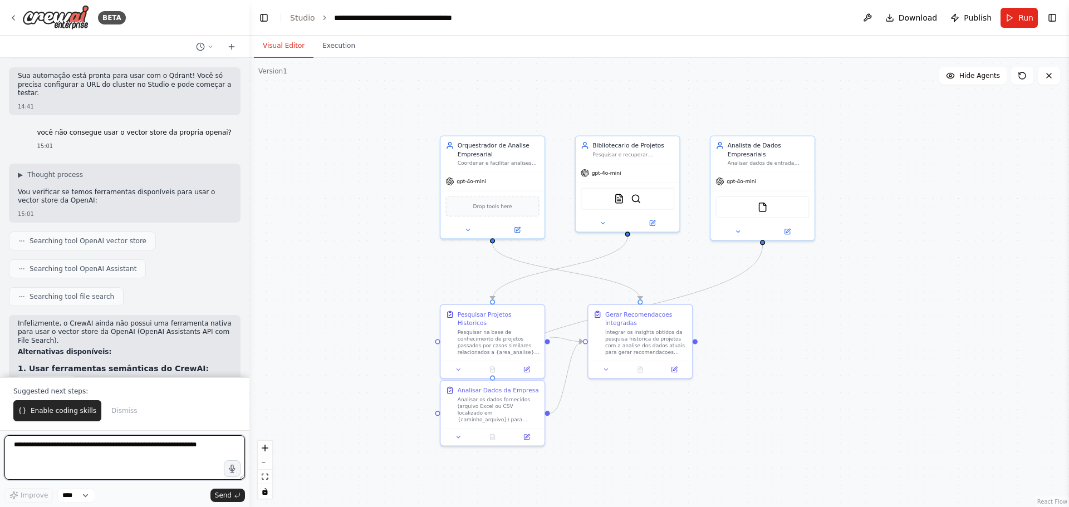
scroll to position [3011, 0]
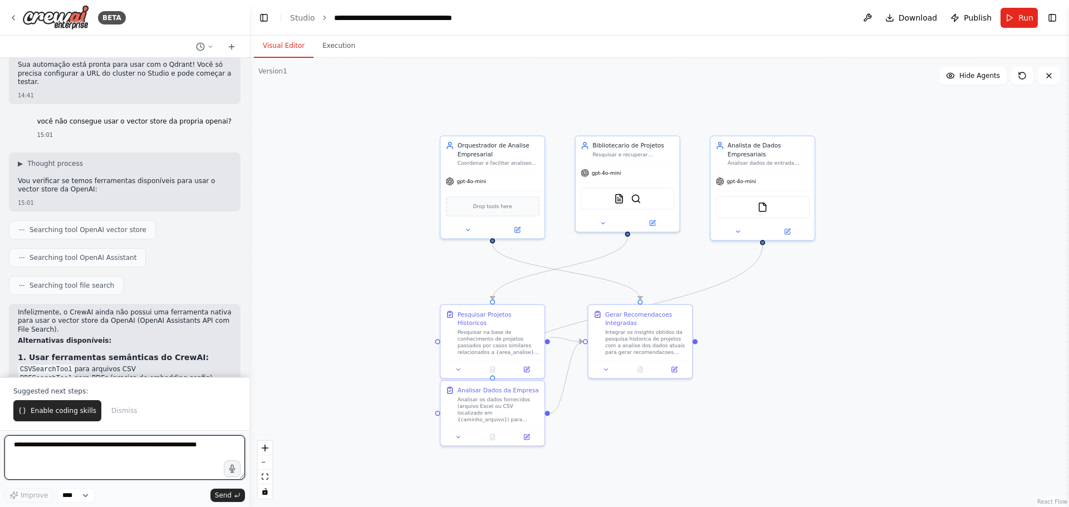
click at [161, 351] on textarea at bounding box center [124, 457] width 241 height 45
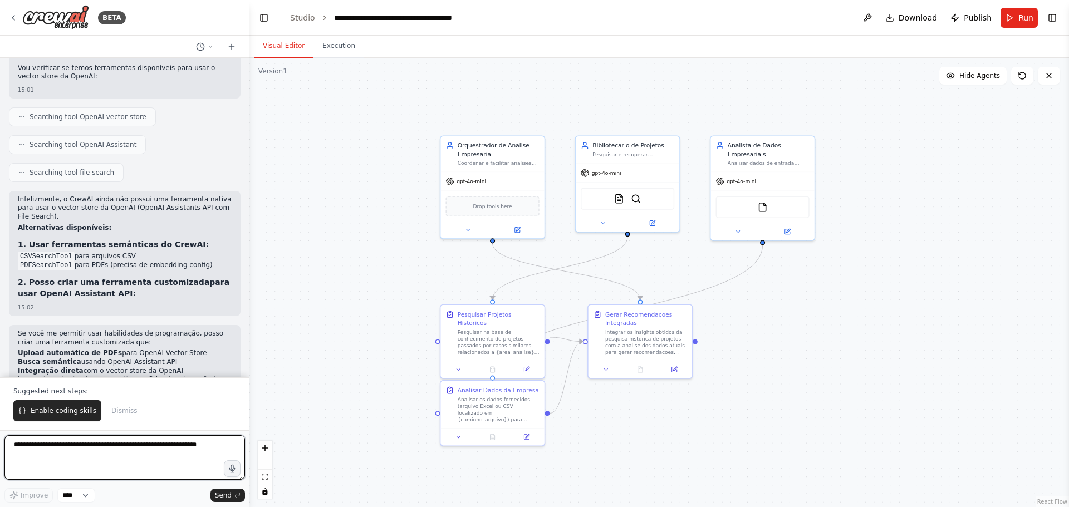
scroll to position [3133, 0]
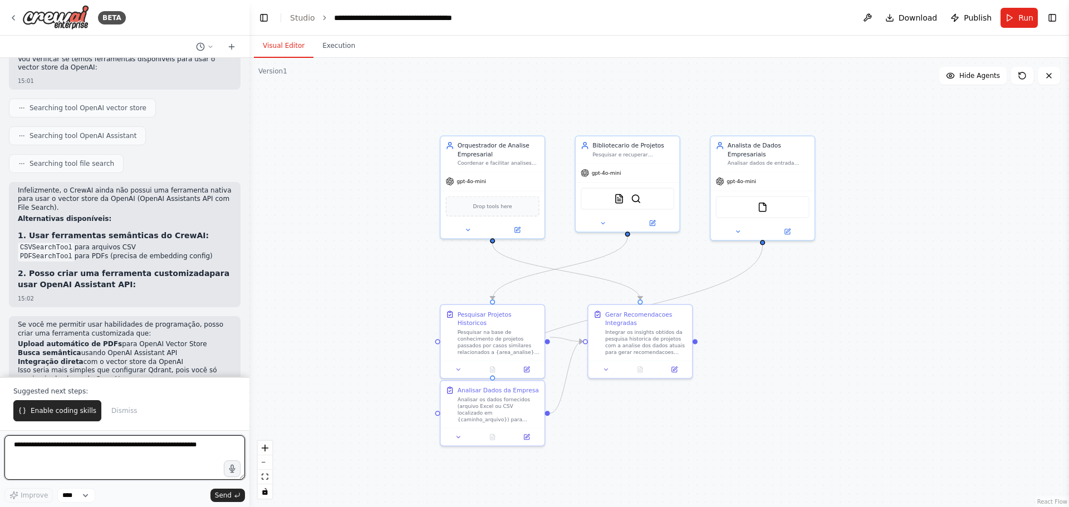
click at [185, 351] on textarea at bounding box center [124, 457] width 241 height 45
type textarea "**********"
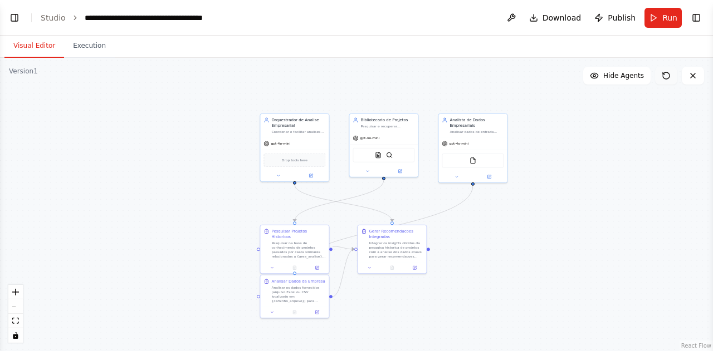
scroll to position [3452, 0]
click at [17, 15] on button "Toggle Left Sidebar" at bounding box center [15, 18] width 16 height 16
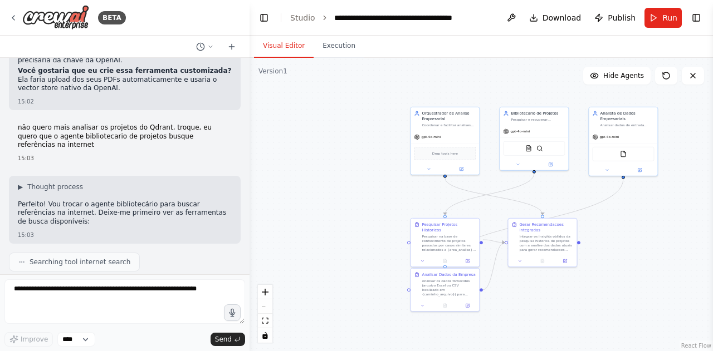
drag, startPoint x: 413, startPoint y: 165, endPoint x: 303, endPoint y: 111, distance: 123.0
click at [312, 159] on div ".deletable-edge-delete-btn { width: 20px; height: 20px; border: 0px solid #ffff…" at bounding box center [480, 204] width 463 height 293
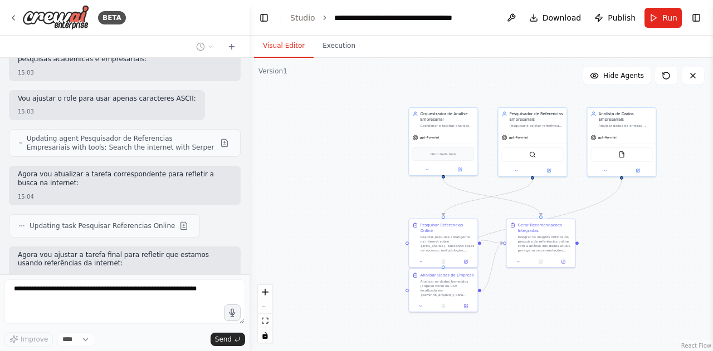
scroll to position [3784, 0]
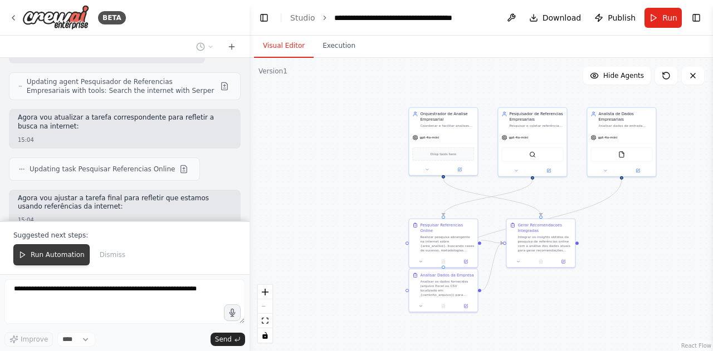
click at [77, 257] on span "Run Automation" at bounding box center [58, 255] width 54 height 9
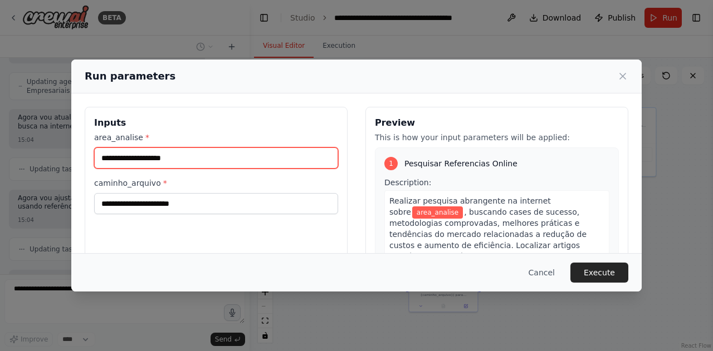
click at [223, 161] on input "area_analise *" at bounding box center [216, 158] width 244 height 21
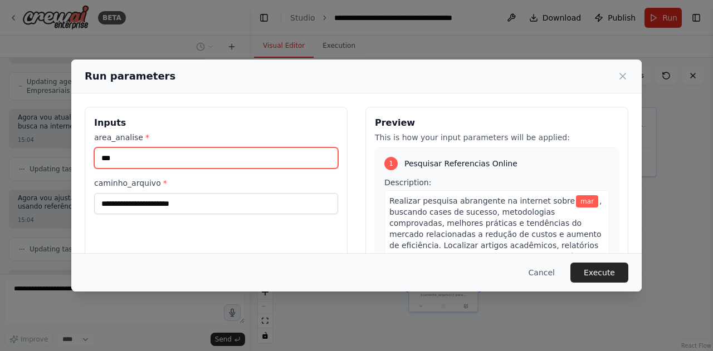
type input "***"
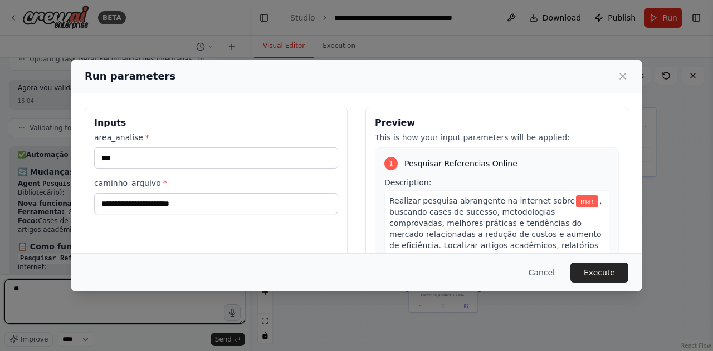
type textarea "**"
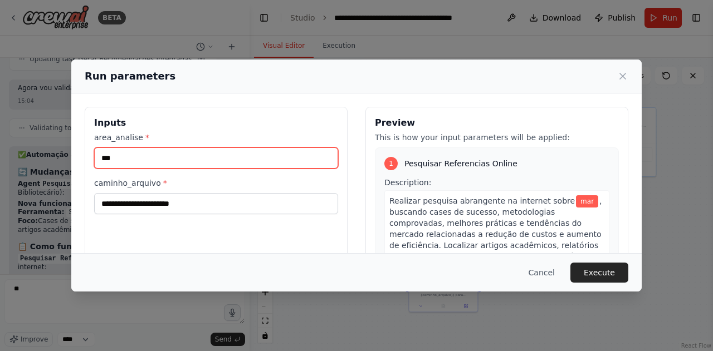
click at [223, 161] on input "***" at bounding box center [216, 158] width 244 height 21
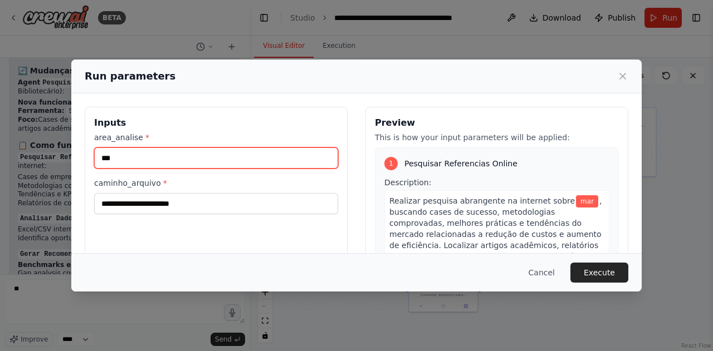
scroll to position [4084, 0]
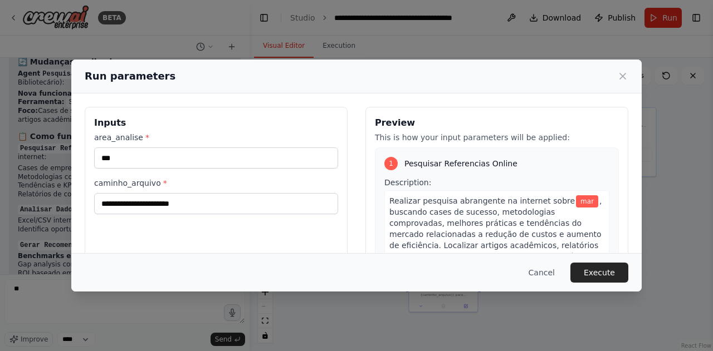
click at [628, 79] on div "Run parameters" at bounding box center [356, 77] width 570 height 34
click at [625, 76] on icon at bounding box center [622, 76] width 11 height 11
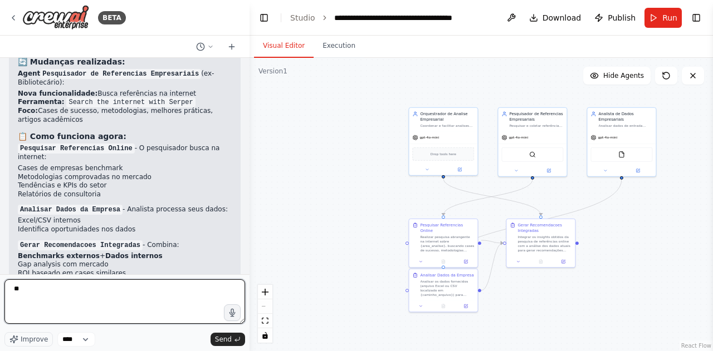
click at [66, 287] on textarea "**" at bounding box center [124, 302] width 241 height 45
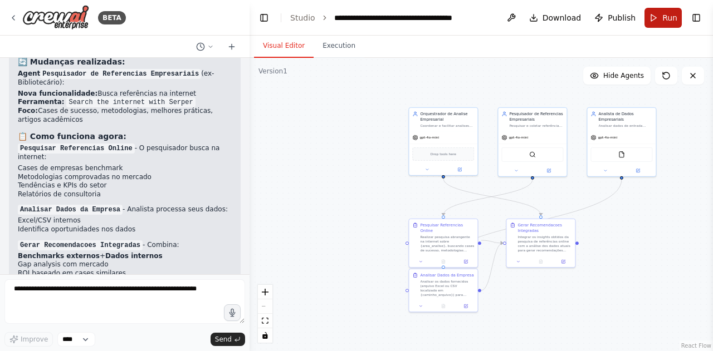
click at [657, 26] on button "Run" at bounding box center [662, 18] width 37 height 20
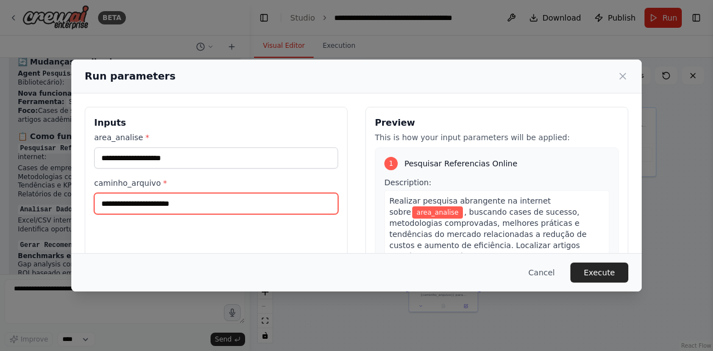
click at [266, 202] on input "caminho_arquivo *" at bounding box center [216, 203] width 244 height 21
click at [267, 202] on input "caminho_arquivo *" at bounding box center [216, 203] width 244 height 21
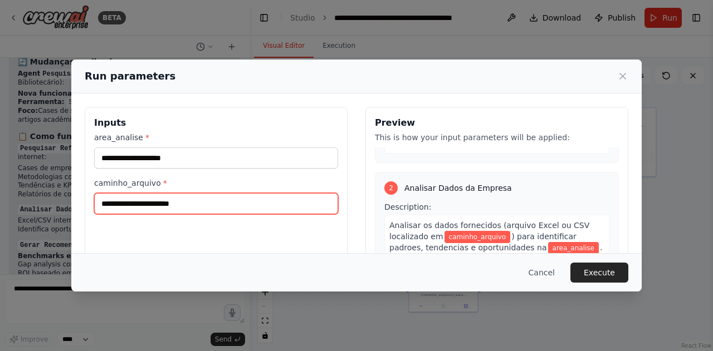
scroll to position [278, 0]
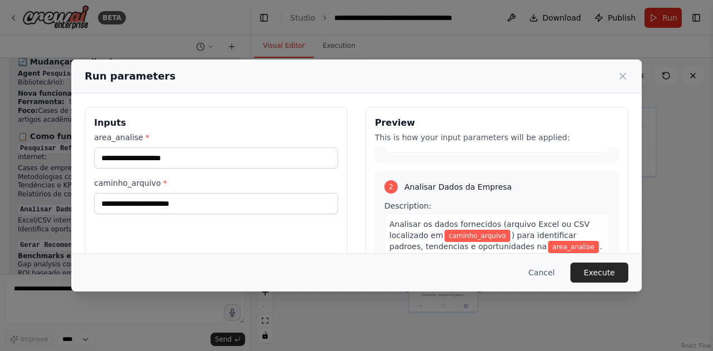
click at [622, 76] on icon at bounding box center [622, 76] width 11 height 11
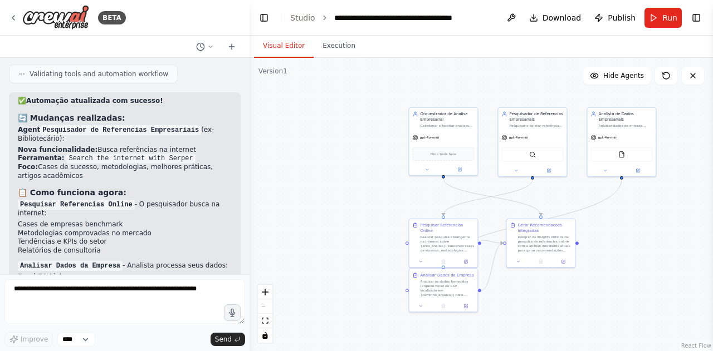
scroll to position [4084, 0]
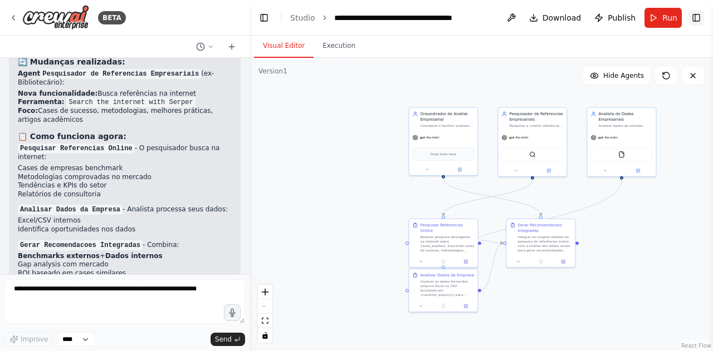
click at [697, 16] on button "Toggle Right Sidebar" at bounding box center [696, 18] width 16 height 16
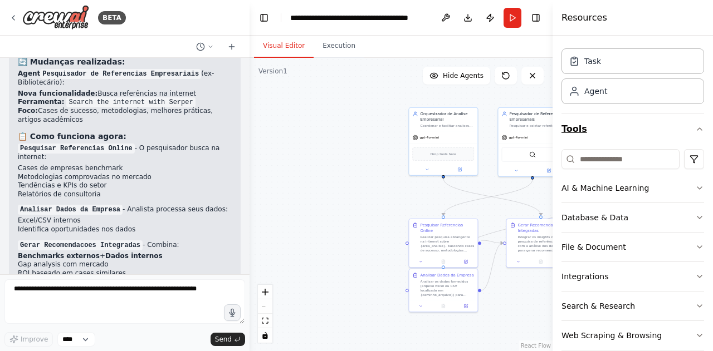
scroll to position [42, 0]
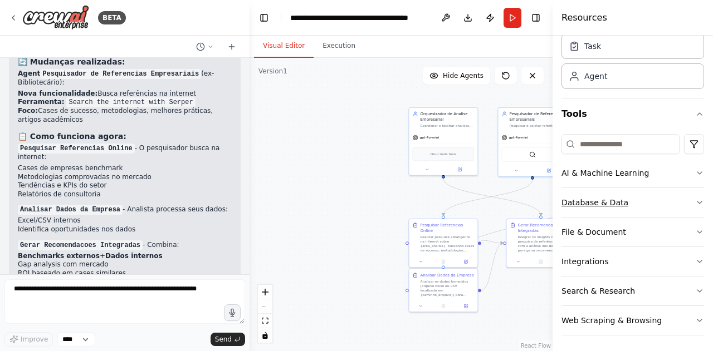
click at [627, 194] on button "Database & Data" at bounding box center [632, 202] width 143 height 29
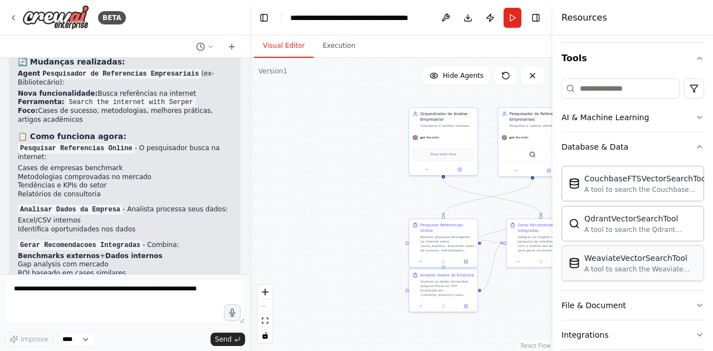
scroll to position [154, 0]
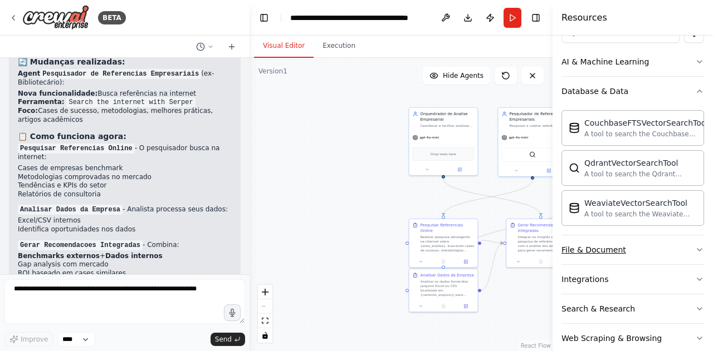
click at [637, 253] on button "File & Document" at bounding box center [632, 250] width 143 height 29
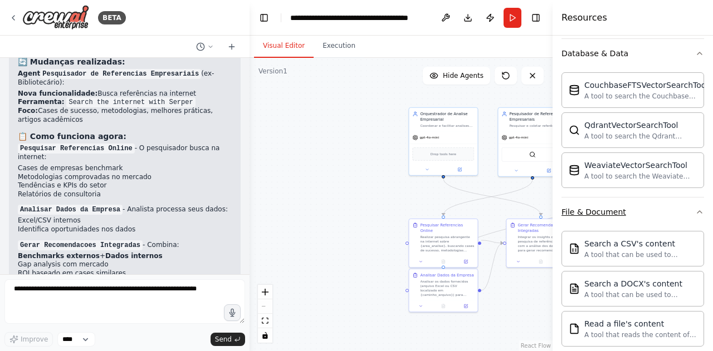
scroll to position [209, 0]
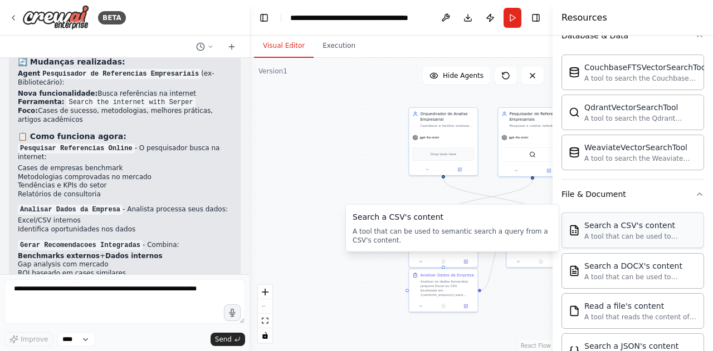
click at [638, 232] on div "A tool that can be used to semantic search a query from a CSV's content." at bounding box center [640, 236] width 112 height 9
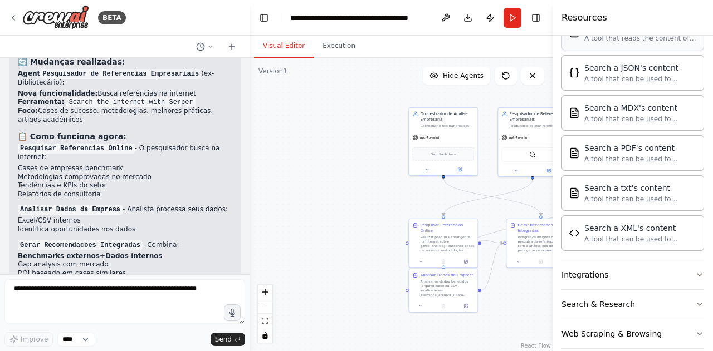
scroll to position [497, 0]
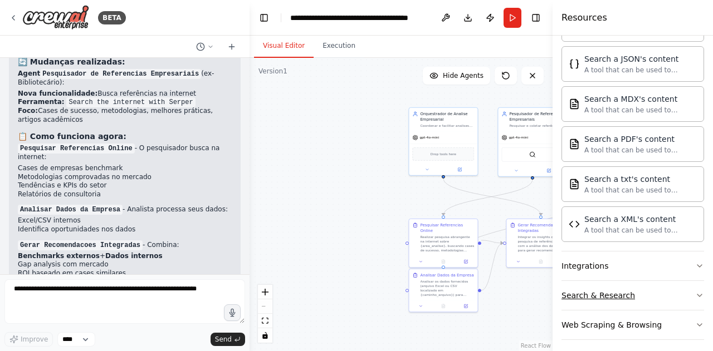
click at [624, 290] on div "Search & Research" at bounding box center [598, 295] width 74 height 11
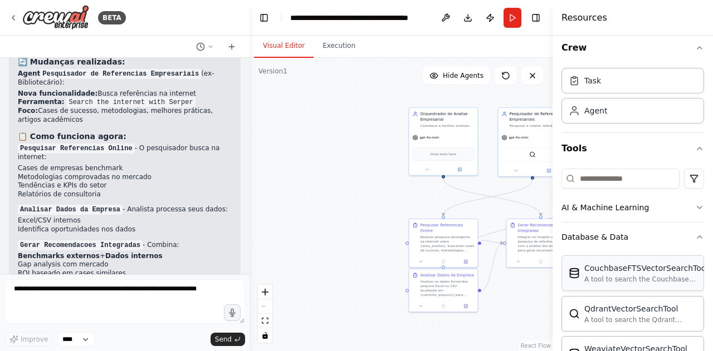
scroll to position [0, 0]
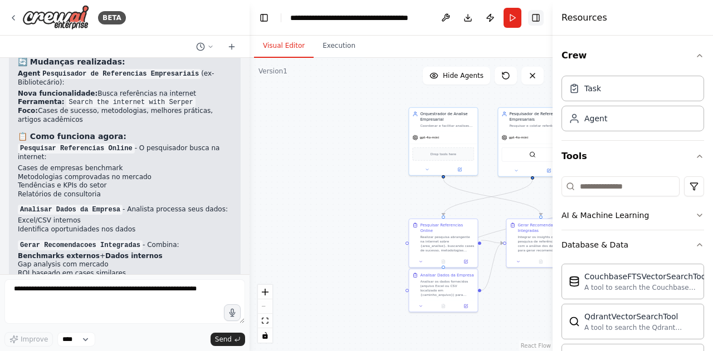
click at [537, 18] on button "Toggle Right Sidebar" at bounding box center [536, 18] width 16 height 16
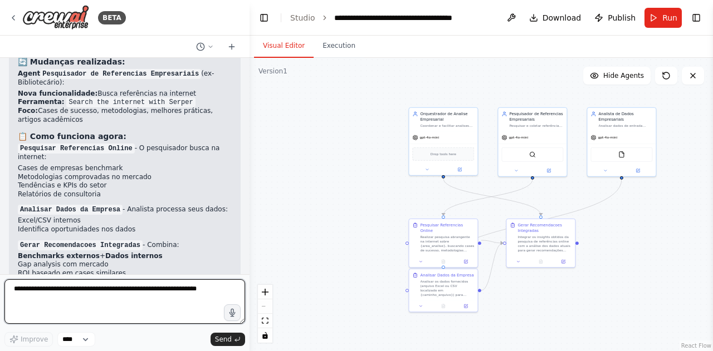
click at [157, 292] on textarea at bounding box center [124, 302] width 241 height 45
type textarea "**********"
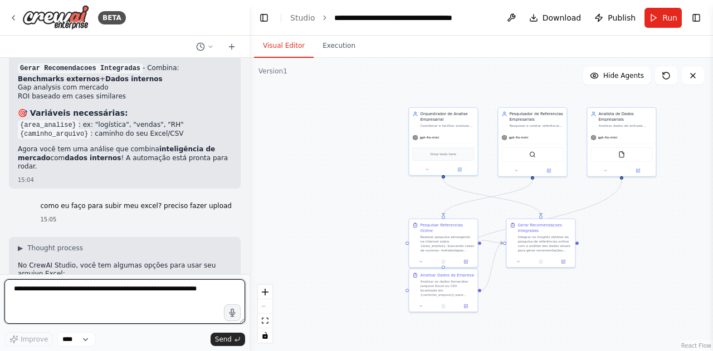
scroll to position [4484, 0]
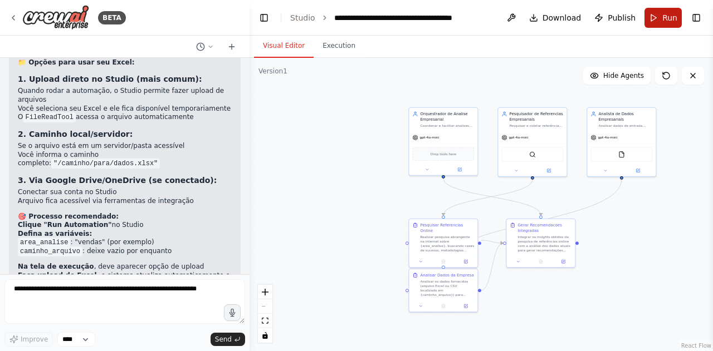
click at [659, 16] on button "Run" at bounding box center [662, 18] width 37 height 20
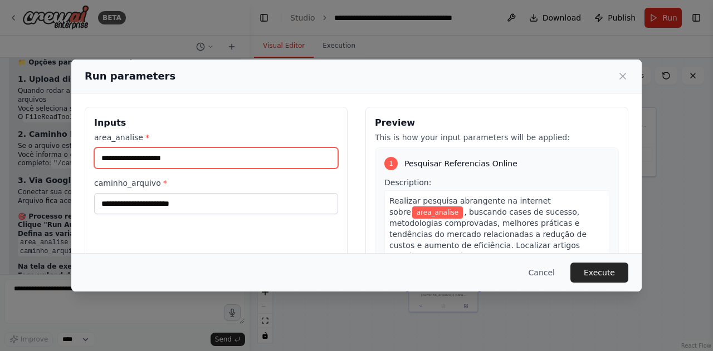
click at [212, 157] on input "area_analise *" at bounding box center [216, 158] width 244 height 21
click at [136, 153] on input "*********" at bounding box center [216, 158] width 244 height 21
type input "**********"
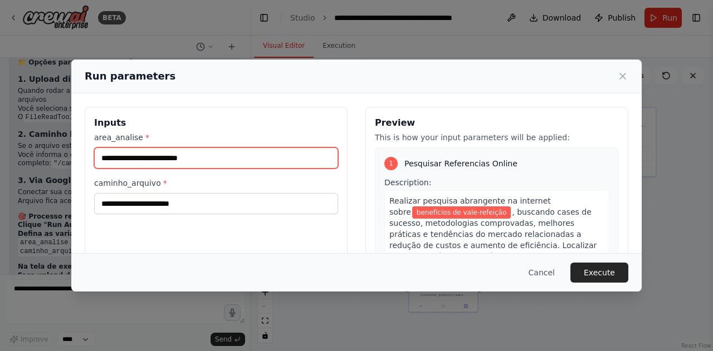
drag, startPoint x: 208, startPoint y: 156, endPoint x: 68, endPoint y: 148, distance: 139.5
click at [68, 148] on div "**********" at bounding box center [356, 175] width 713 height 351
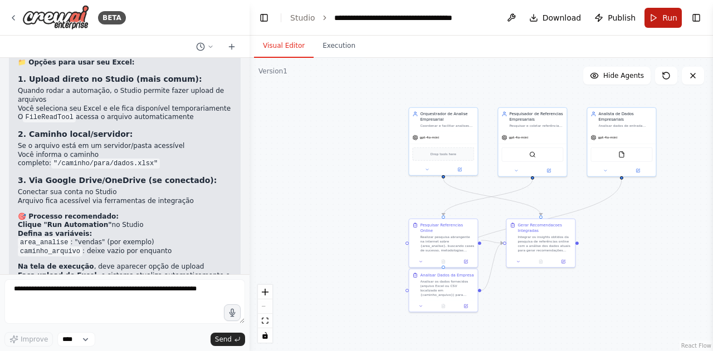
click at [656, 7] on header "**********" at bounding box center [480, 18] width 463 height 36
click at [656, 12] on button "Run" at bounding box center [662, 18] width 37 height 20
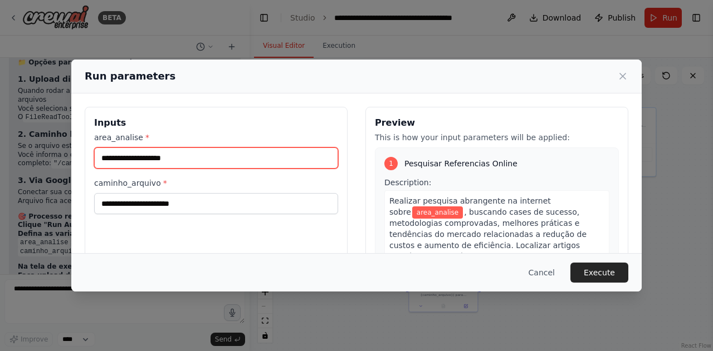
click at [175, 158] on input "area_analise *" at bounding box center [216, 158] width 244 height 21
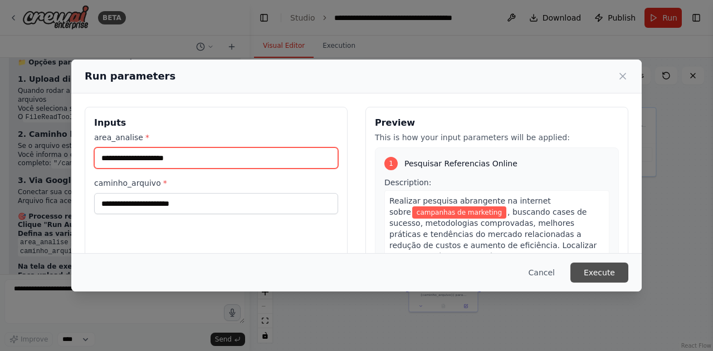
type input "**********"
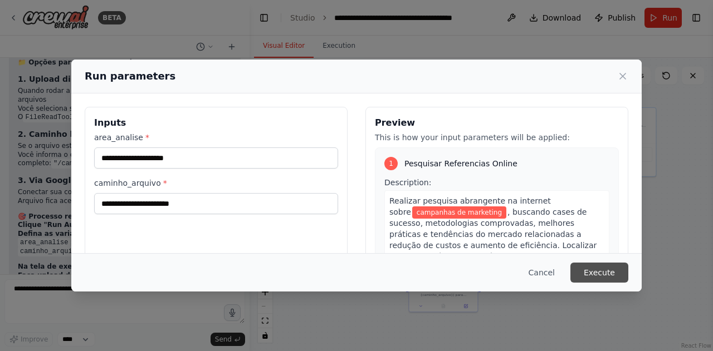
click at [607, 276] on button "Execute" at bounding box center [599, 273] width 58 height 20
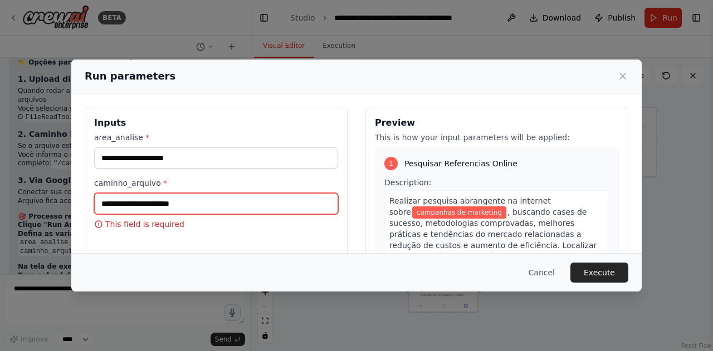
click at [272, 209] on input "caminho_arquivo *" at bounding box center [216, 203] width 244 height 21
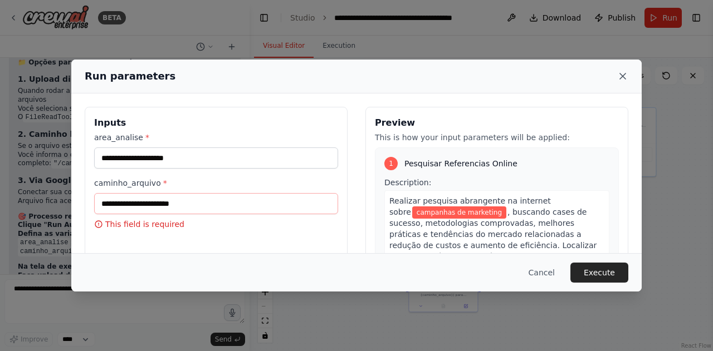
click at [619, 73] on icon at bounding box center [622, 76] width 11 height 11
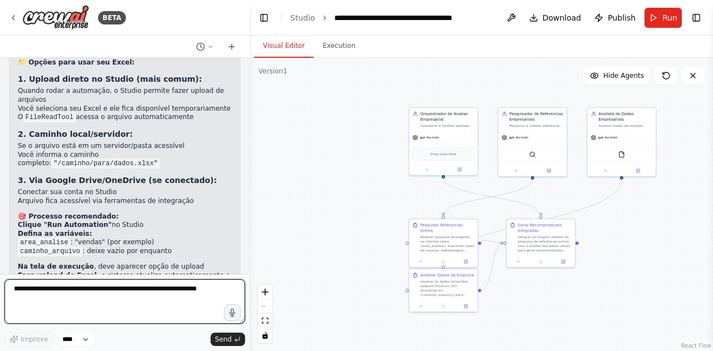
click at [150, 282] on textarea at bounding box center [124, 302] width 241 height 45
type textarea "**********"
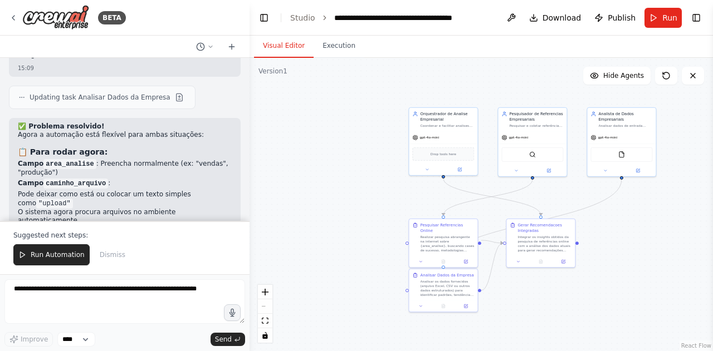
scroll to position [5009, 0]
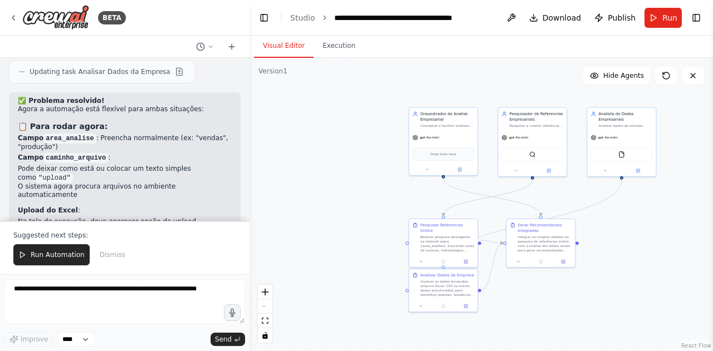
click at [657, 22] on button "Run" at bounding box center [662, 18] width 37 height 20
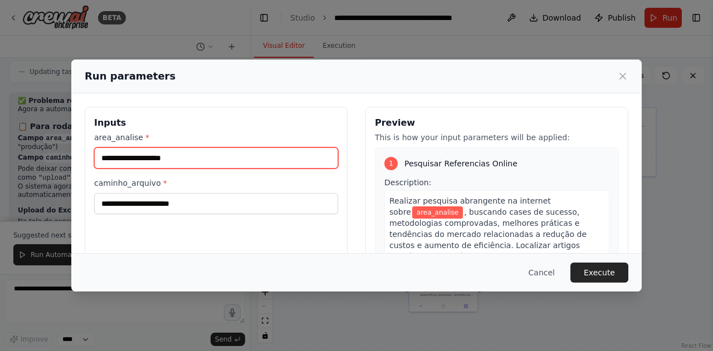
click at [216, 154] on input "area_analise *" at bounding box center [216, 158] width 244 height 21
type input "**********"
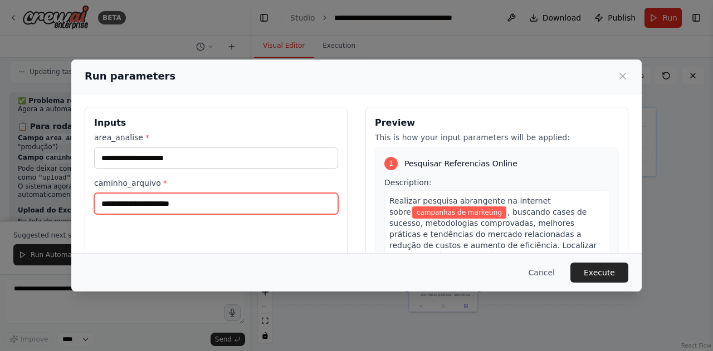
click at [212, 202] on input "caminho_arquivo *" at bounding box center [216, 203] width 244 height 21
type input "******"
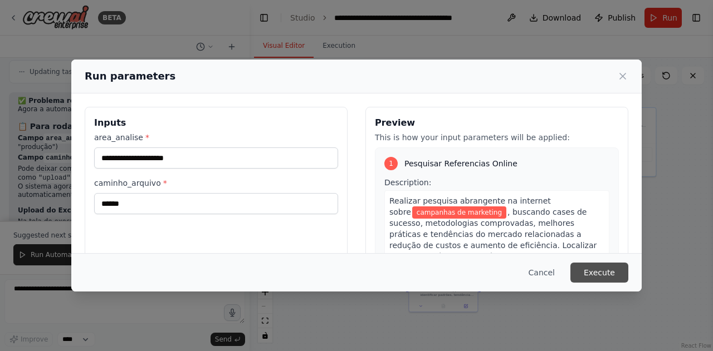
click at [594, 265] on button "Execute" at bounding box center [599, 273] width 58 height 20
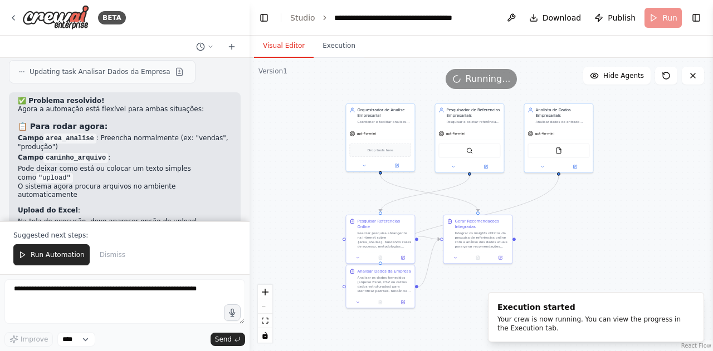
drag, startPoint x: 370, startPoint y: 201, endPoint x: 310, endPoint y: 198, distance: 60.8
click at [310, 198] on div ".deletable-edge-delete-btn { width: 20px; height: 20px; border: 0px solid #ffff…" at bounding box center [480, 204] width 463 height 293
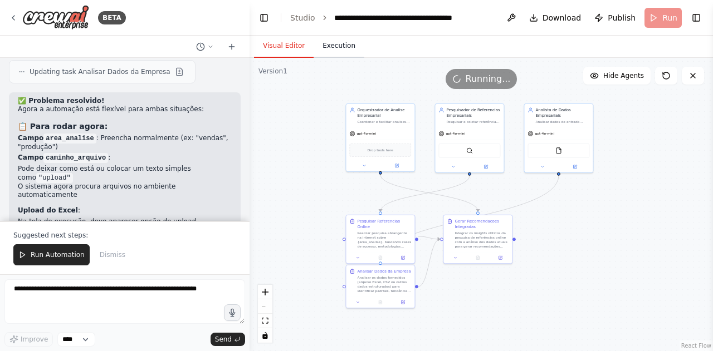
click at [334, 38] on button "Execution" at bounding box center [339, 46] width 51 height 23
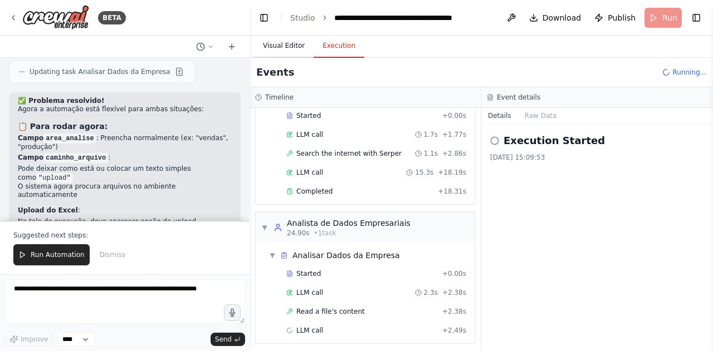
scroll to position [97, 0]
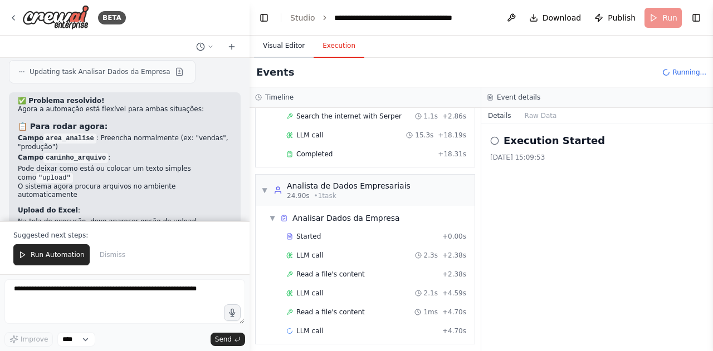
click at [290, 47] on button "Visual Editor" at bounding box center [284, 46] width 60 height 23
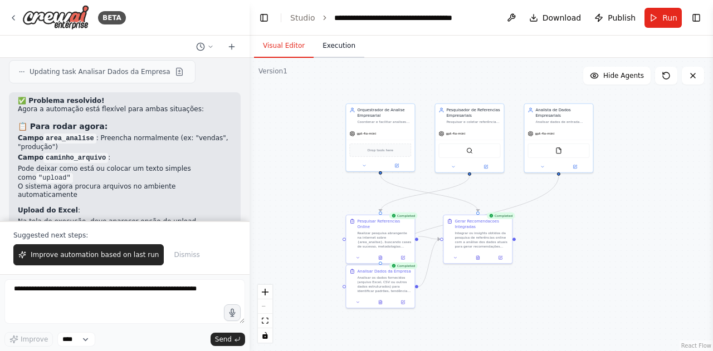
click at [322, 53] on button "Execution" at bounding box center [339, 46] width 51 height 23
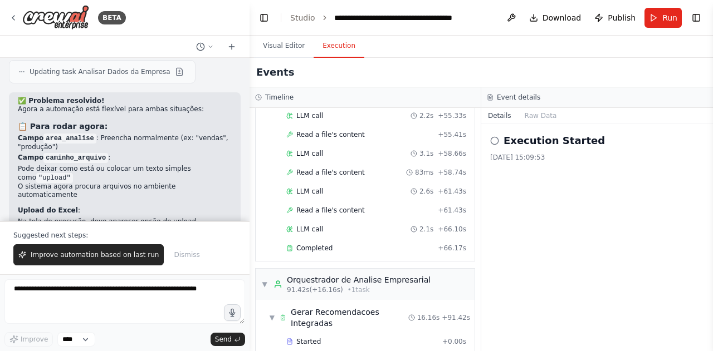
scroll to position [1100, 0]
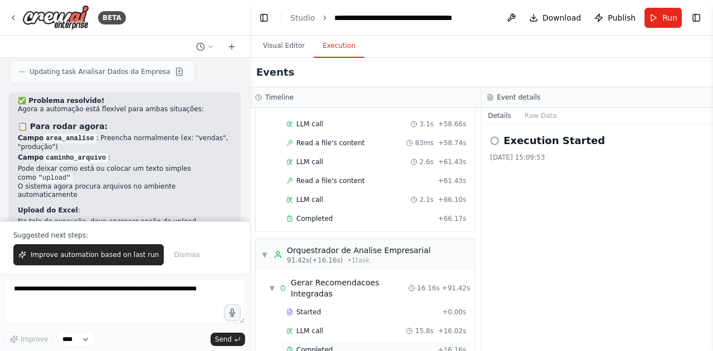
click at [319, 346] on span "Completed" at bounding box center [314, 350] width 36 height 9
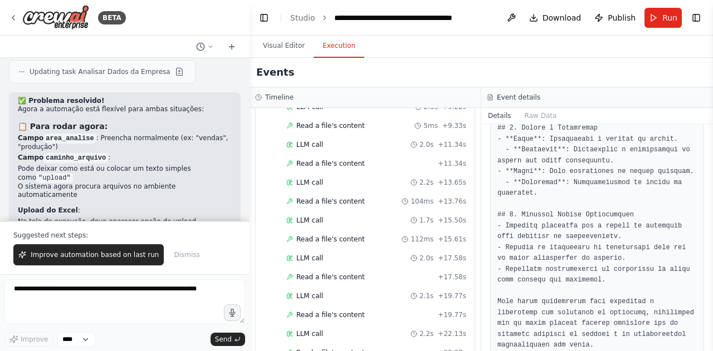
scroll to position [320, 0]
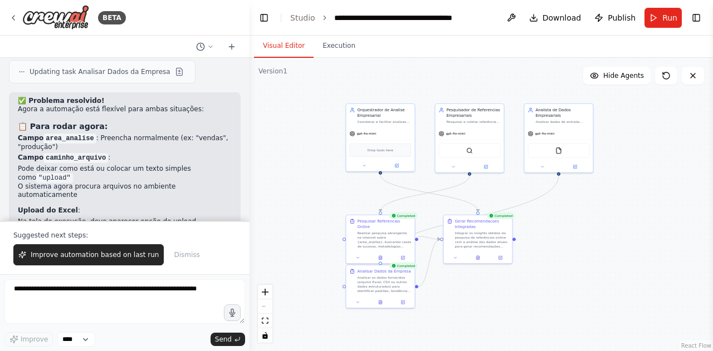
click at [275, 50] on button "Visual Editor" at bounding box center [284, 46] width 60 height 23
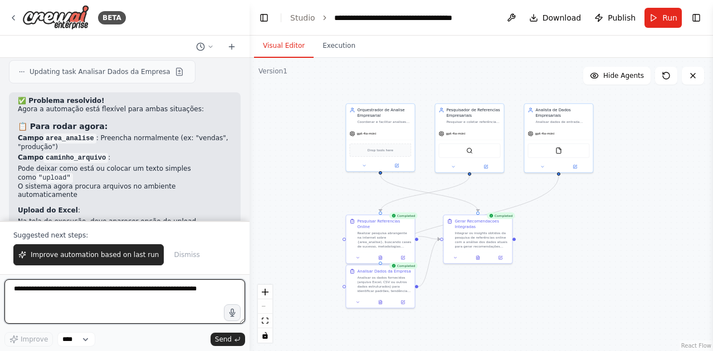
click at [117, 297] on textarea at bounding box center [124, 302] width 241 height 45
type textarea "**********"
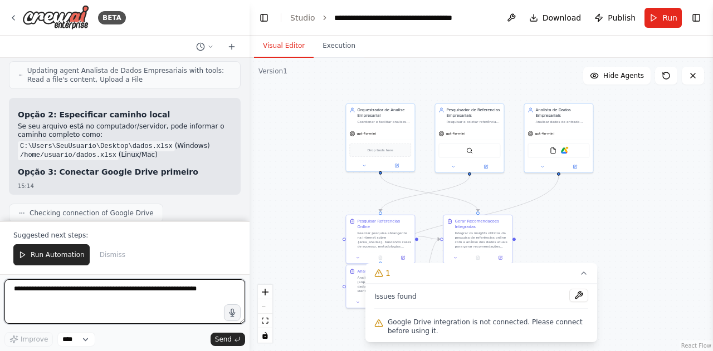
scroll to position [5546, 0]
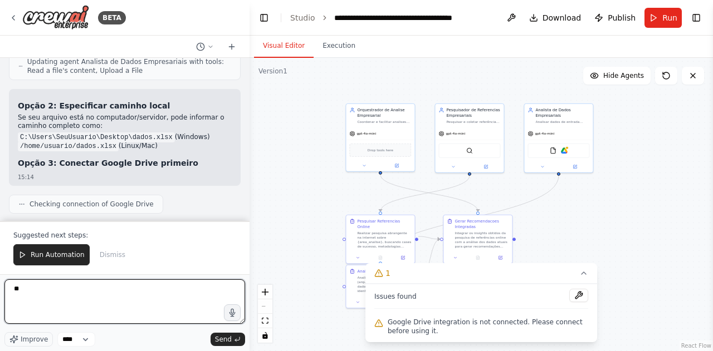
type textarea "*"
type textarea "**********"
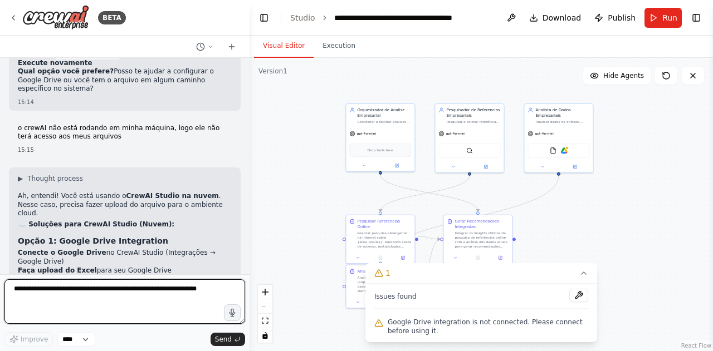
scroll to position [5847, 0]
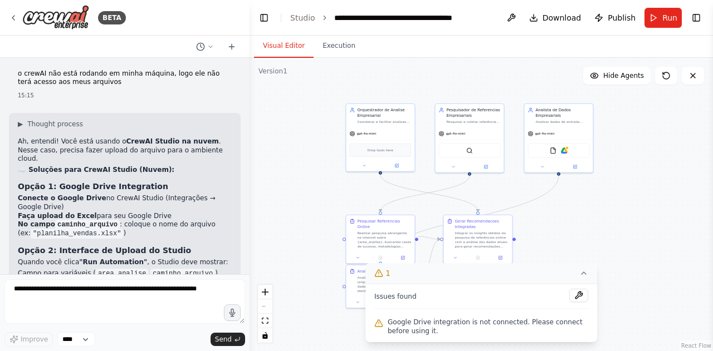
click at [585, 278] on icon at bounding box center [583, 273] width 9 height 9
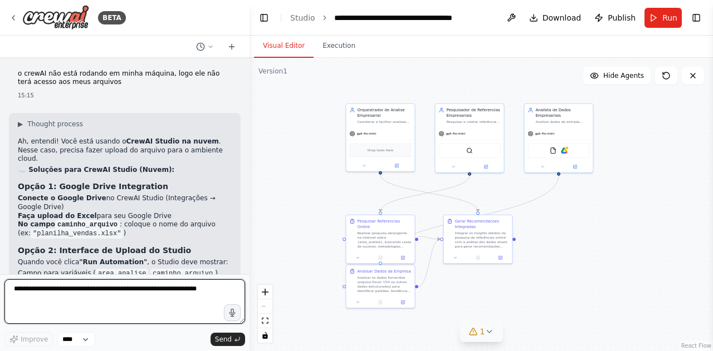
click at [175, 284] on textarea at bounding box center [124, 302] width 241 height 45
type textarea "**********"
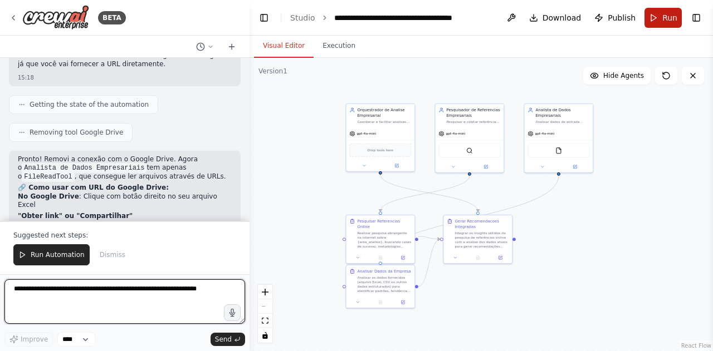
scroll to position [6297, 0]
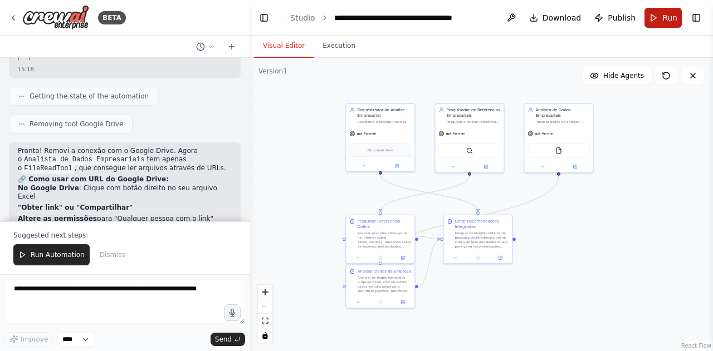
click at [668, 14] on span "Run" at bounding box center [669, 17] width 15 height 11
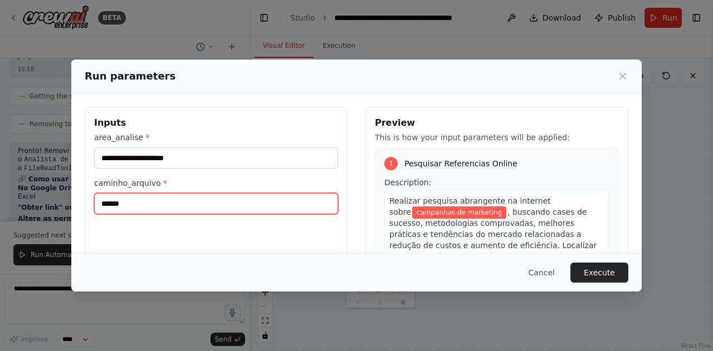
click at [267, 209] on input "******" at bounding box center [216, 203] width 244 height 21
paste input "**********"
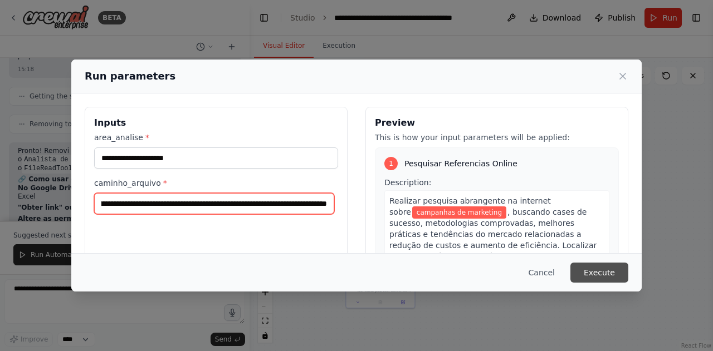
type input "**********"
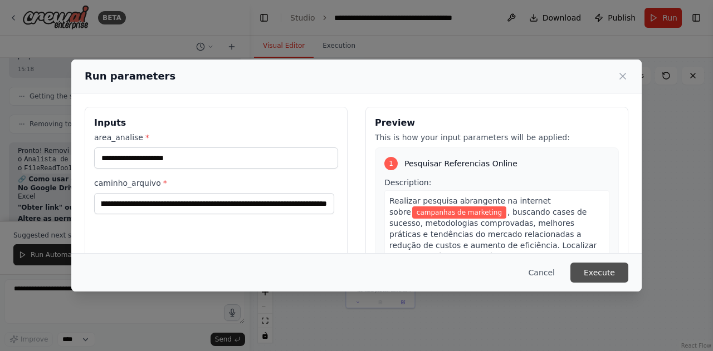
scroll to position [0, 0]
click at [610, 275] on button "Execute" at bounding box center [599, 273] width 58 height 20
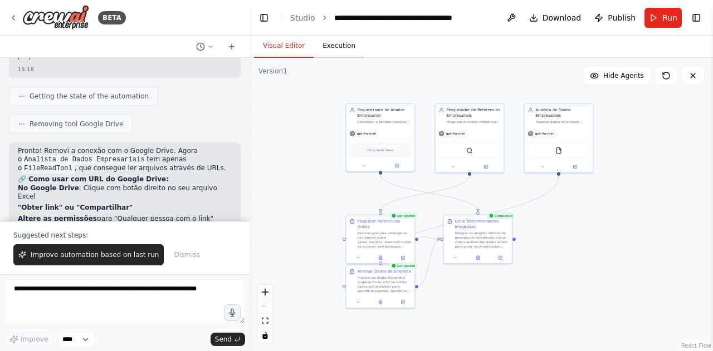
click at [341, 50] on button "Execution" at bounding box center [339, 46] width 51 height 23
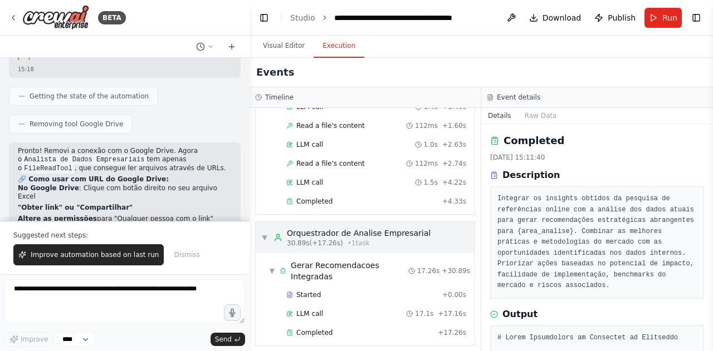
click at [322, 246] on div "▼ Orquestrador de [PERSON_NAME] Empresarial 30.89s (+17.26s) • 1 task" at bounding box center [365, 237] width 219 height 31
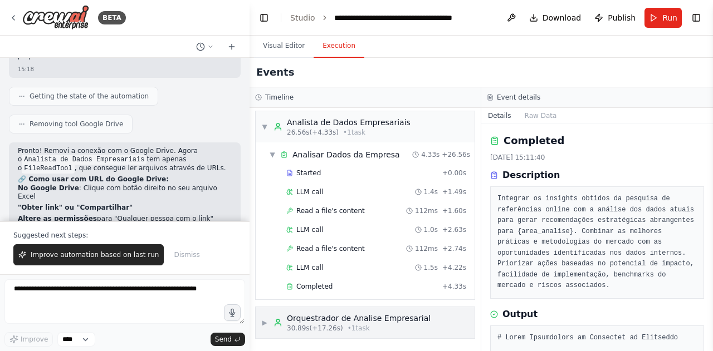
scroll to position [155, 0]
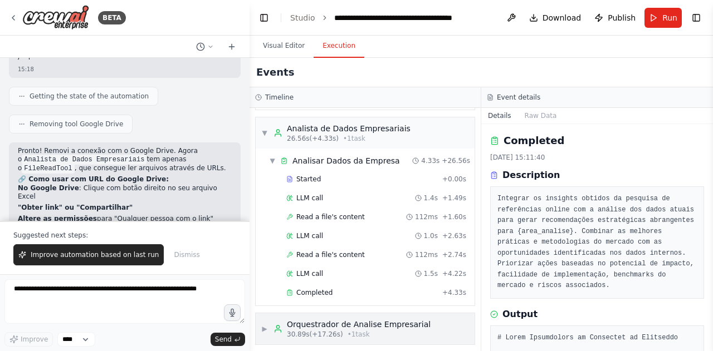
click at [327, 319] on div "Orquestrador de Analise Empresarial" at bounding box center [359, 324] width 144 height 11
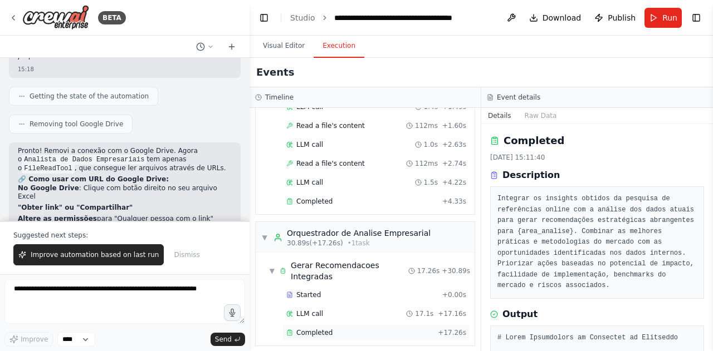
click at [326, 329] on span "Completed" at bounding box center [314, 333] width 36 height 9
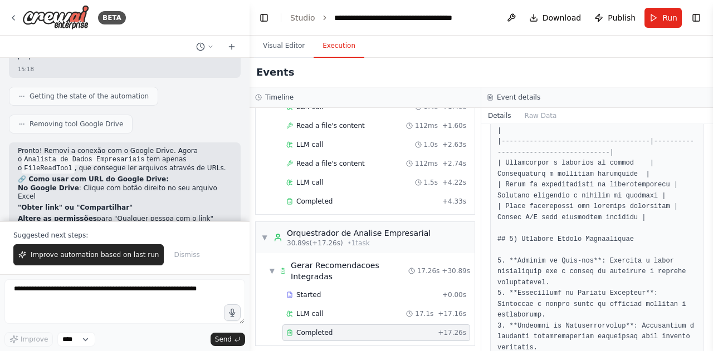
scroll to position [1417, 0]
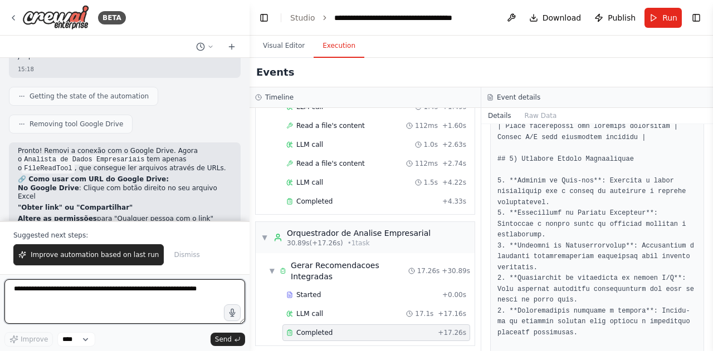
click at [155, 283] on textarea at bounding box center [124, 302] width 241 height 45
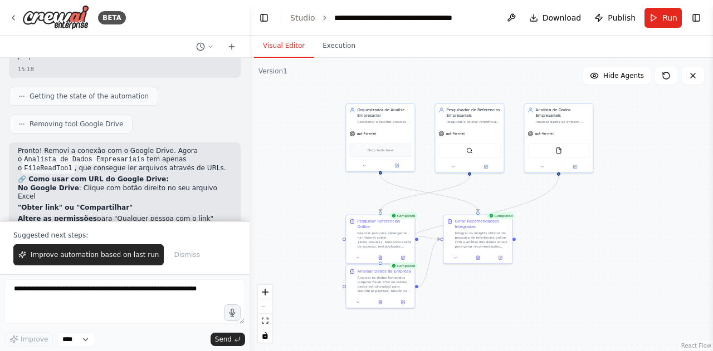
click at [258, 47] on button "Visual Editor" at bounding box center [284, 46] width 60 height 23
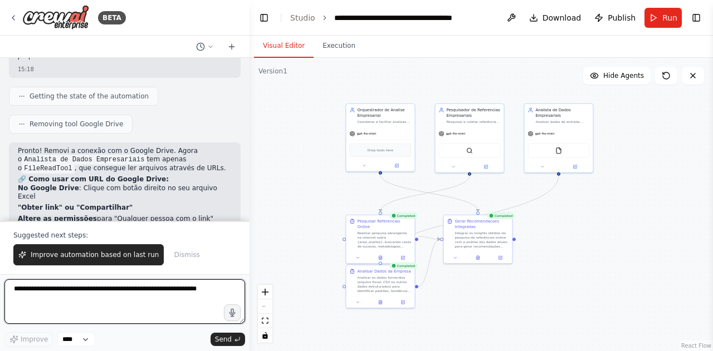
click at [153, 297] on textarea at bounding box center [124, 302] width 241 height 45
type textarea "**********"
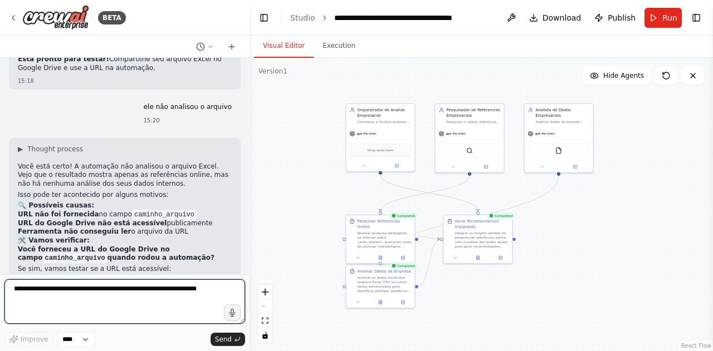
scroll to position [6584, 0]
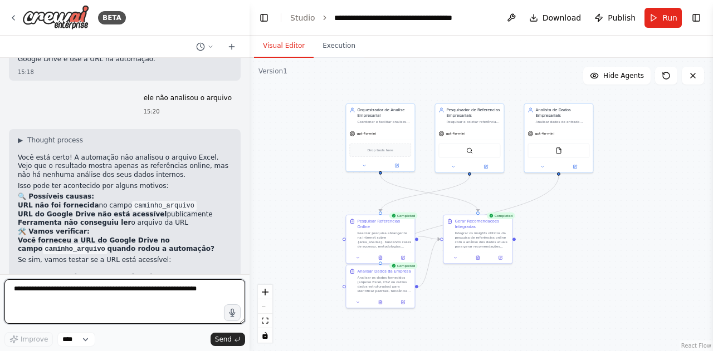
click at [152, 302] on textarea at bounding box center [124, 302] width 241 height 45
paste textarea "**********"
type textarea "**********"
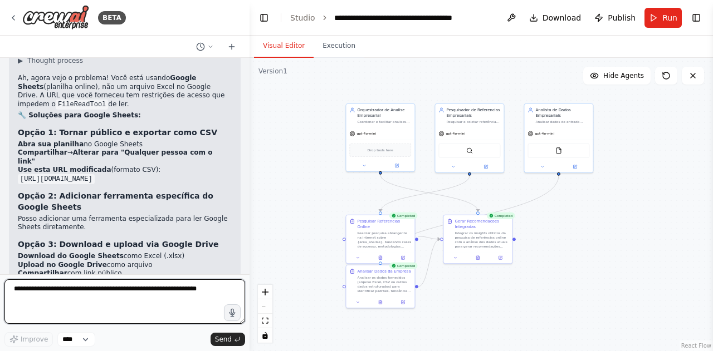
scroll to position [6995, 0]
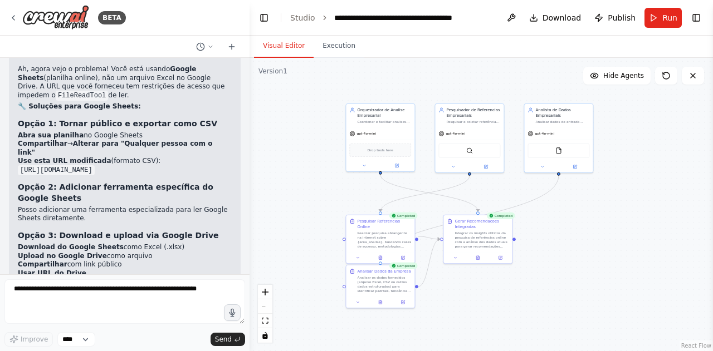
drag, startPoint x: 168, startPoint y: 203, endPoint x: 21, endPoint y: 191, distance: 147.5
click at [21, 297] on code "[URL][DOMAIN_NAME]" at bounding box center [56, 302] width 77 height 10
copy code "[URL][DOMAIN_NAME]"
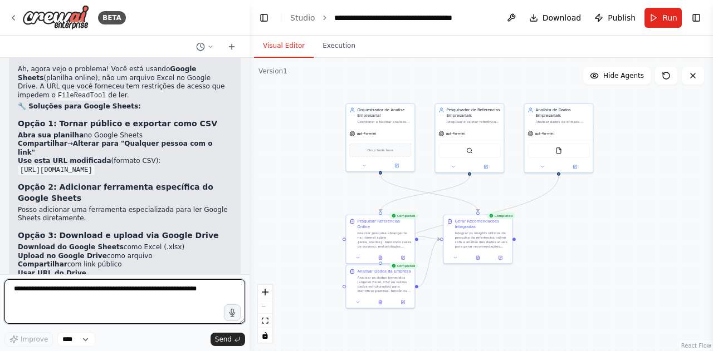
click at [120, 290] on textarea at bounding box center [124, 302] width 241 height 45
paste textarea "**********"
type textarea "**********"
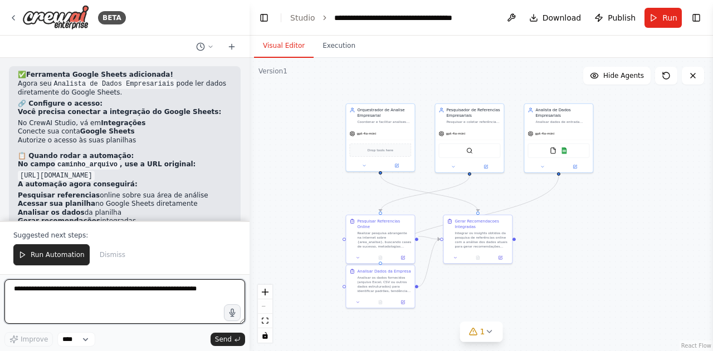
scroll to position [7626, 0]
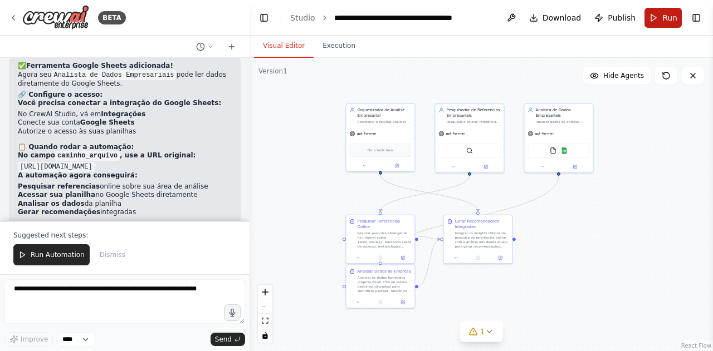
click at [660, 19] on button "Run" at bounding box center [662, 18] width 37 height 20
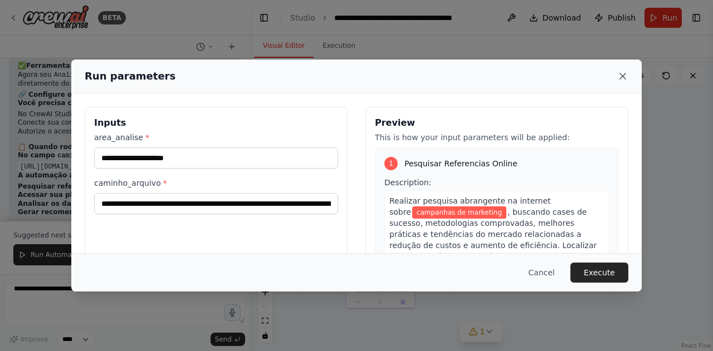
click at [624, 75] on icon at bounding box center [622, 76] width 11 height 11
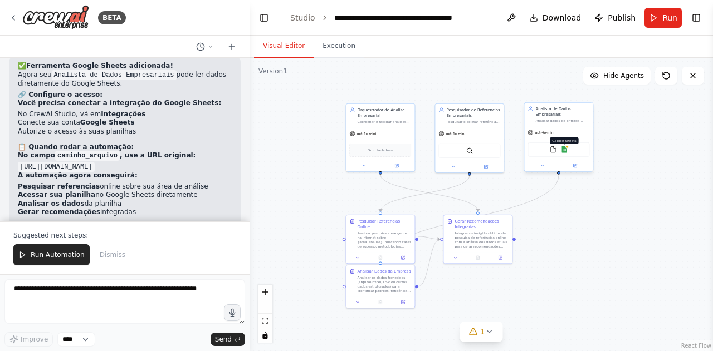
click at [565, 150] on img at bounding box center [564, 149] width 7 height 7
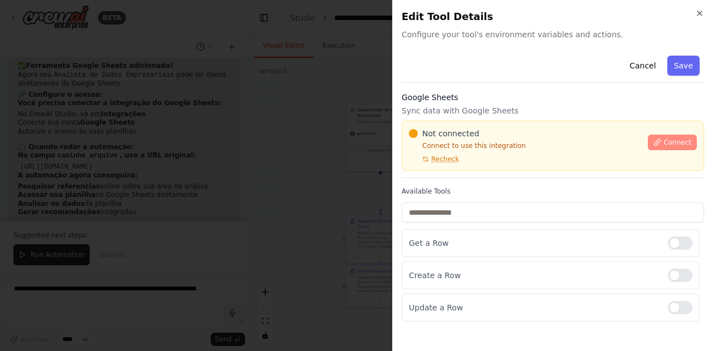
click at [670, 140] on span "Connect" at bounding box center [677, 142] width 28 height 9
click at [487, 83] on div "Cancel Save Google Sheets Sync data with Google Sheets Not connected Connect to…" at bounding box center [553, 186] width 302 height 271
click at [491, 79] on div "Cancel Save" at bounding box center [553, 67] width 302 height 32
click at [473, 79] on div "Cancel Save" at bounding box center [553, 67] width 302 height 32
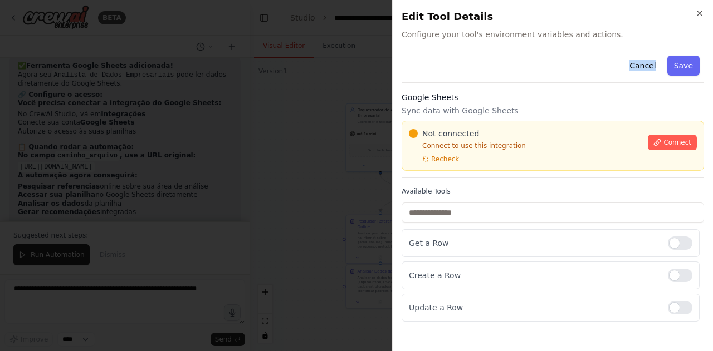
click at [550, 63] on div "Cancel Save" at bounding box center [553, 67] width 302 height 32
click at [551, 60] on div "Cancel Save" at bounding box center [553, 67] width 302 height 32
click at [561, 58] on div "Cancel Save" at bounding box center [553, 67] width 302 height 32
click at [381, 27] on div at bounding box center [356, 175] width 713 height 351
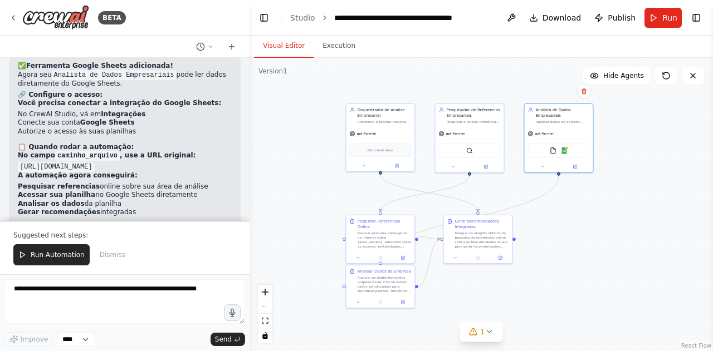
click at [105, 265] on li "Execute a automação com sua URL do Google Sheets" at bounding box center [123, 269] width 210 height 9
click at [481, 329] on span "1" at bounding box center [482, 331] width 5 height 11
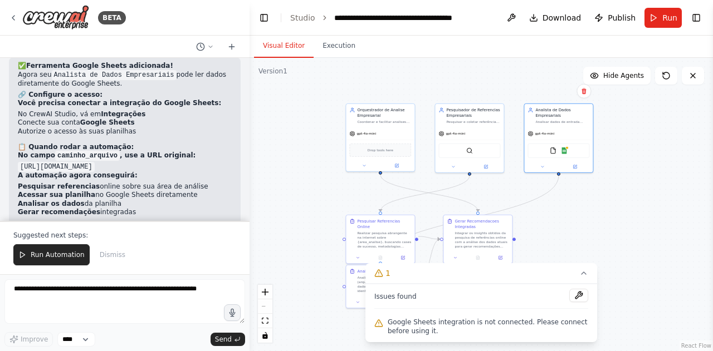
click at [319, 247] on div ".deletable-edge-delete-btn { width: 20px; height: 20px; border: 0px solid #ffff…" at bounding box center [480, 204] width 463 height 293
click at [581, 278] on icon at bounding box center [583, 273] width 9 height 9
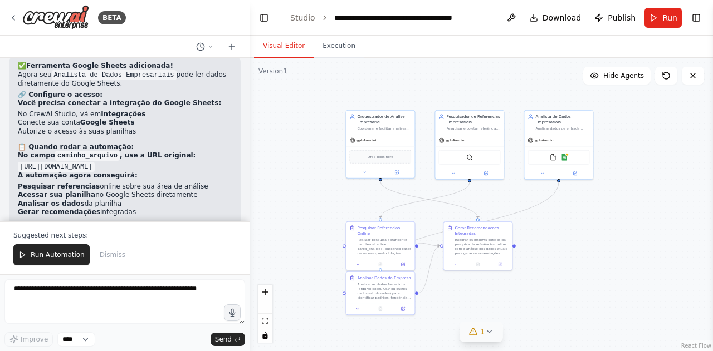
drag, startPoint x: 341, startPoint y: 91, endPoint x: 343, endPoint y: 96, distance: 6.0
click at [343, 96] on div ".deletable-edge-delete-btn { width: 20px; height: 20px; border: 0px solid #ffff…" at bounding box center [480, 204] width 463 height 293
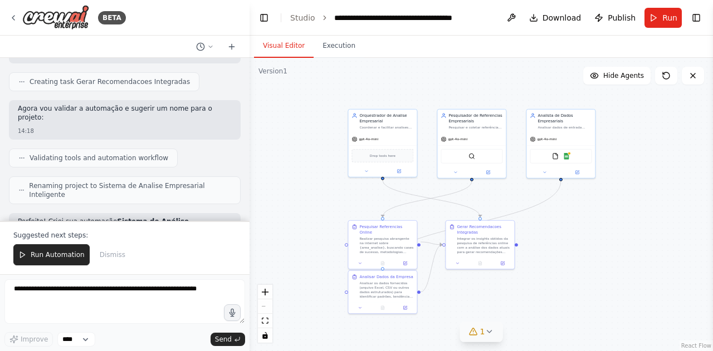
scroll to position [0, 0]
